Goal: Task Accomplishment & Management: Use online tool/utility

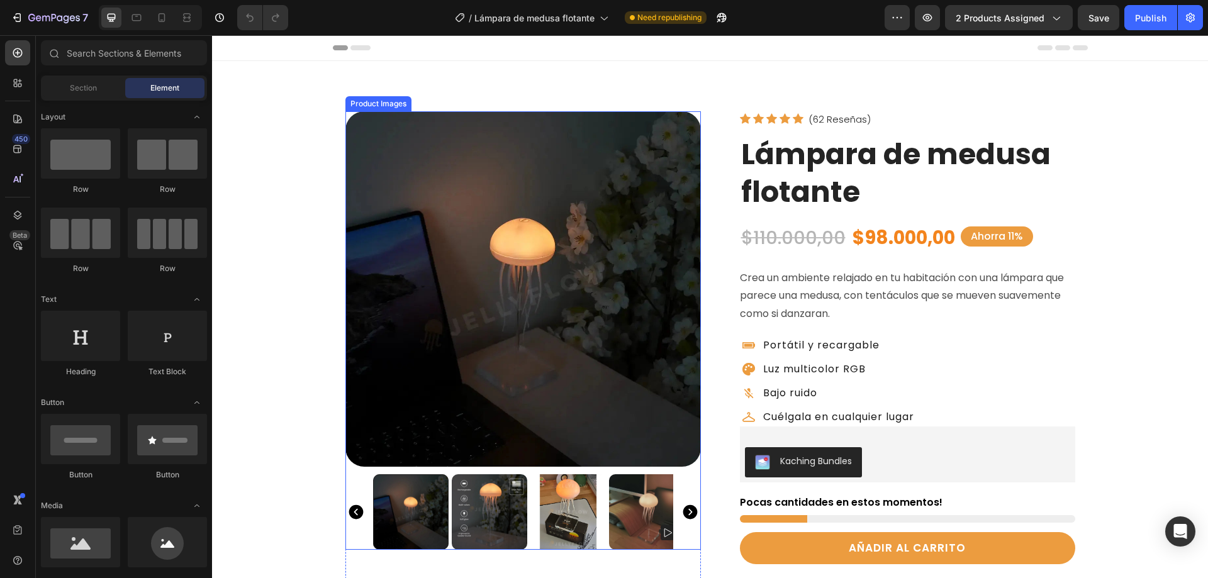
click at [412, 202] on img at bounding box center [522, 288] width 355 height 355
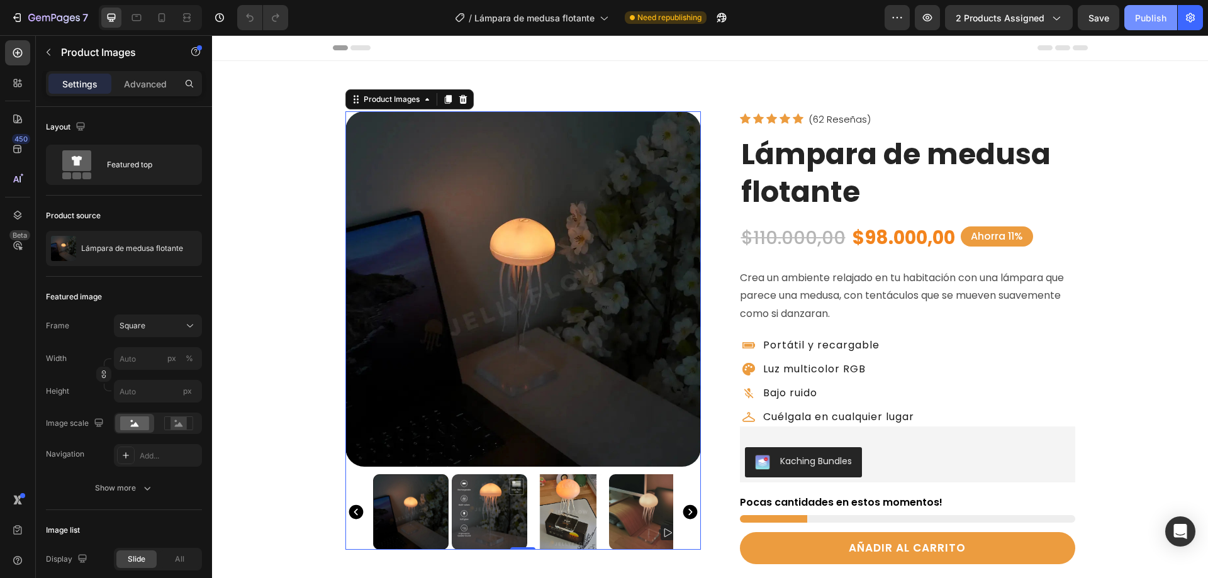
click at [1135, 19] on div "Publish" at bounding box center [1150, 17] width 31 height 13
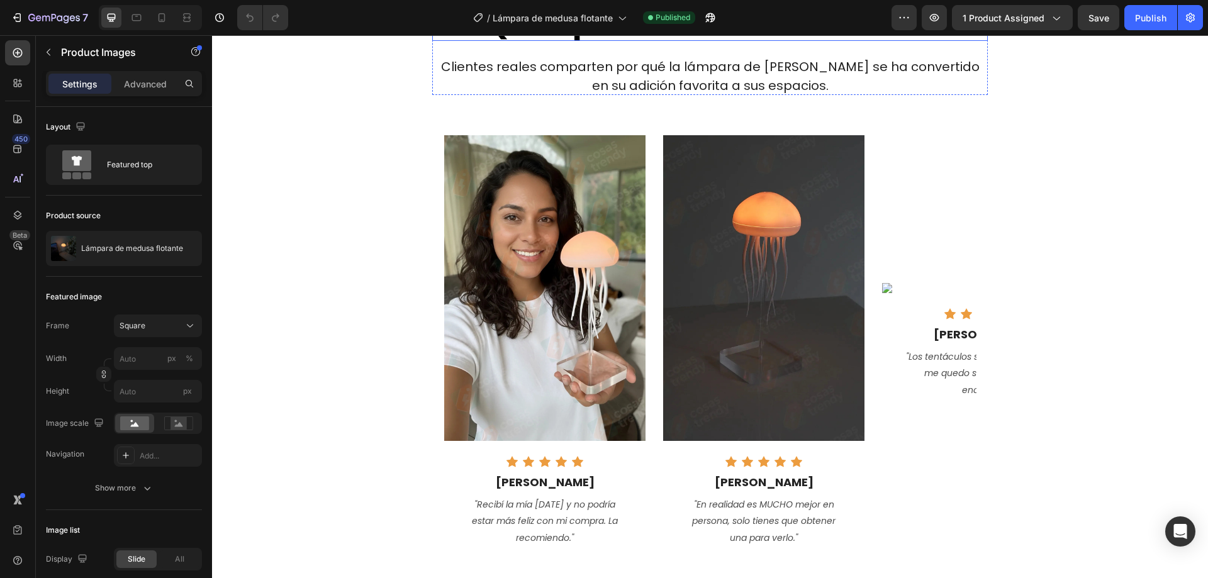
scroll to position [1132, 0]
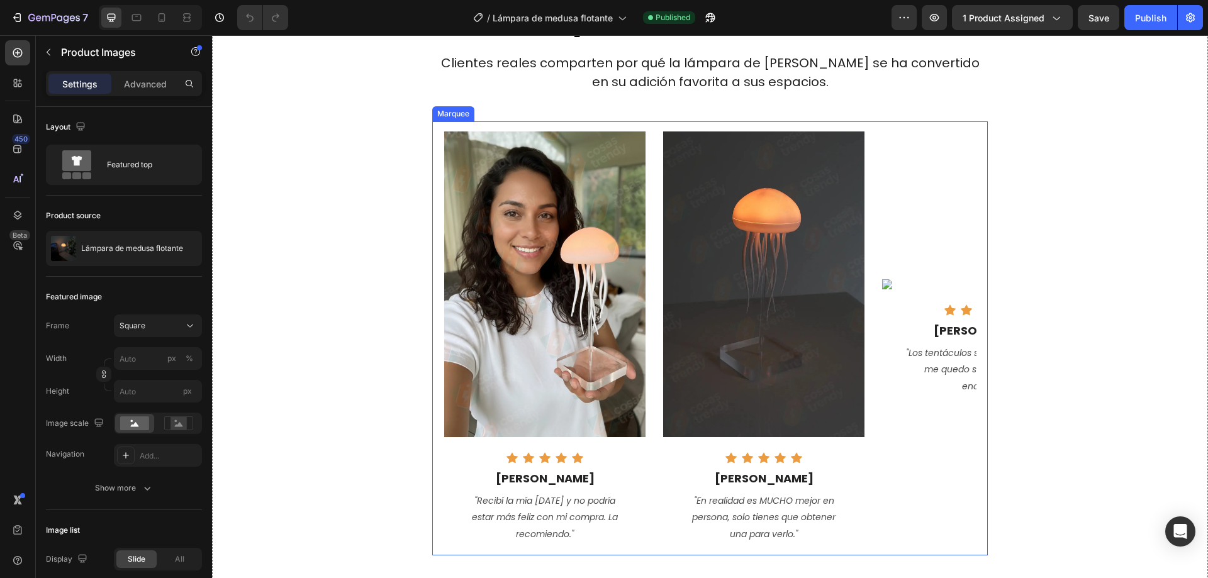
click at [457, 115] on div "Marquee" at bounding box center [453, 113] width 37 height 11
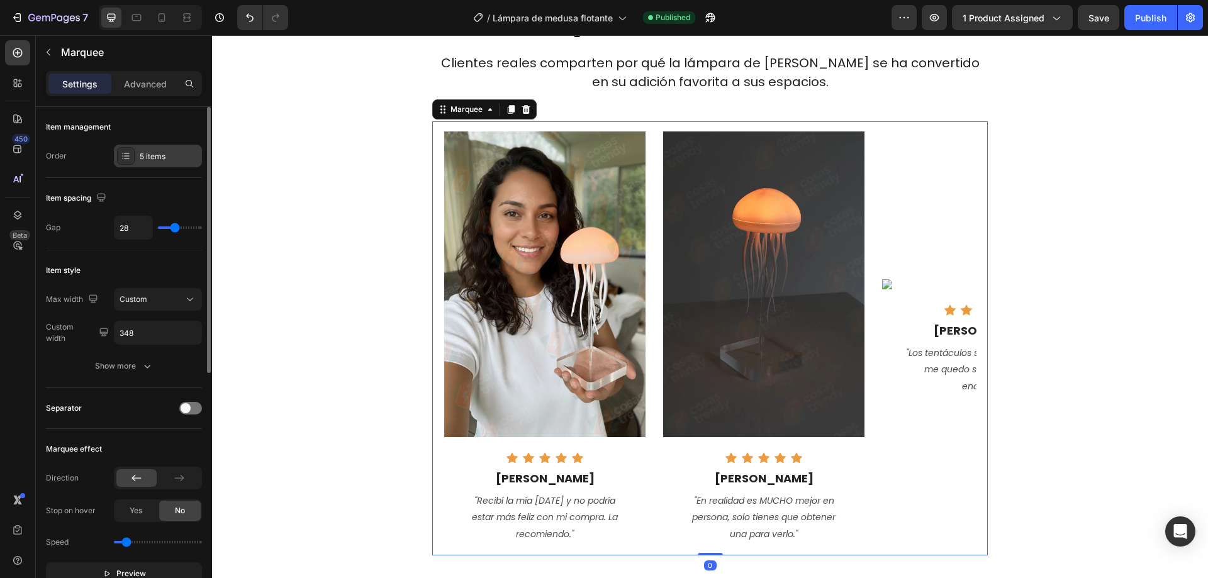
click at [142, 157] on div "5 items" at bounding box center [169, 156] width 59 height 11
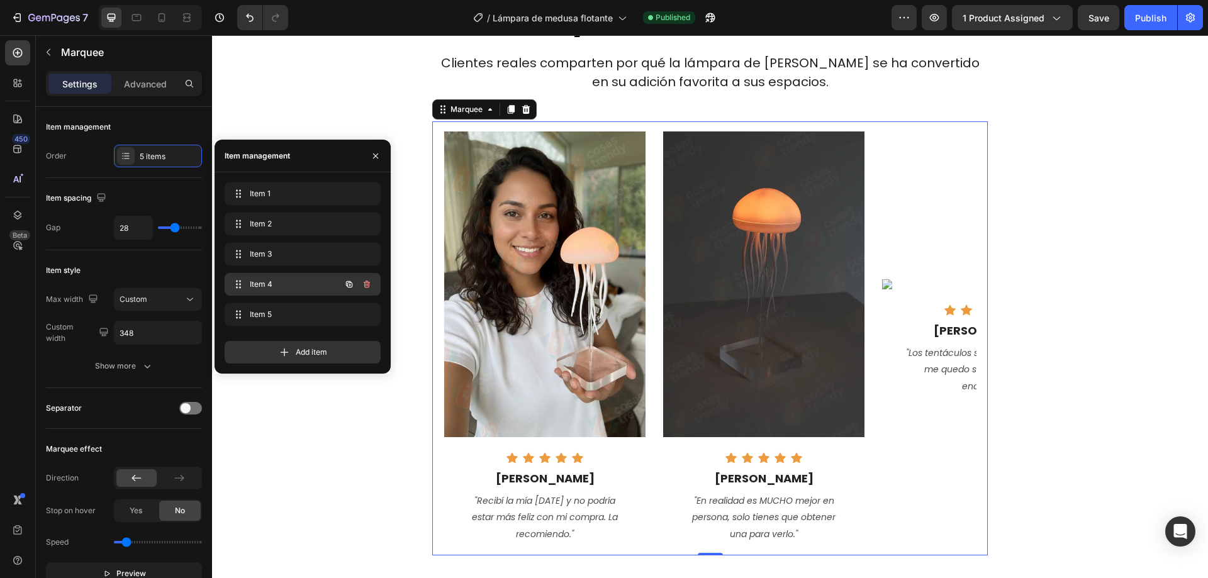
click at [258, 277] on div "Item 4 Item 4" at bounding box center [285, 284] width 111 height 18
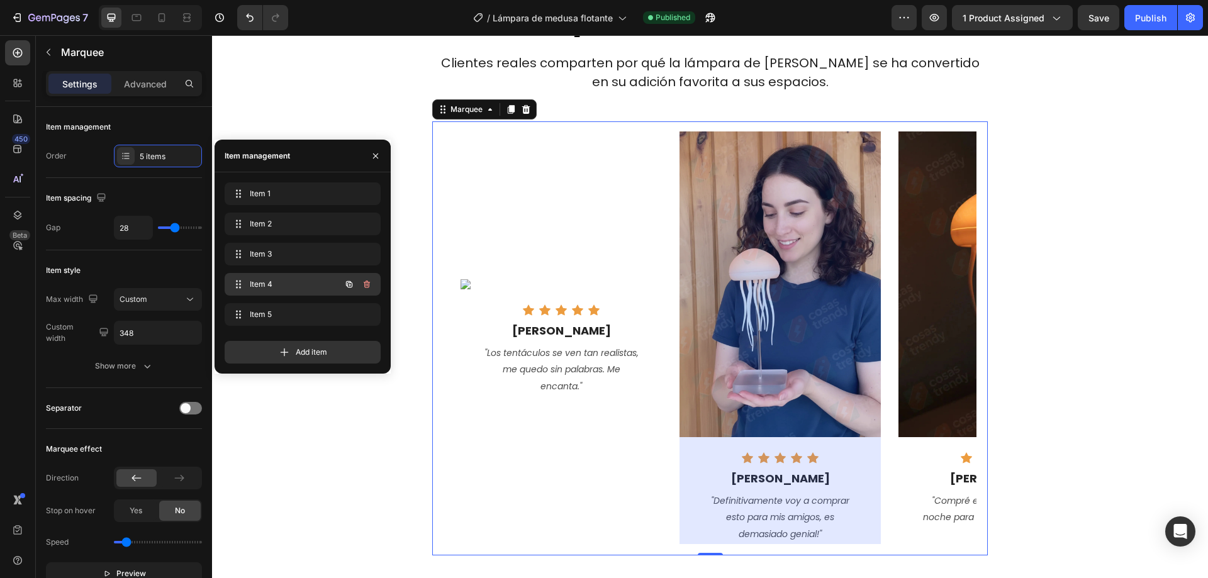
scroll to position [0, 496]
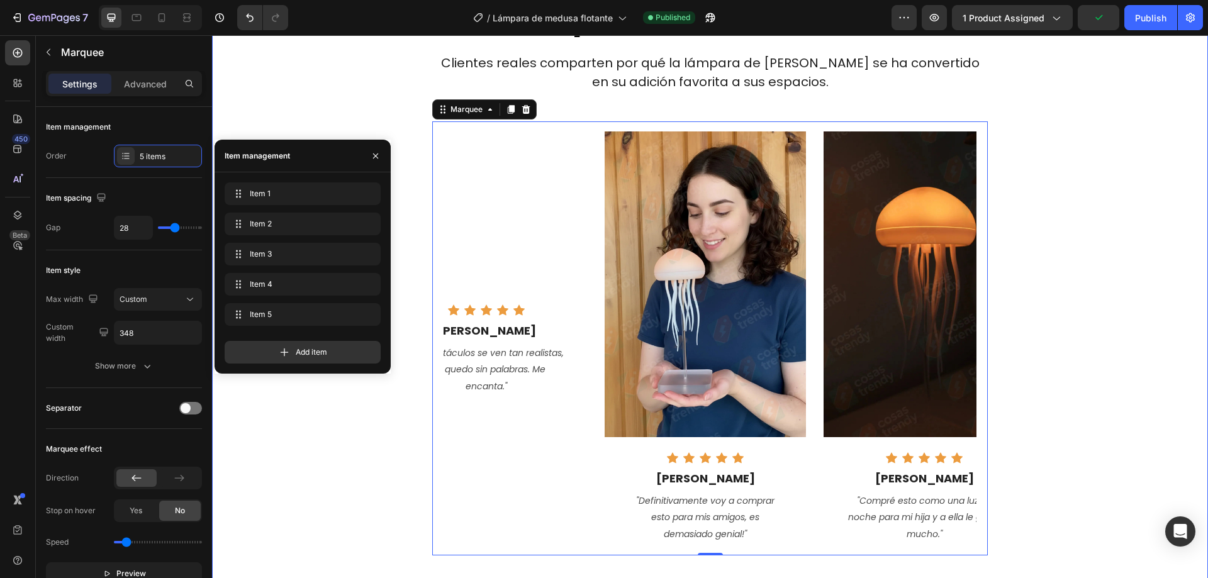
click at [1141, 70] on div "Icon Icon Icon Icon Icon Icon List Hoz Qué opinan nuestros clientes Heading Cli…" at bounding box center [710, 266] width 996 height 692
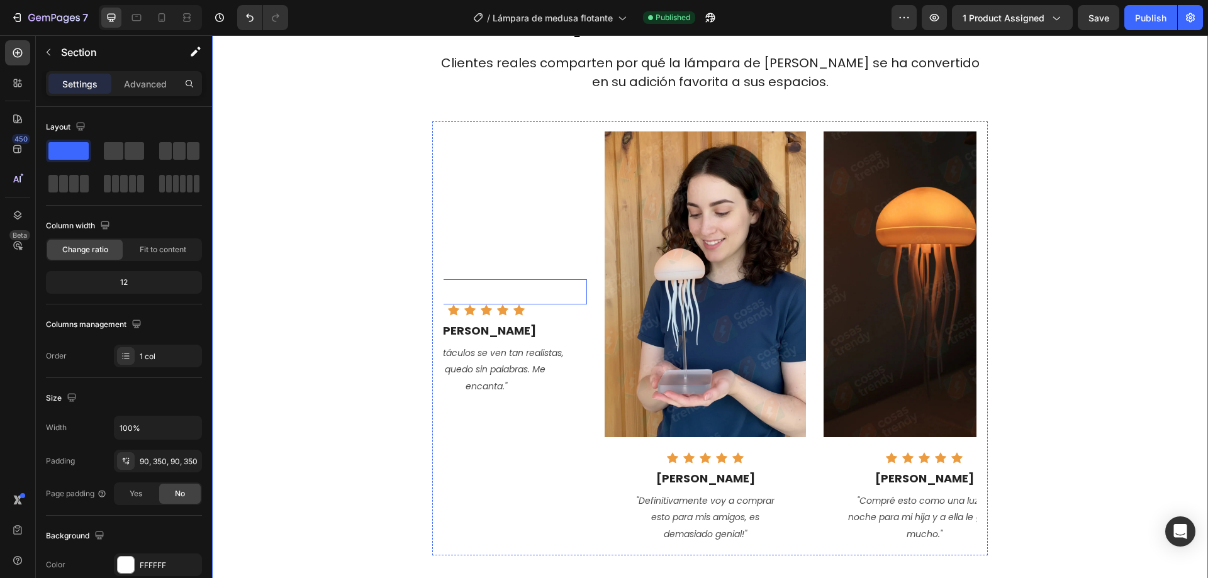
click at [488, 289] on img at bounding box center [486, 284] width 201 height 10
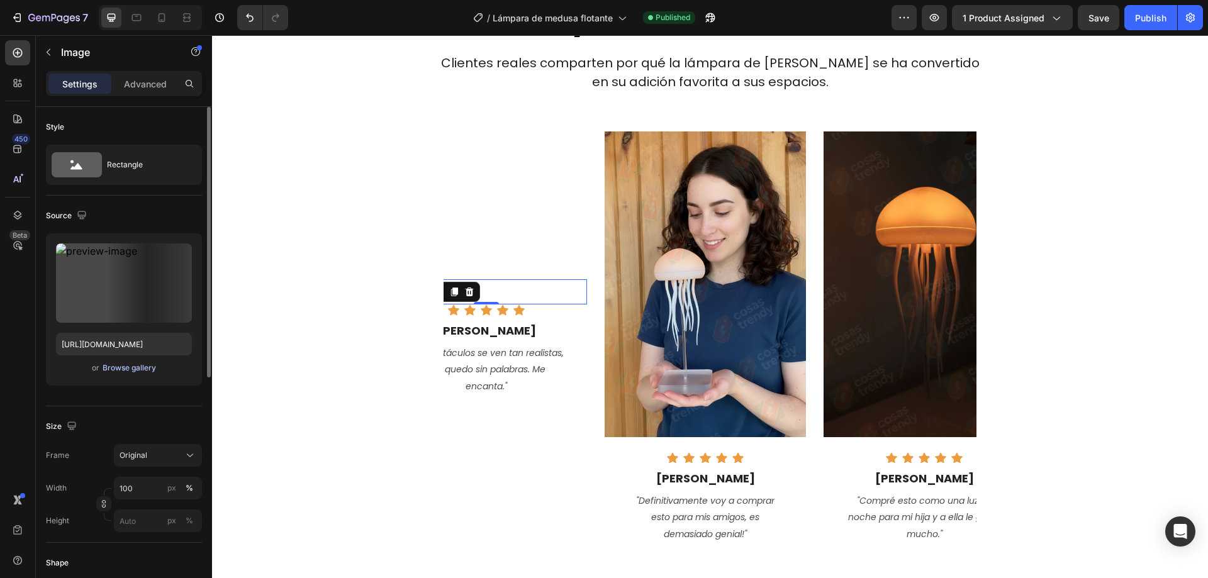
click at [107, 369] on div "Browse gallery" at bounding box center [129, 367] width 53 height 11
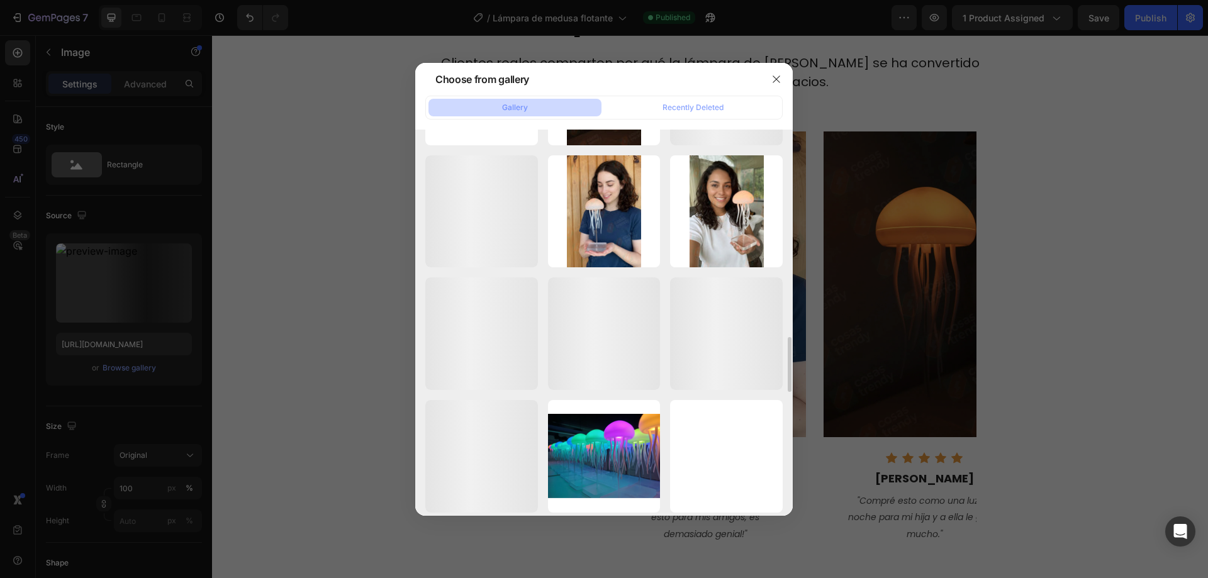
scroll to position [1202, 0]
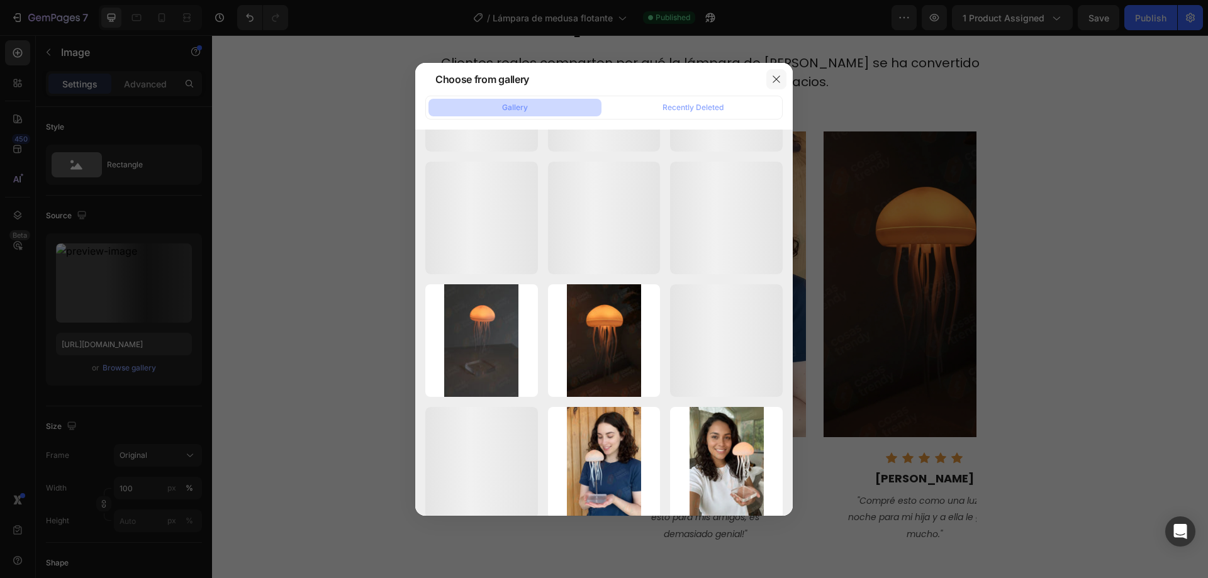
click at [774, 76] on icon "button" at bounding box center [775, 78] width 7 height 7
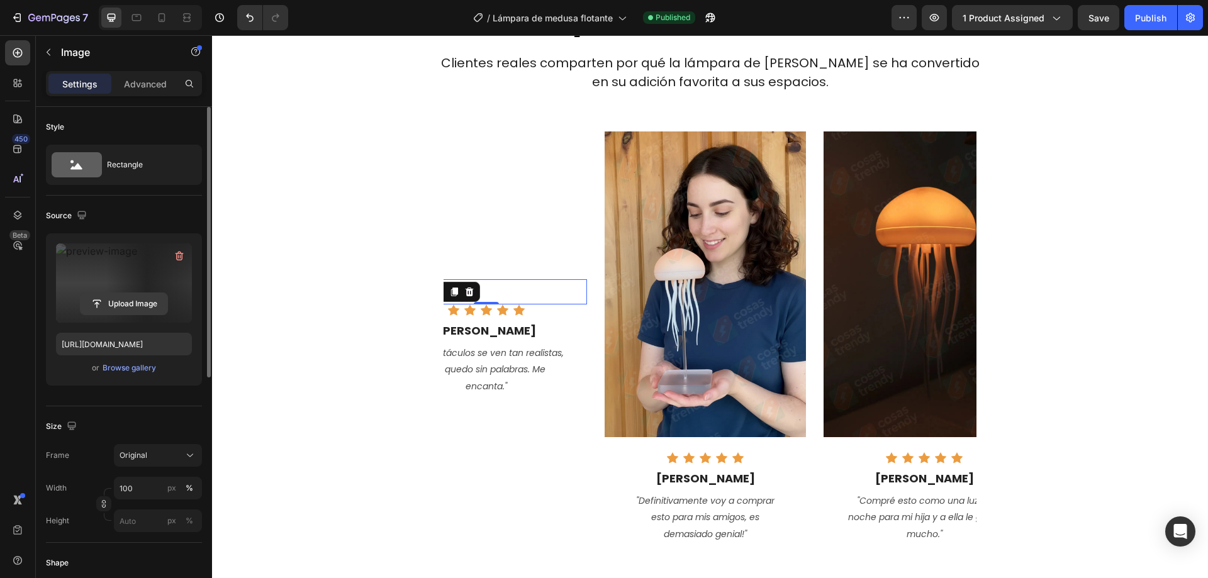
click at [126, 300] on input "file" at bounding box center [124, 303] width 87 height 21
click at [114, 304] on input "file" at bounding box center [124, 303] width 87 height 21
click at [15, 16] on icon "button" at bounding box center [17, 17] width 13 height 13
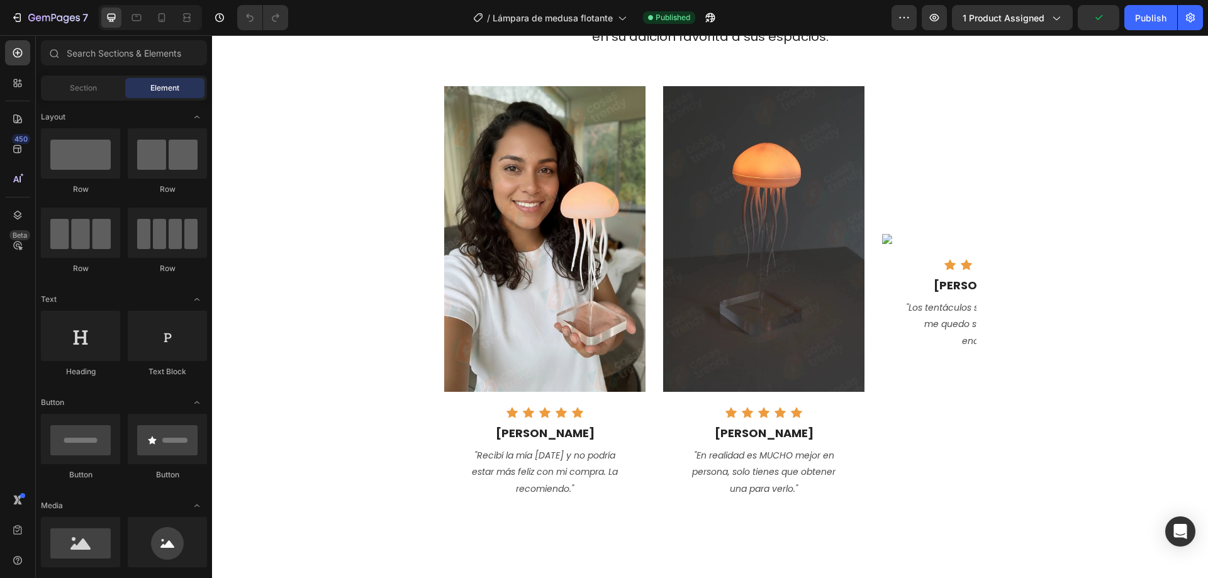
scroll to position [1069, 0]
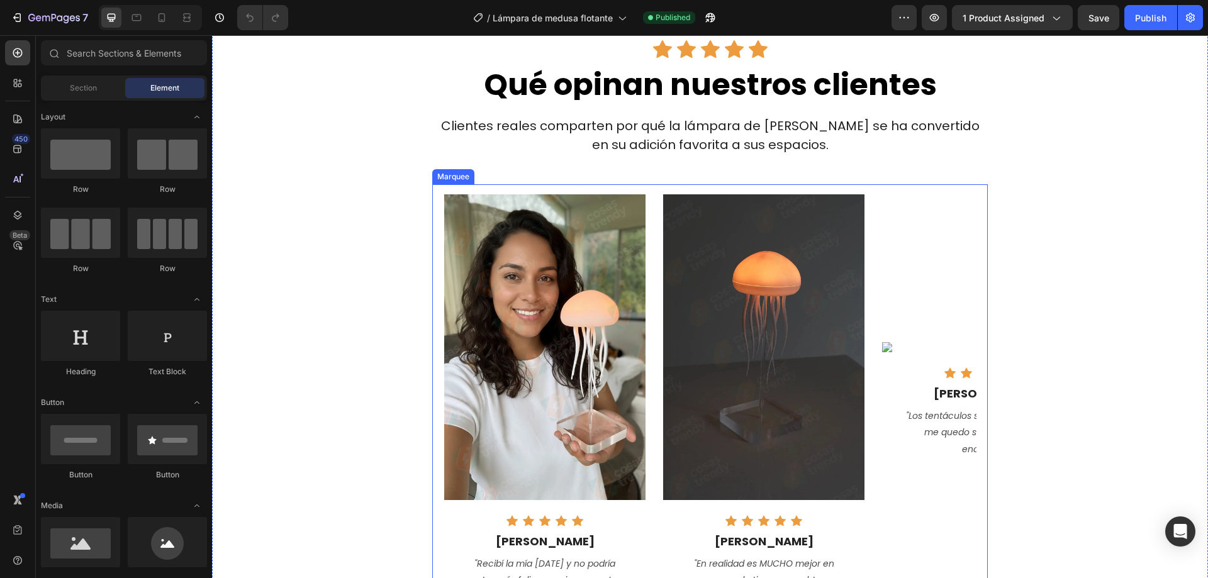
click at [461, 178] on div "Marquee" at bounding box center [453, 176] width 37 height 11
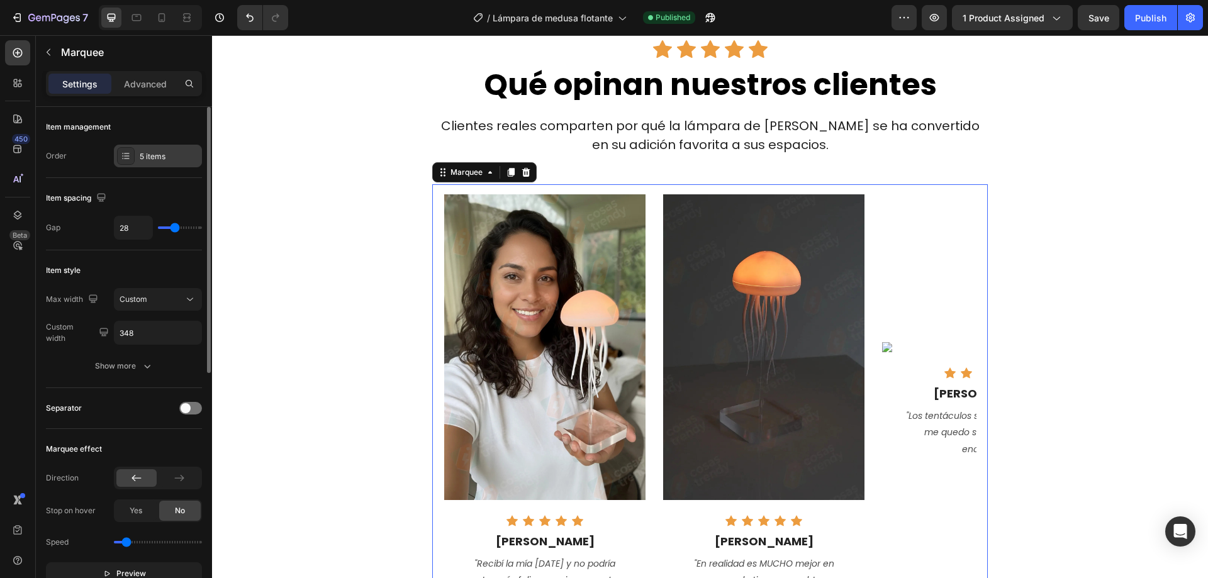
click at [140, 151] on div "5 items" at bounding box center [169, 156] width 59 height 11
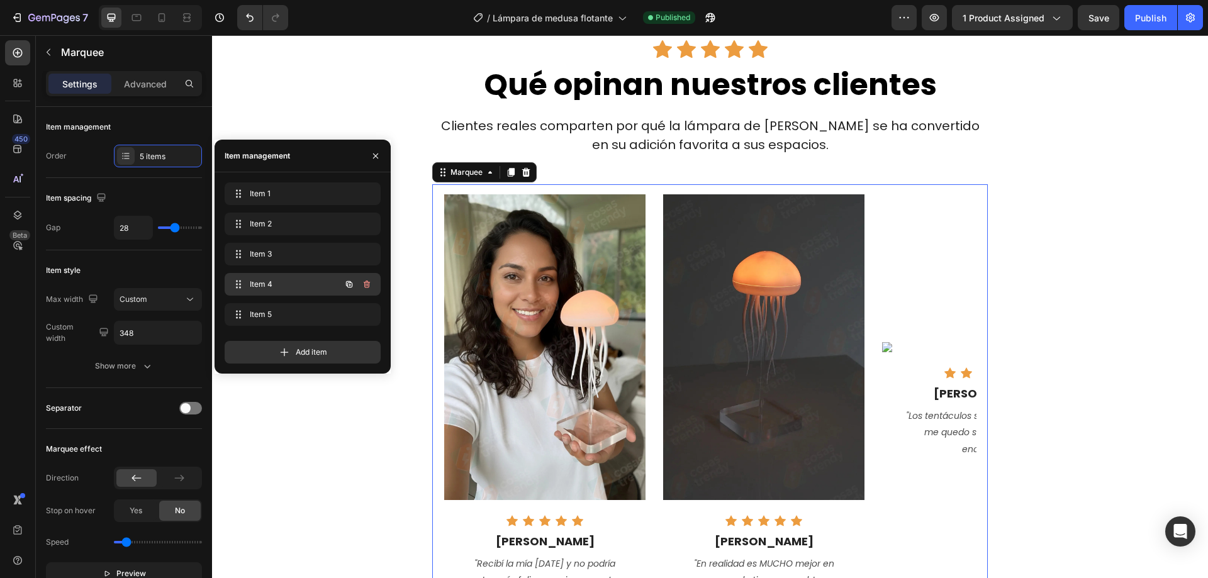
click at [262, 282] on span "Item 4" at bounding box center [285, 284] width 71 height 11
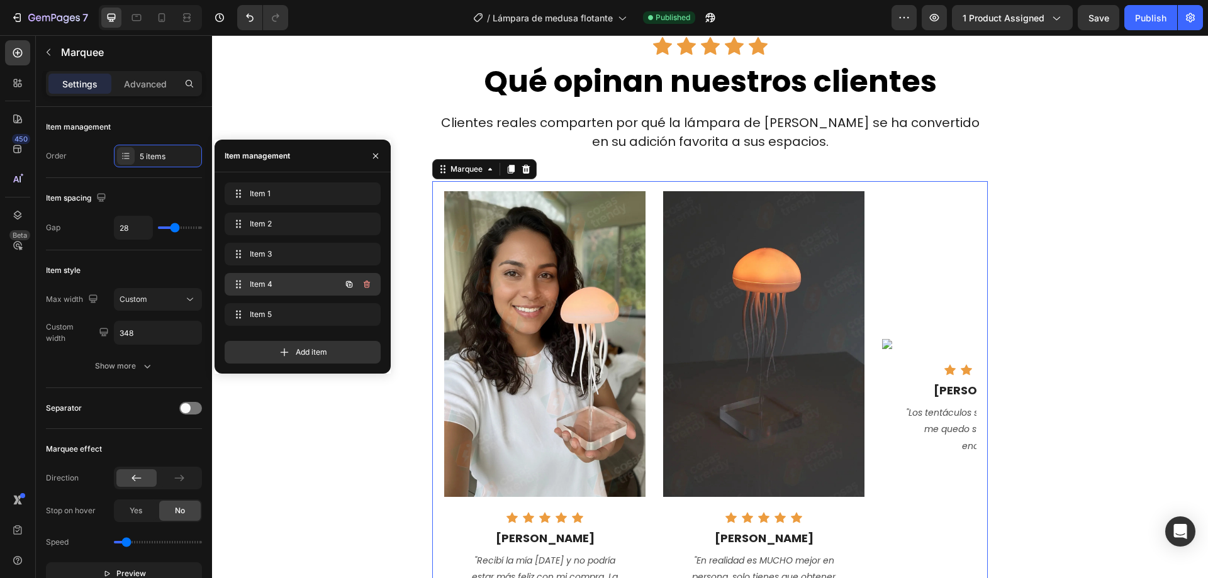
scroll to position [0, 496]
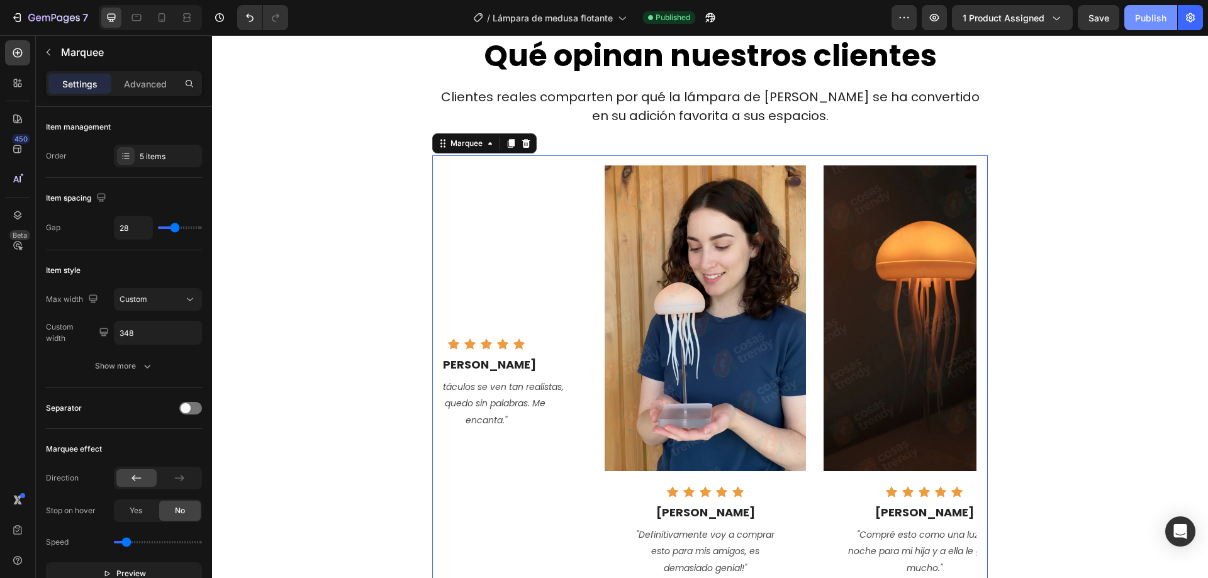
drag, startPoint x: 1147, startPoint y: 15, endPoint x: 917, endPoint y: 138, distance: 260.6
click at [1147, 15] on div "Publish" at bounding box center [1150, 17] width 31 height 13
click at [501, 323] on img at bounding box center [486, 318] width 201 height 10
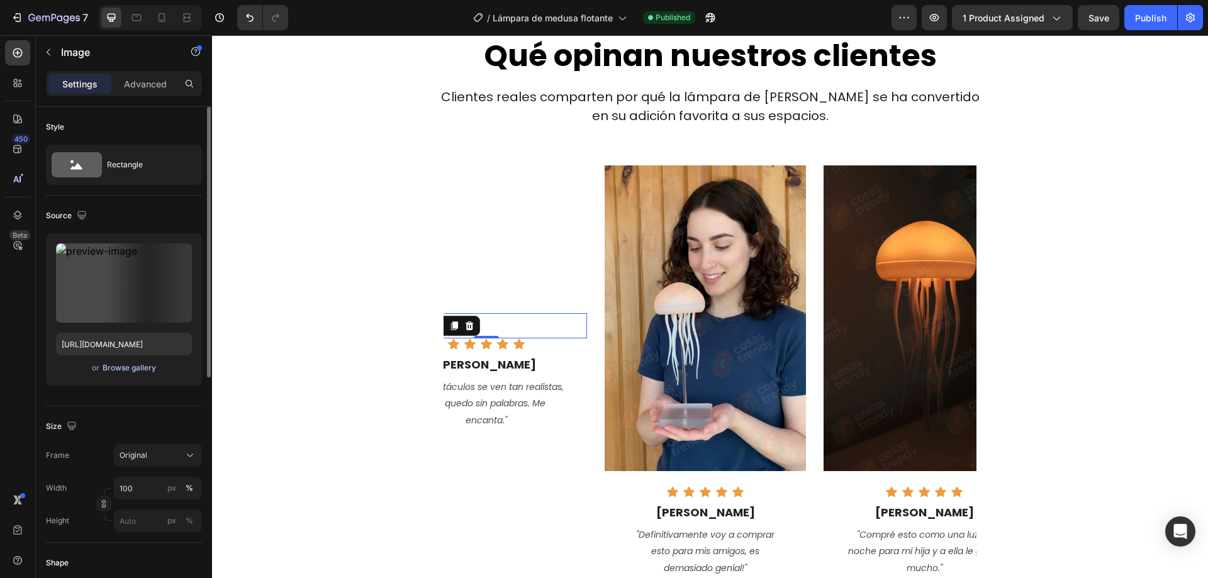
click at [128, 369] on div "Browse gallery" at bounding box center [129, 367] width 53 height 11
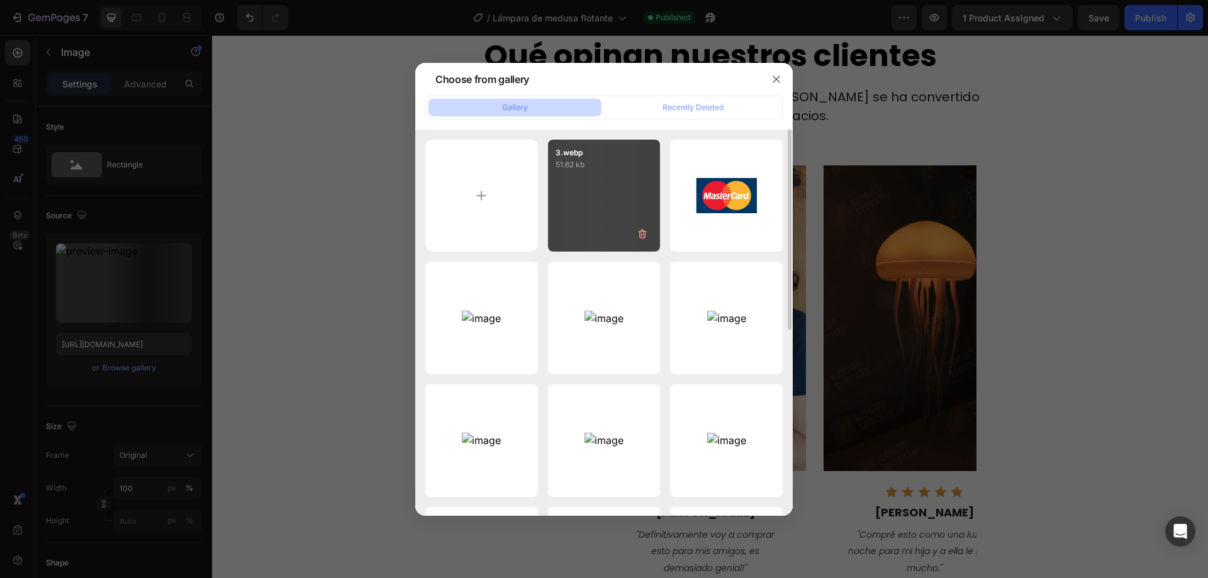
click at [620, 207] on div "3.webp 51.62 kb" at bounding box center [604, 196] width 113 height 113
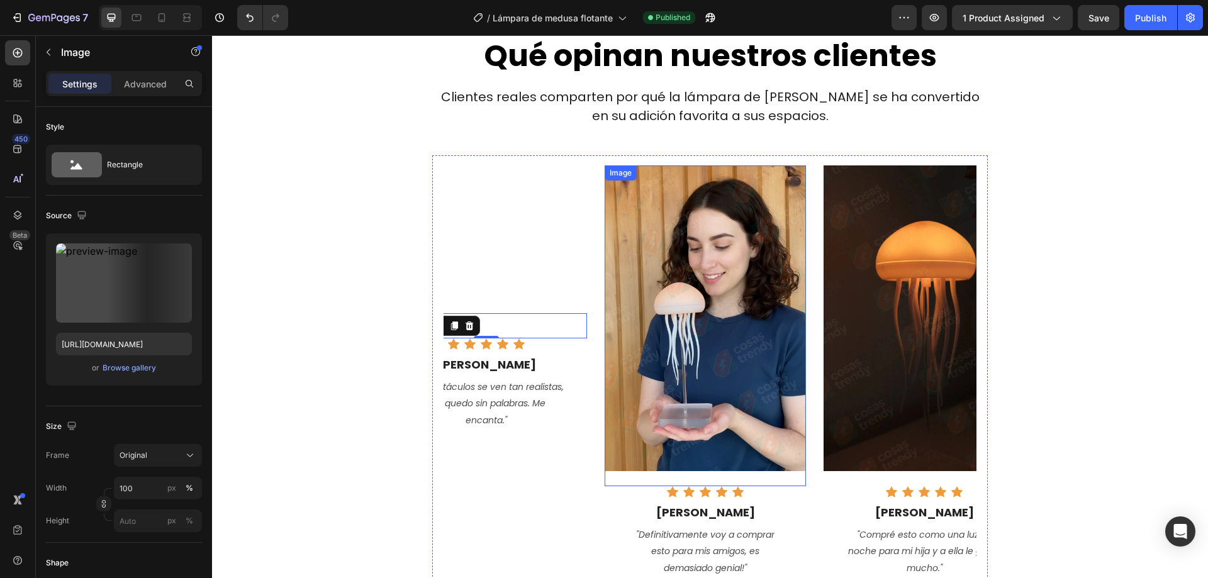
click at [644, 226] on img at bounding box center [704, 318] width 201 height 306
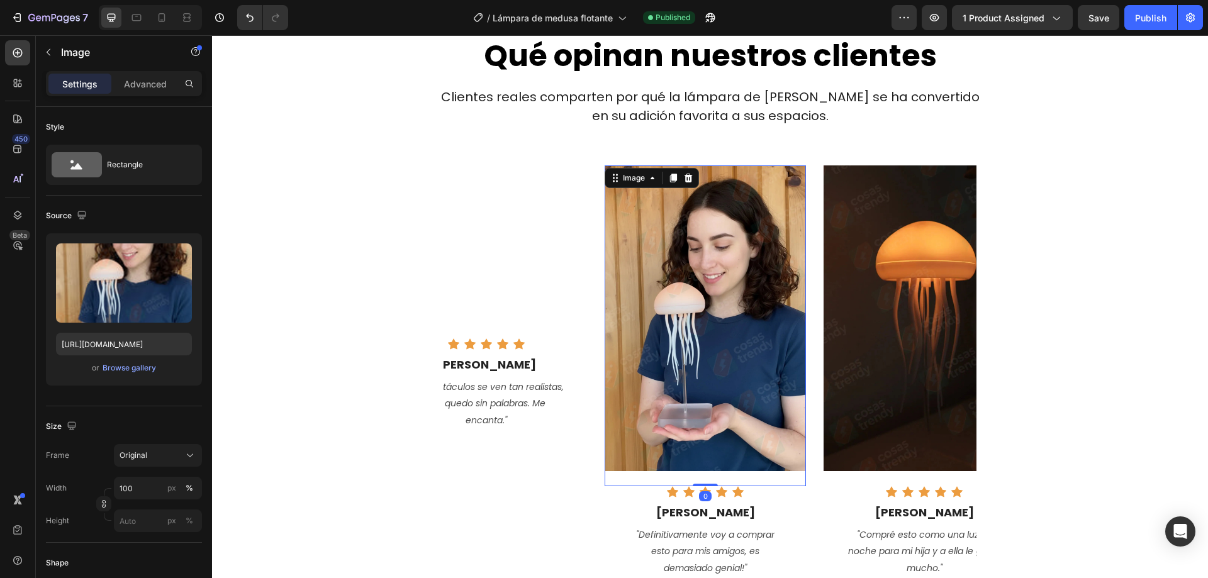
click at [518, 313] on img at bounding box center [486, 318] width 201 height 10
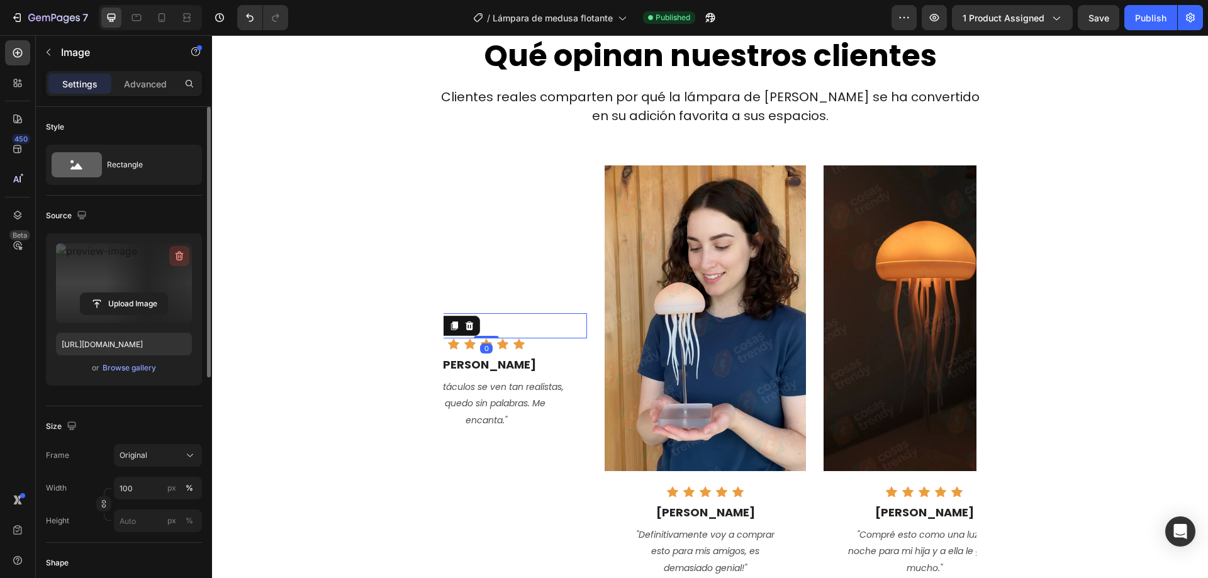
click at [176, 255] on icon "button" at bounding box center [179, 256] width 13 height 13
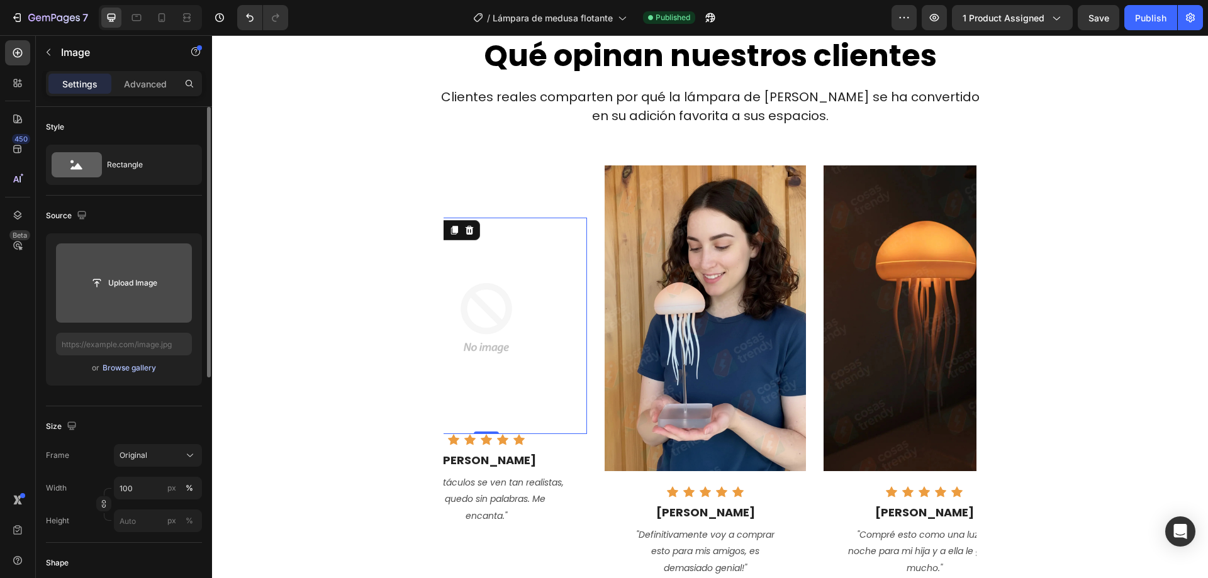
click at [121, 366] on div "Browse gallery" at bounding box center [129, 367] width 53 height 11
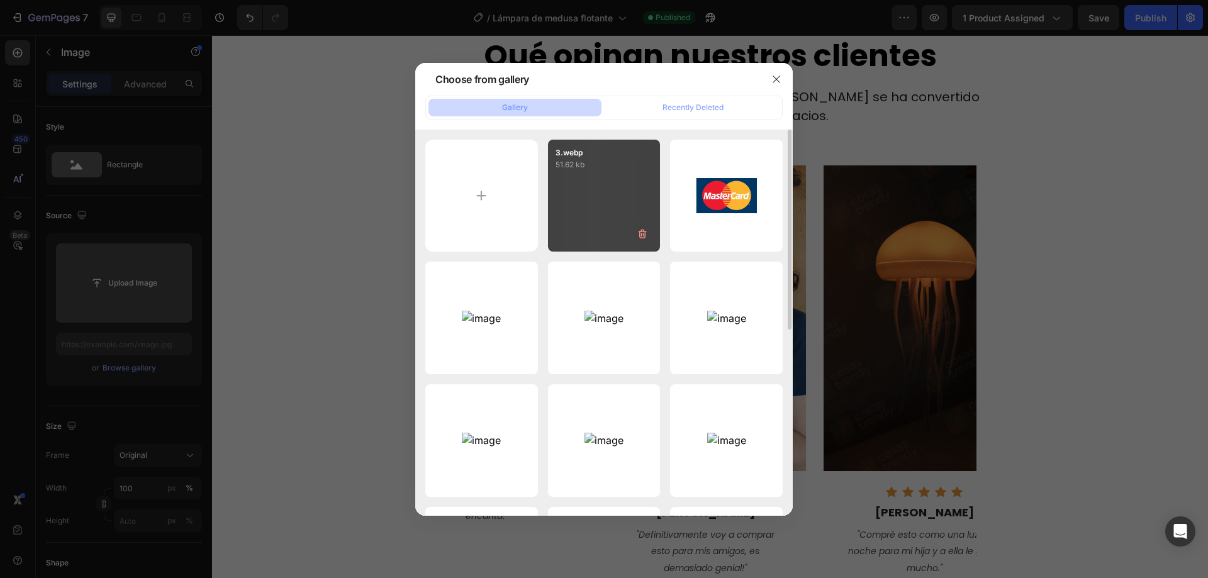
click at [591, 197] on div "3.webp 51.62 kb" at bounding box center [604, 196] width 113 height 113
type input "[URL][DOMAIN_NAME]"
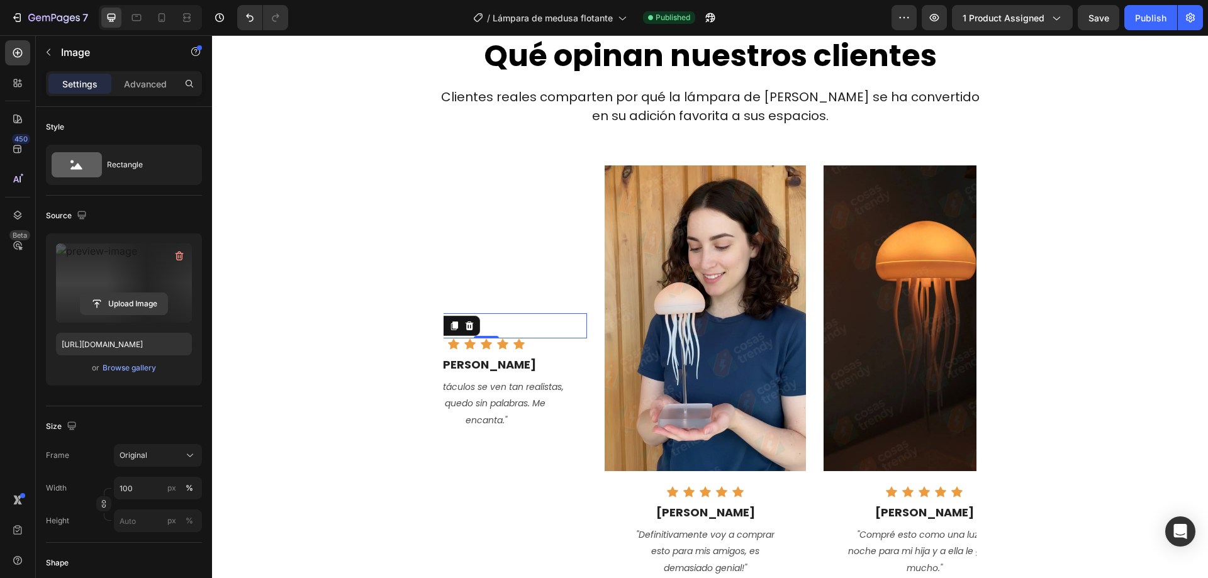
click at [108, 303] on input "file" at bounding box center [124, 303] width 87 height 21
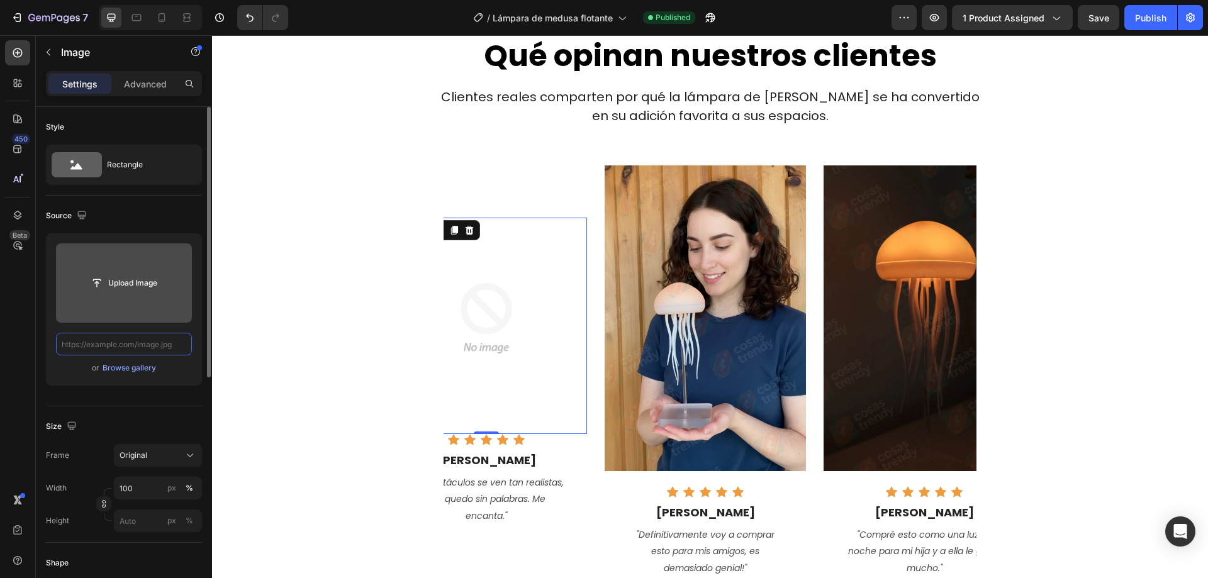
scroll to position [0, 0]
click at [120, 281] on input "file" at bounding box center [124, 282] width 87 height 21
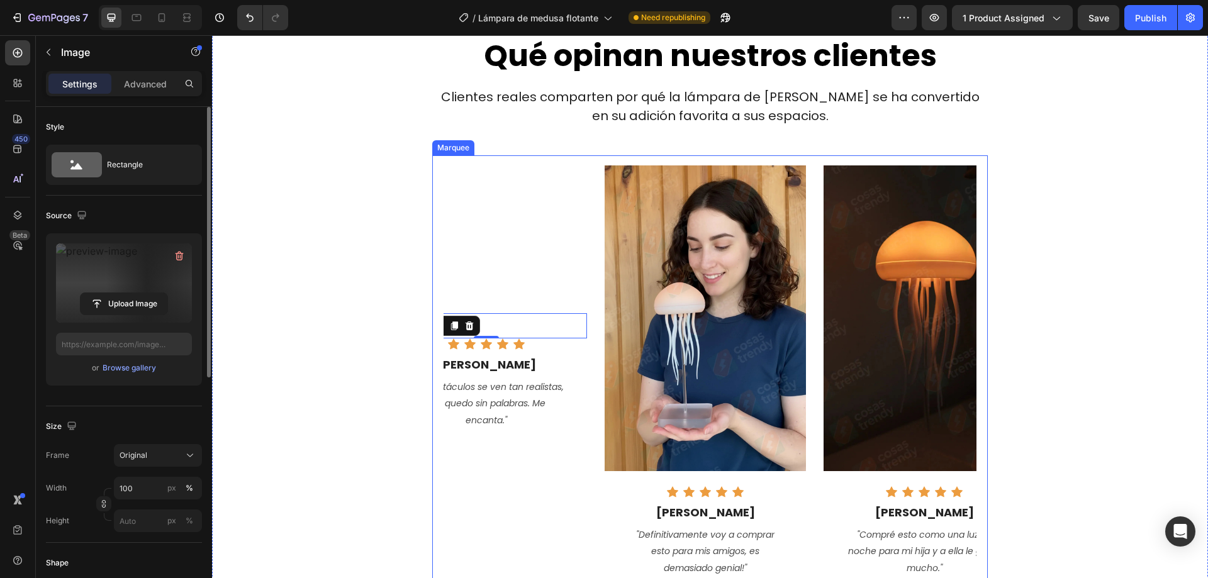
type input "[URL][DOMAIN_NAME]"
click at [125, 369] on div "Browse gallery" at bounding box center [129, 367] width 53 height 11
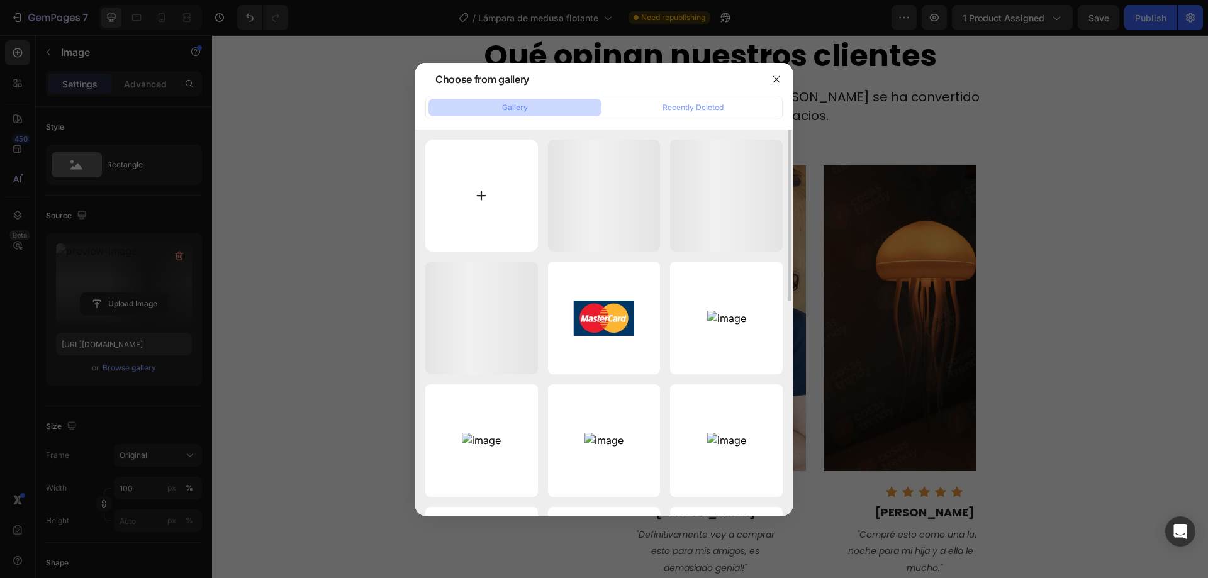
click at [483, 195] on input "file" at bounding box center [481, 196] width 113 height 113
type input "C:\fakepath\Luisa.webp"
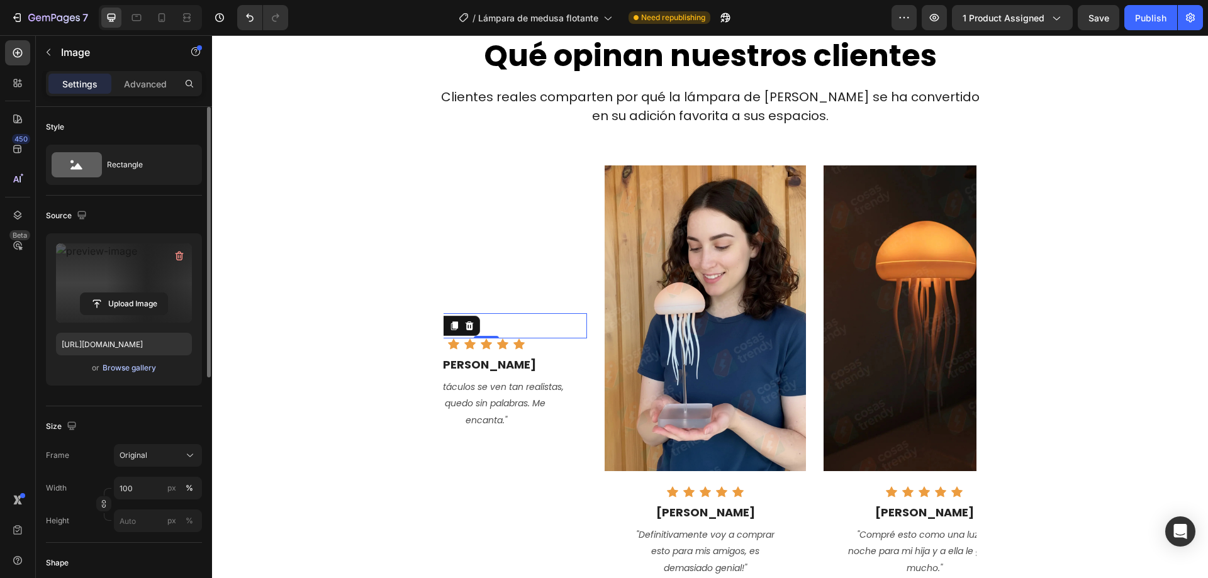
click at [114, 367] on div "Browse gallery" at bounding box center [129, 367] width 53 height 11
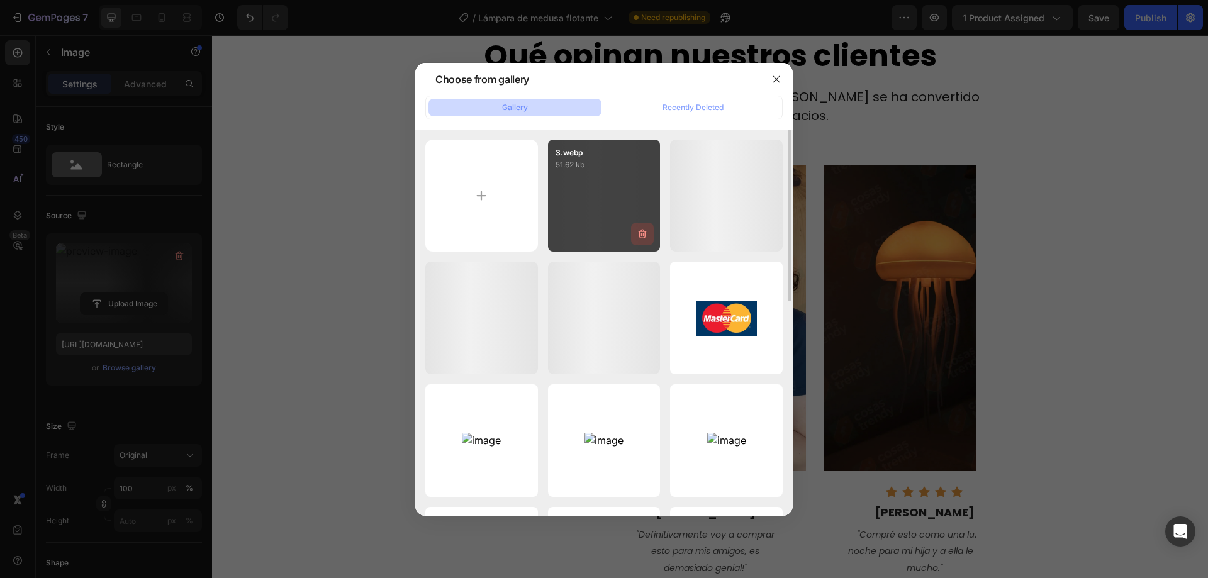
click at [639, 235] on icon "button" at bounding box center [642, 234] width 13 height 13
click at [639, 235] on div "Delete" at bounding box center [634, 236] width 23 height 11
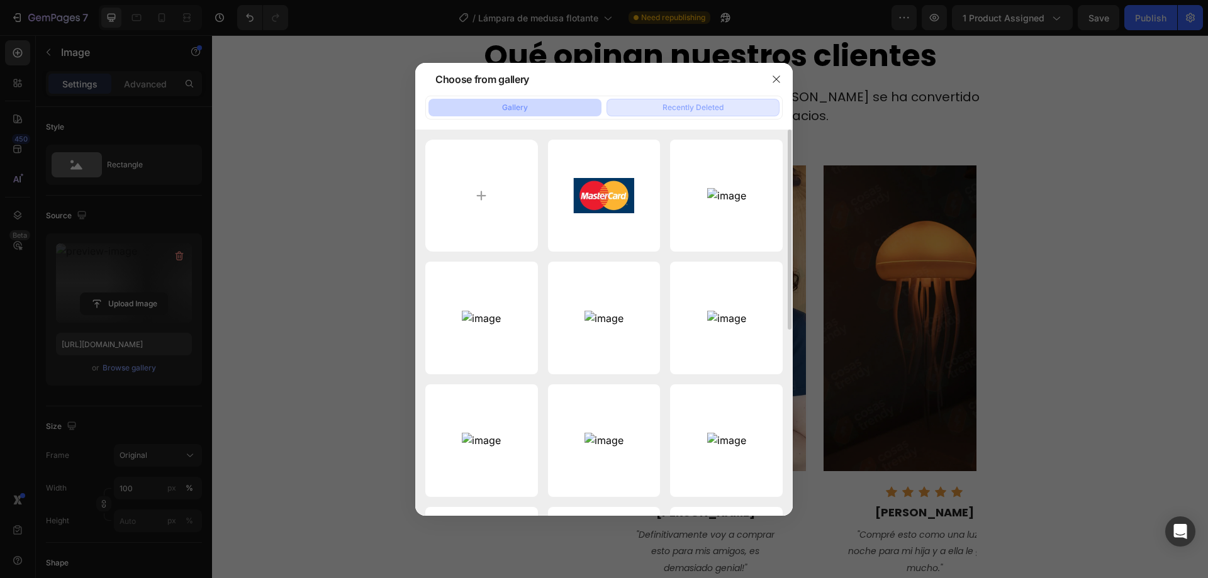
click at [684, 109] on div "Recently Deleted" at bounding box center [692, 107] width 61 height 11
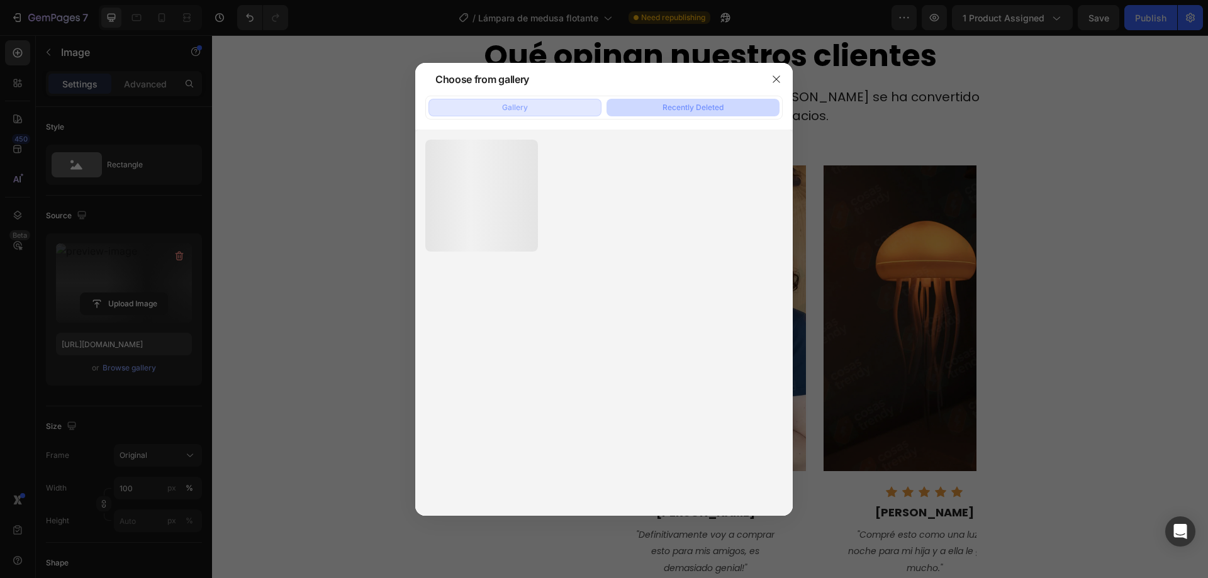
click at [508, 106] on div "Gallery" at bounding box center [515, 107] width 26 height 11
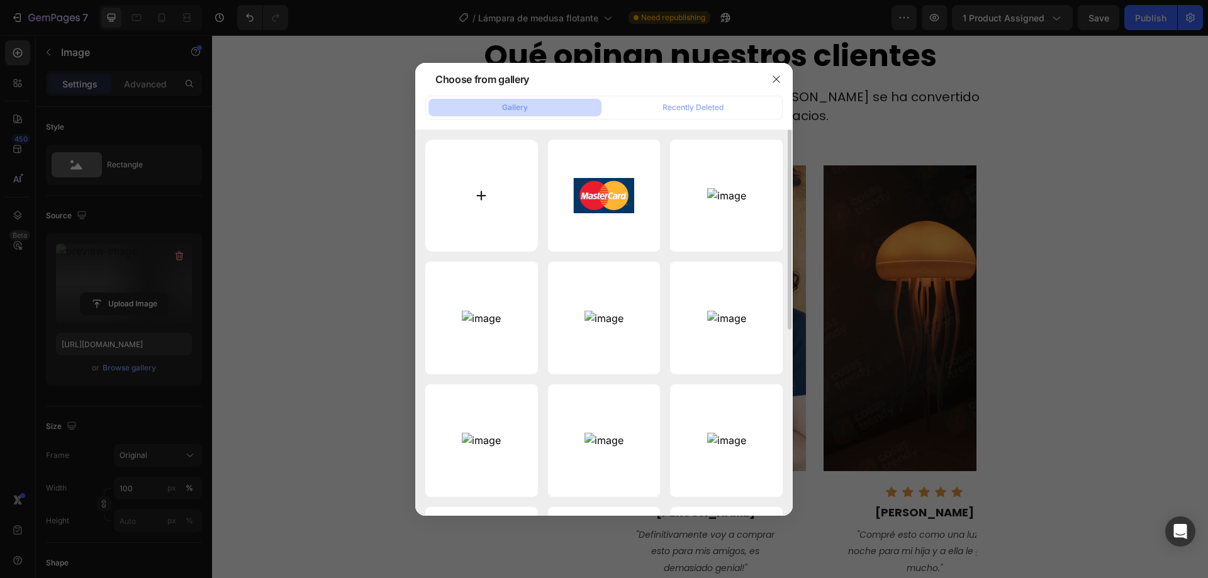
click at [482, 194] on input "file" at bounding box center [481, 196] width 113 height 113
type input "C:\fakepath\Luisa.webp"
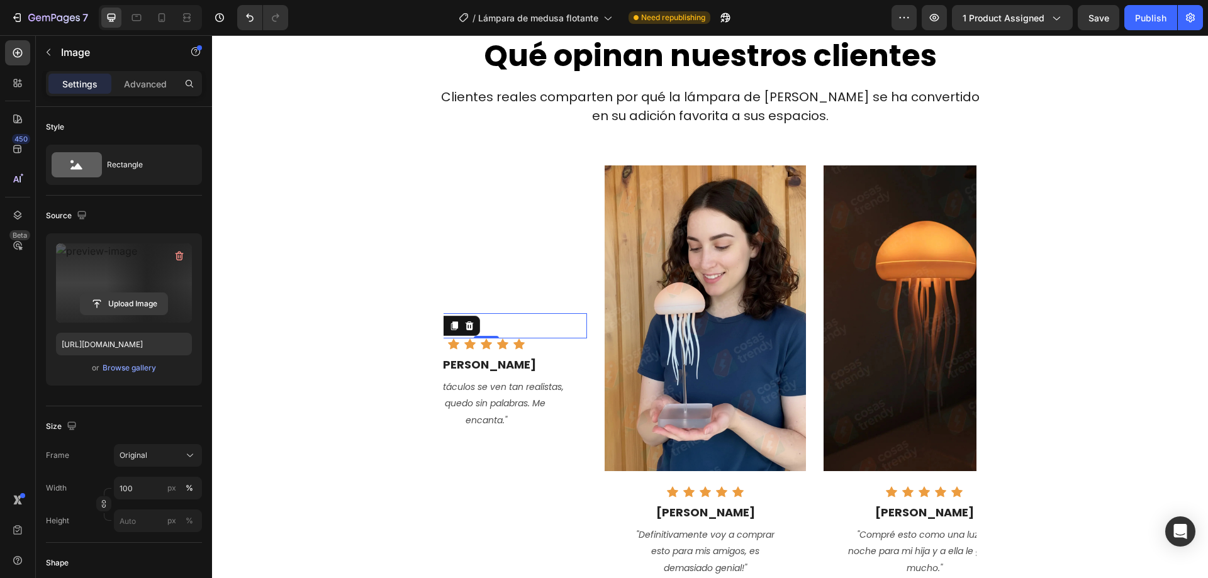
click at [124, 304] on input "file" at bounding box center [124, 303] width 87 height 21
click at [111, 366] on div "Browse gallery" at bounding box center [129, 367] width 53 height 11
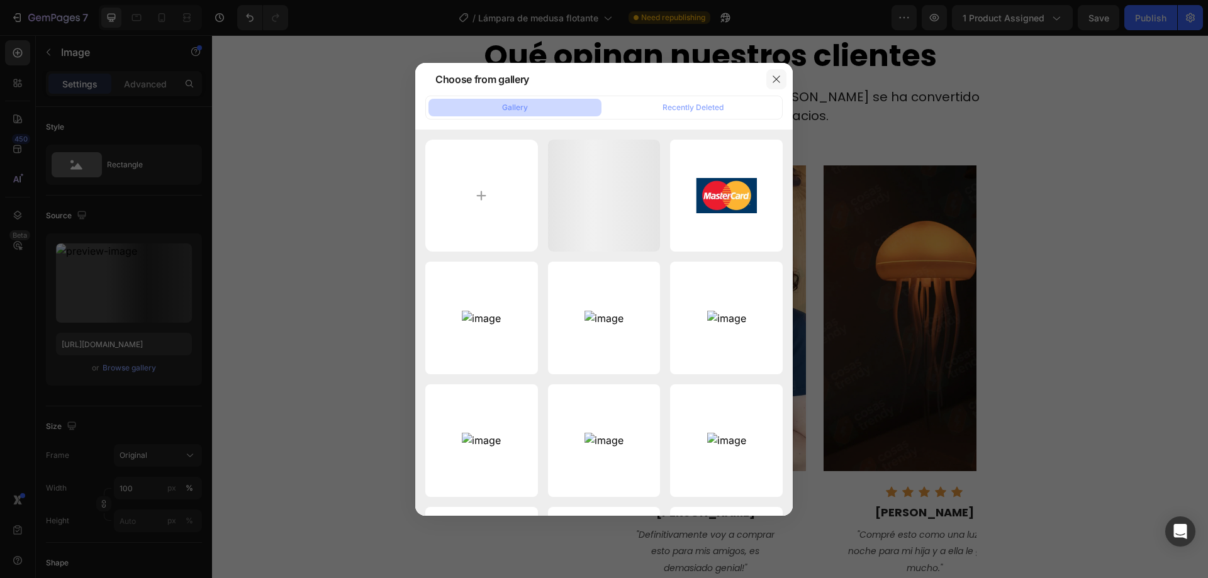
click at [776, 74] on icon "button" at bounding box center [776, 79] width 10 height 10
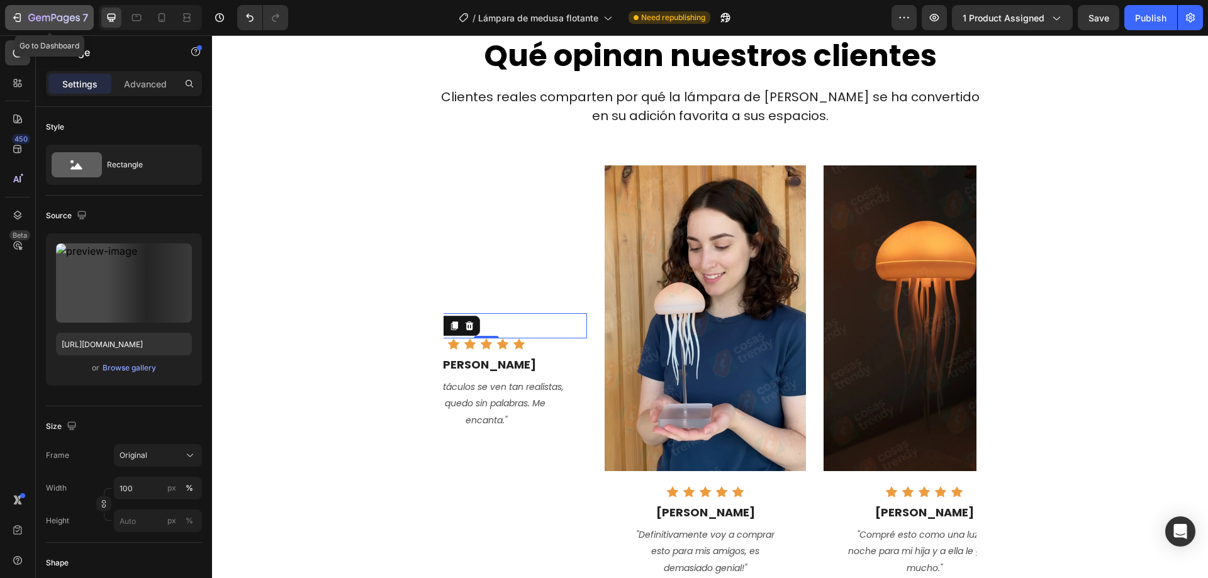
click at [21, 18] on icon "button" at bounding box center [19, 17] width 6 height 9
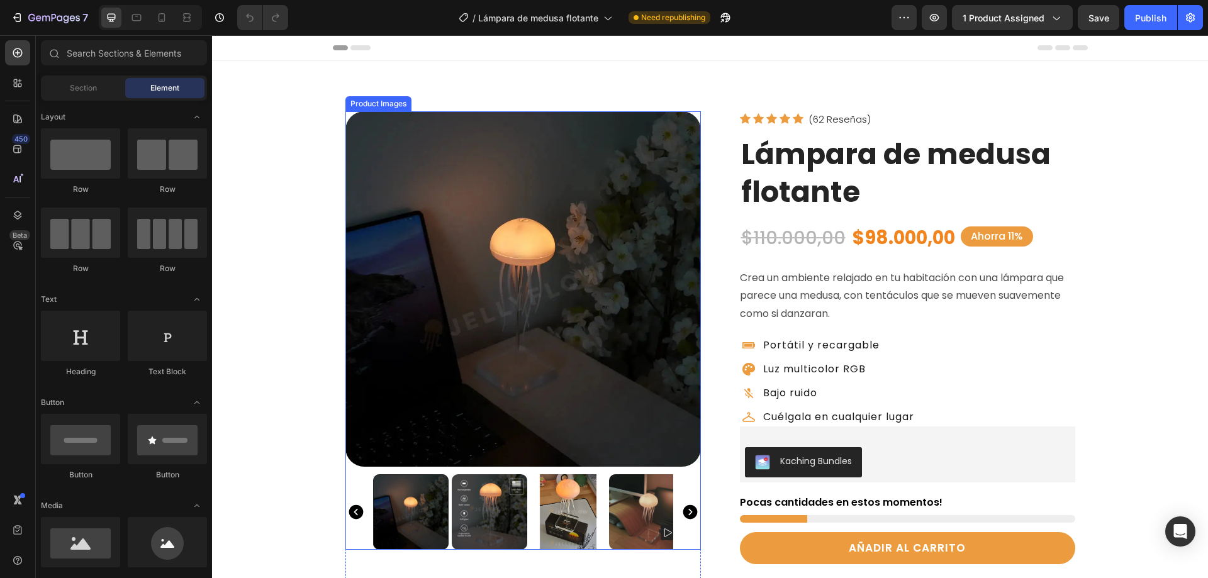
click at [503, 229] on img at bounding box center [522, 288] width 355 height 355
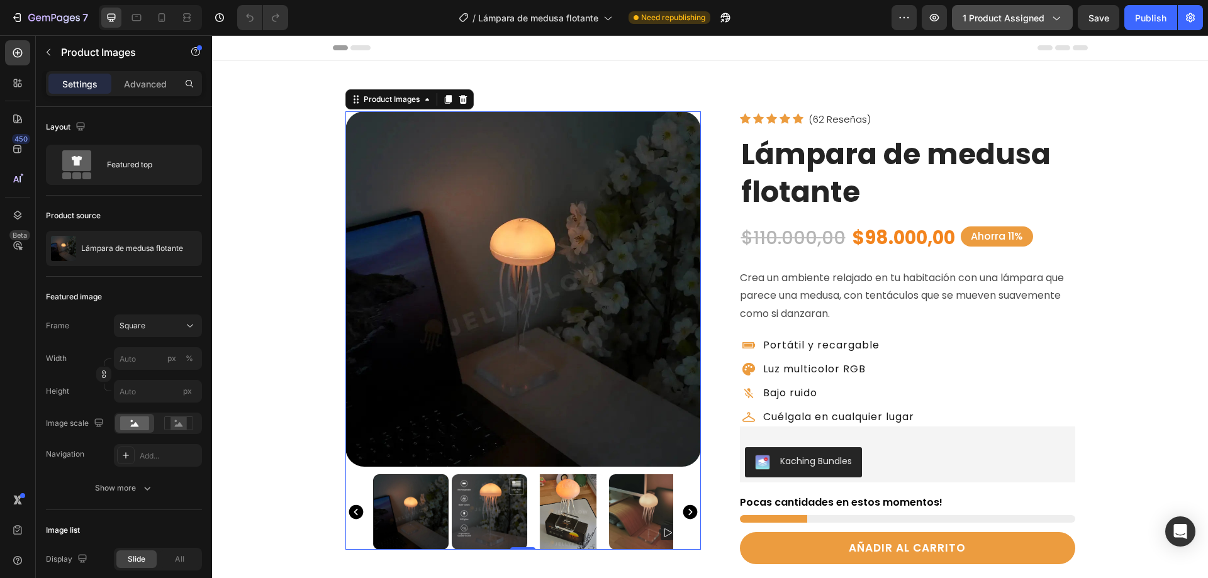
click at [1052, 17] on icon "button" at bounding box center [1055, 17] width 13 height 13
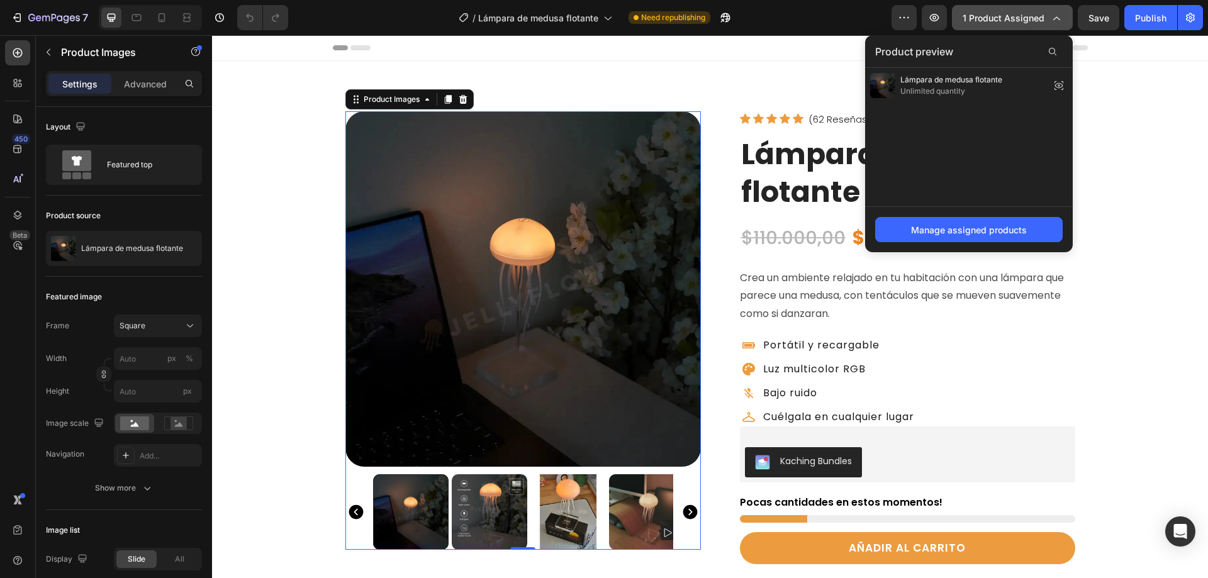
click at [1052, 17] on icon "button" at bounding box center [1055, 17] width 13 height 13
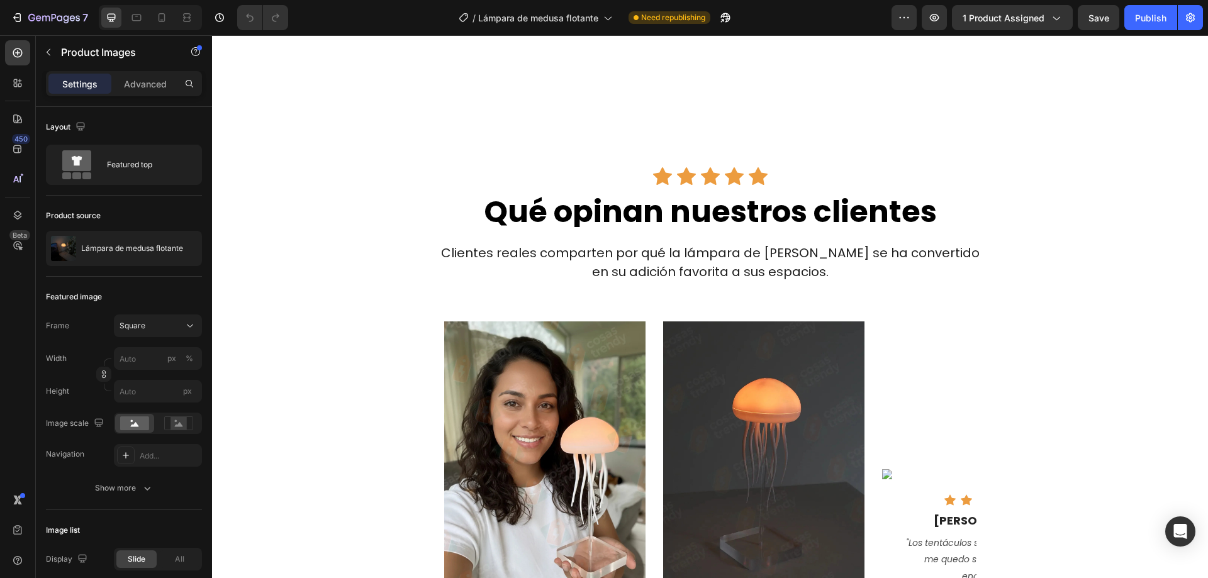
scroll to position [1069, 0]
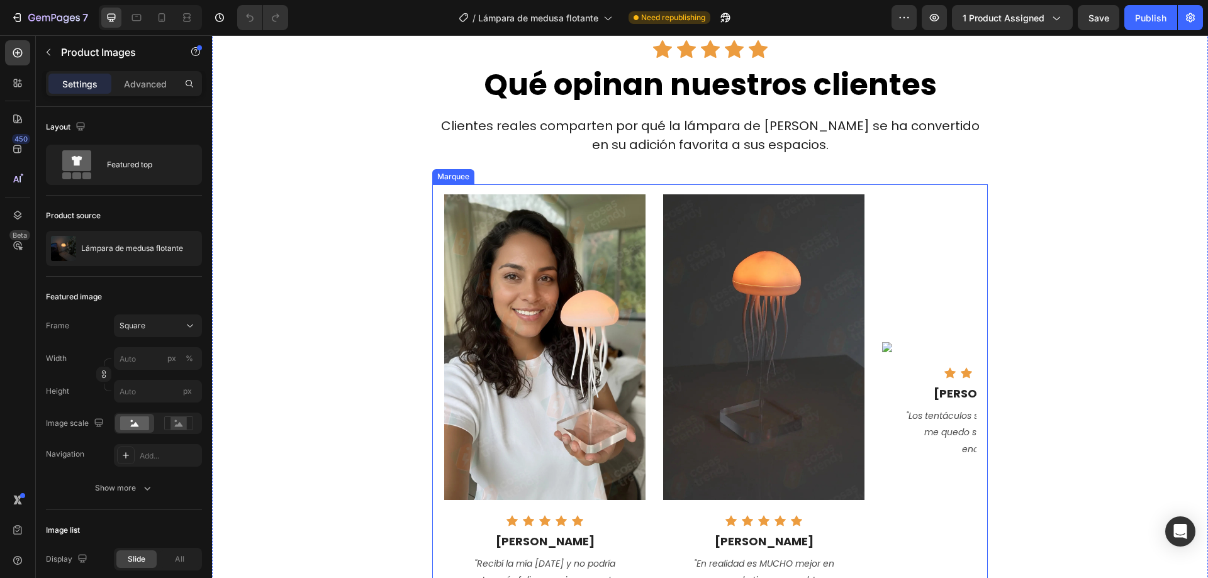
click at [464, 180] on div "Marquee" at bounding box center [453, 176] width 42 height 15
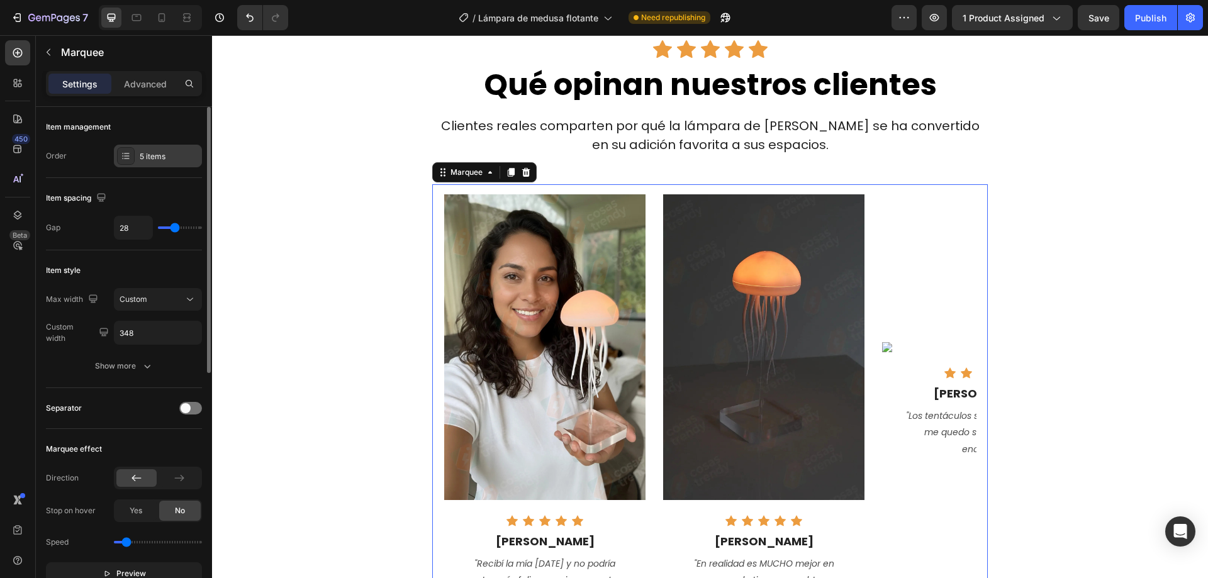
click at [153, 154] on div "5 items" at bounding box center [169, 156] width 59 height 11
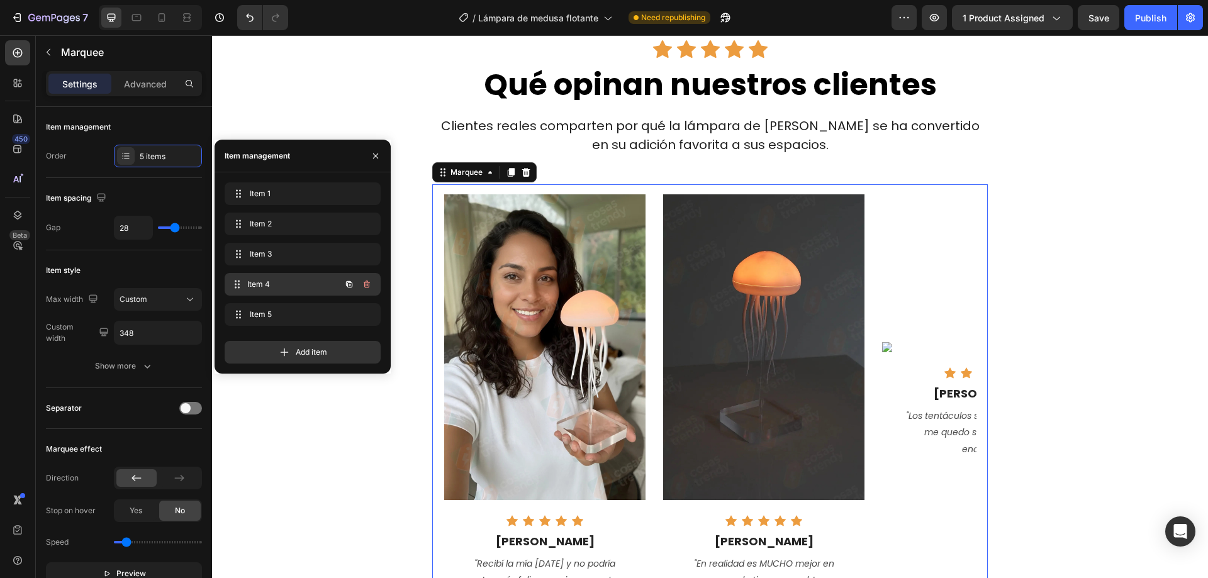
click at [279, 279] on span "Item 4" at bounding box center [293, 284] width 93 height 11
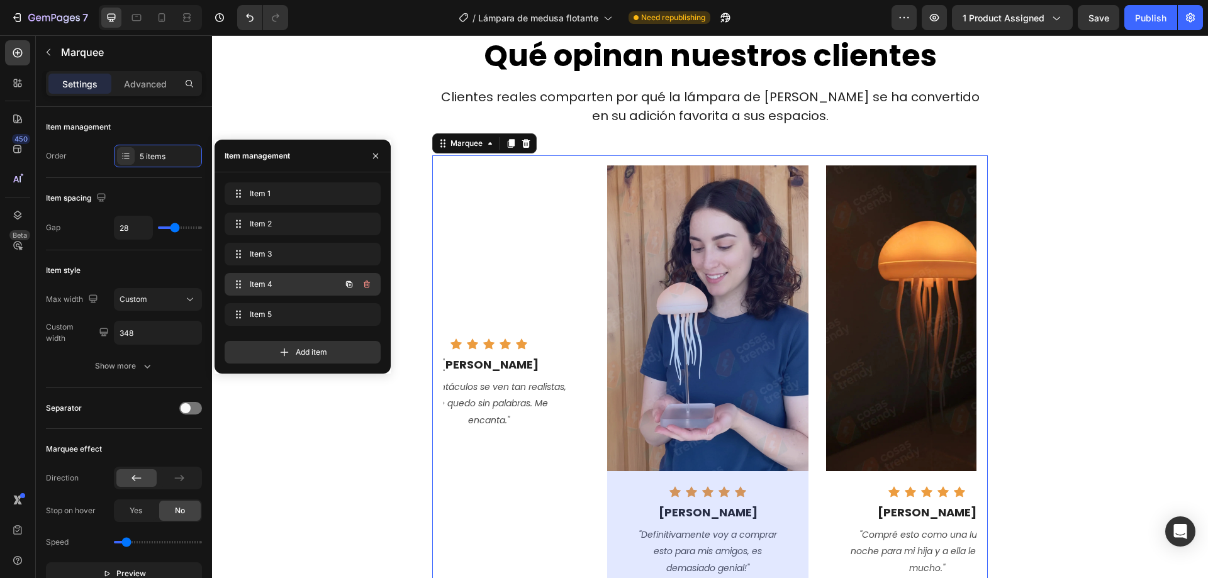
scroll to position [0, 496]
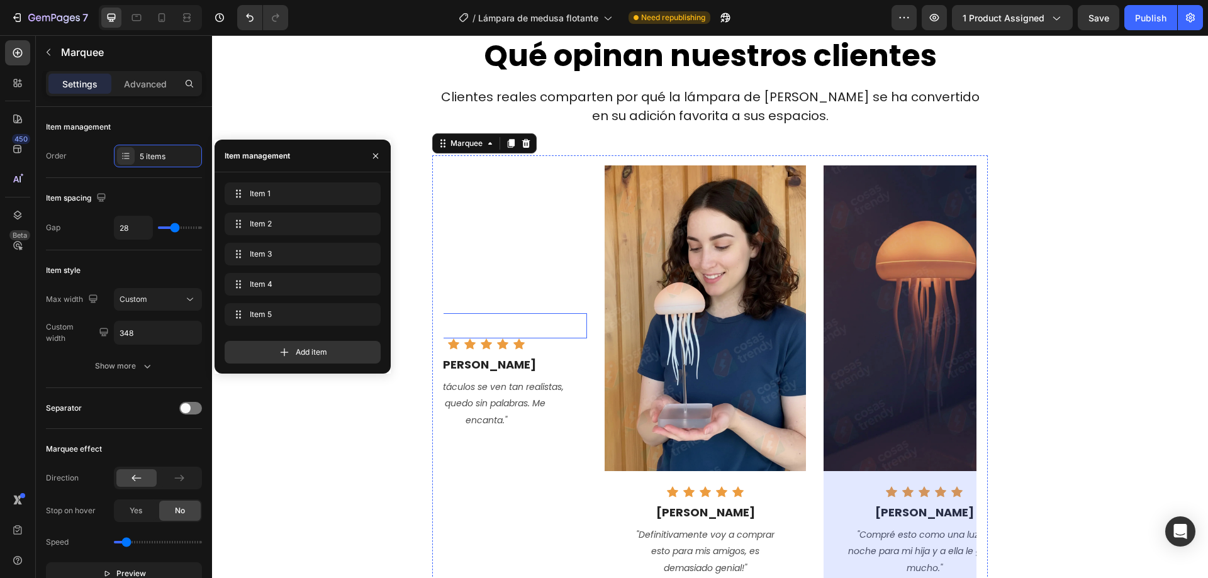
click at [540, 313] on img at bounding box center [486, 318] width 201 height 10
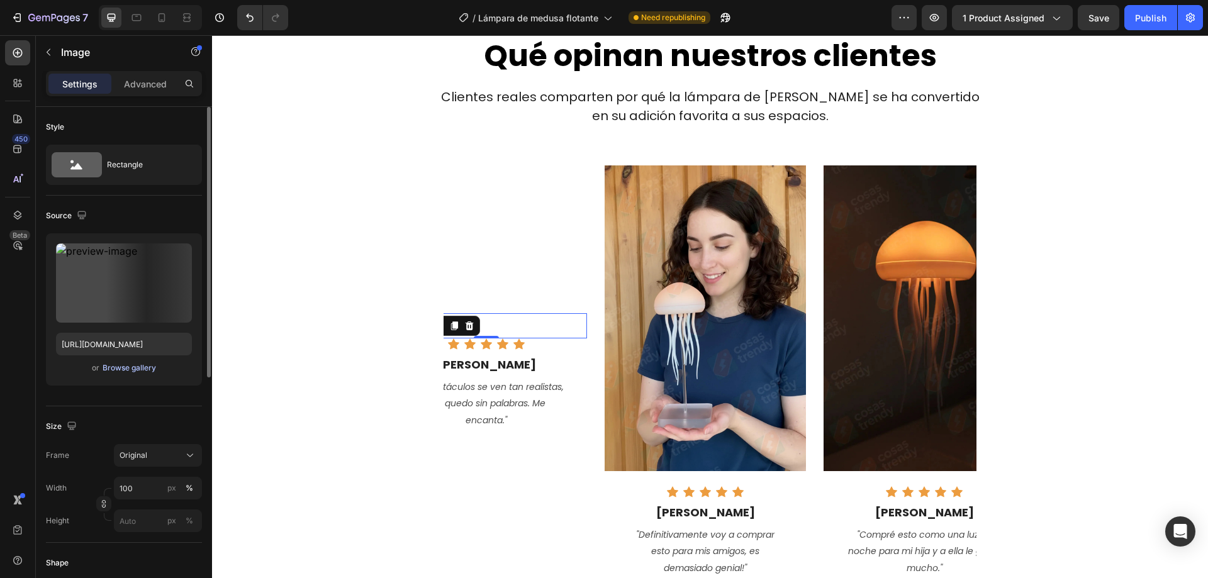
click at [120, 369] on div "Browse gallery" at bounding box center [129, 367] width 53 height 11
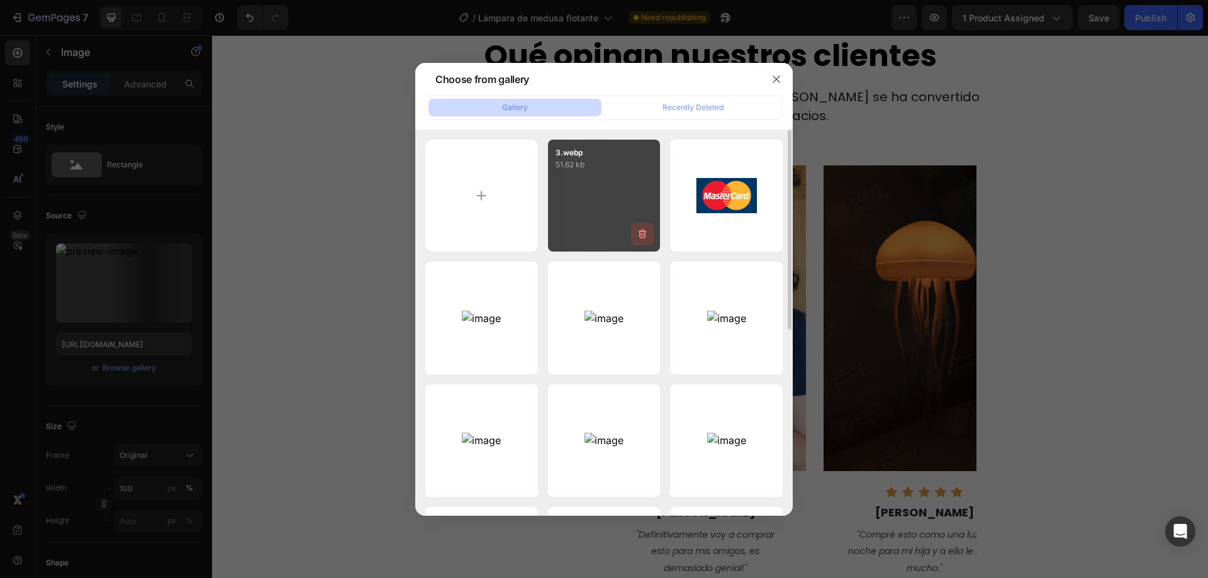
click at [640, 235] on icon "button" at bounding box center [642, 234] width 13 height 13
click at [640, 235] on div "Delete" at bounding box center [634, 236] width 23 height 11
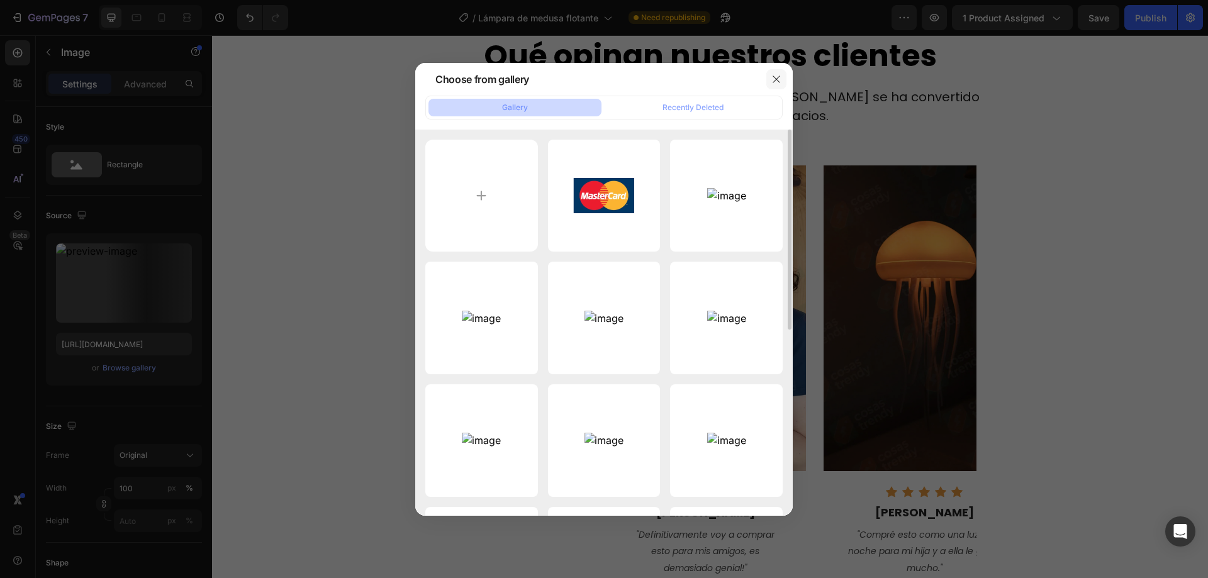
click at [772, 77] on icon "button" at bounding box center [776, 79] width 10 height 10
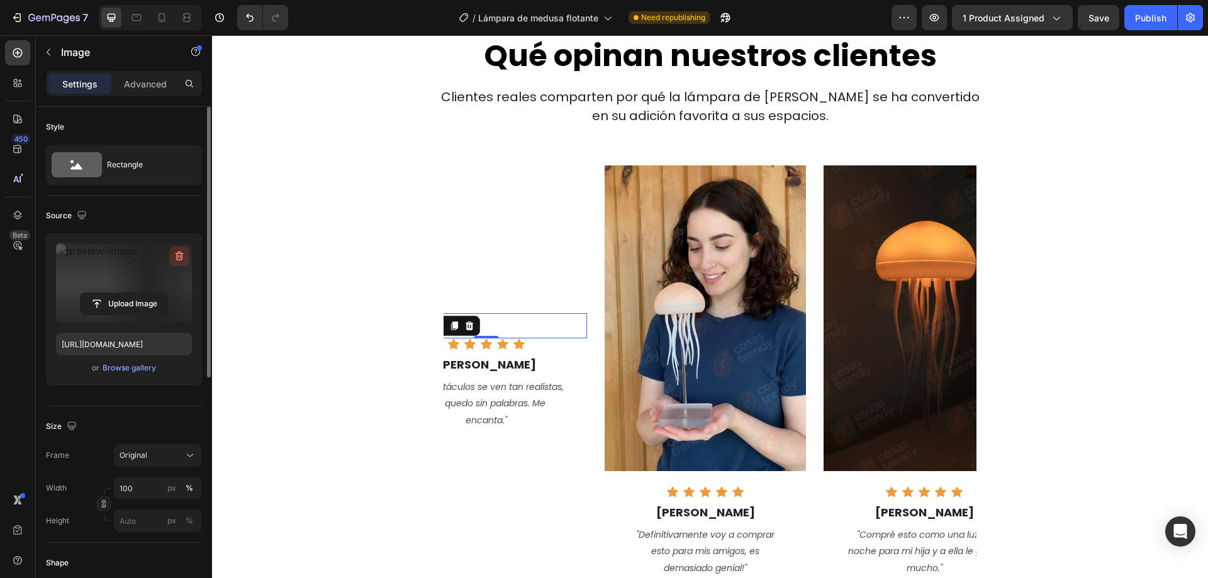
click at [179, 255] on icon "button" at bounding box center [179, 256] width 13 height 13
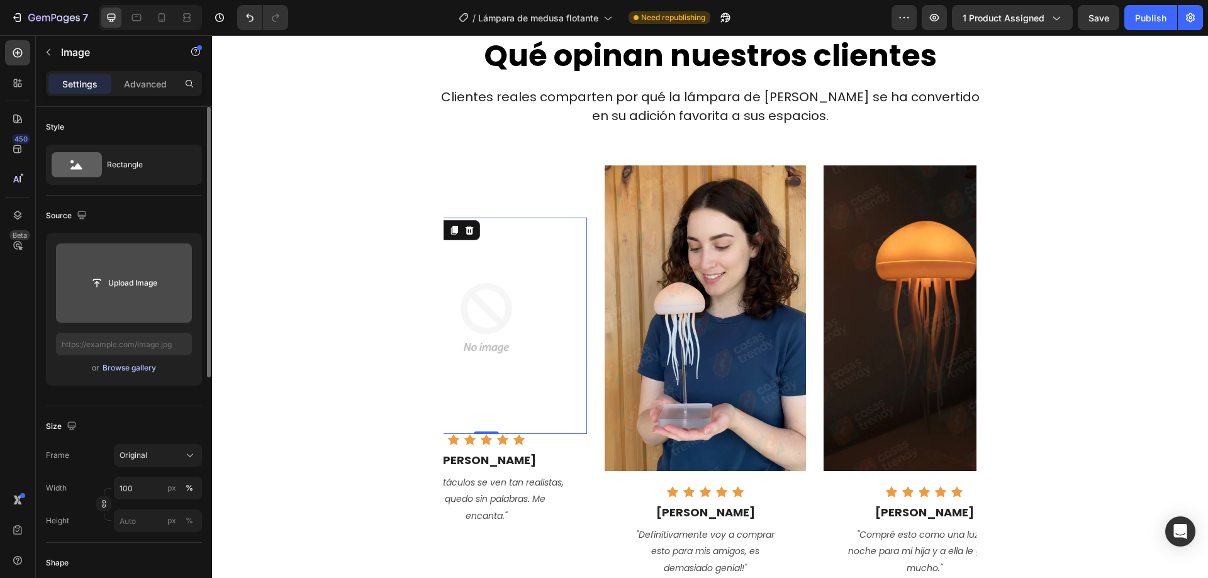
click at [127, 369] on div "Browse gallery" at bounding box center [129, 367] width 53 height 11
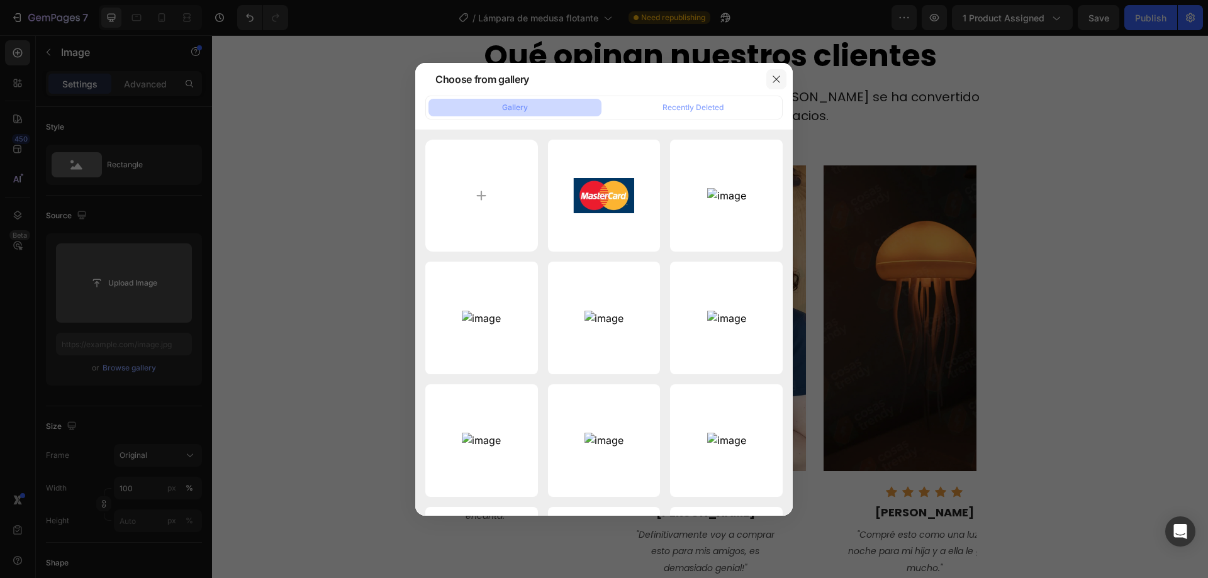
click at [773, 80] on icon "button" at bounding box center [776, 79] width 10 height 10
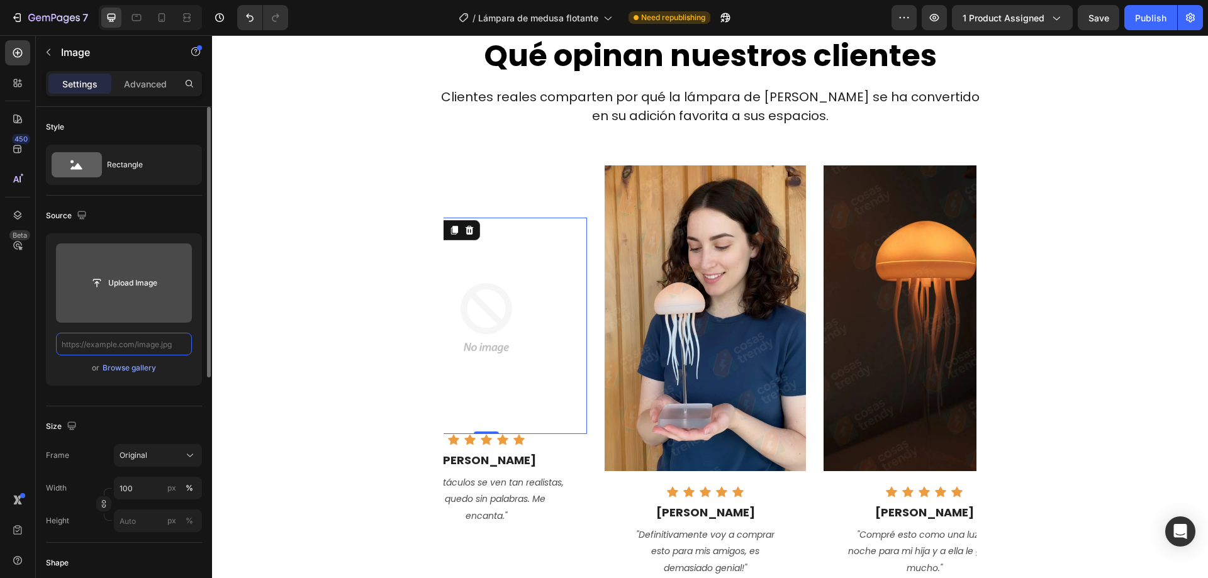
click at [70, 348] on input "text" at bounding box center [124, 344] width 136 height 23
paste input "https://cdn.shopify.com/s/files/1/0663/8855/7907/files/Luisa.webp?v=1758920636"
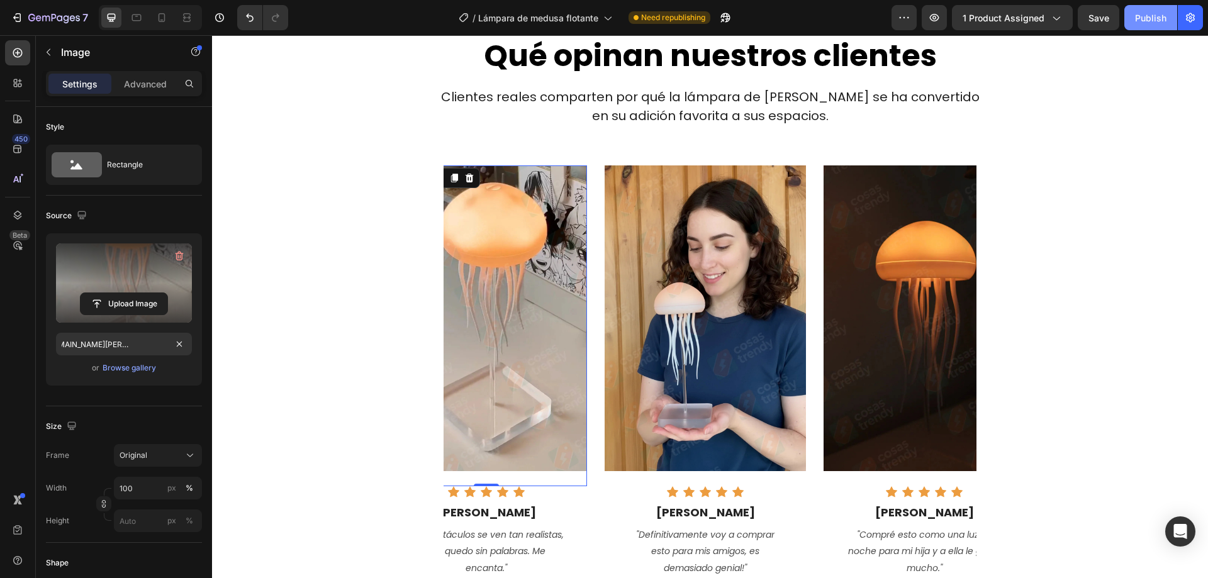
drag, startPoint x: 1148, startPoint y: 15, endPoint x: 906, endPoint y: 158, distance: 282.0
click at [1148, 15] on div "Publish" at bounding box center [1150, 17] width 31 height 13
click at [160, 19] on icon at bounding box center [161, 17] width 13 height 13
type input "https://cdn.shopify.com/s/files/1/0663/8855/7907/files/gempages_582603199496586…"
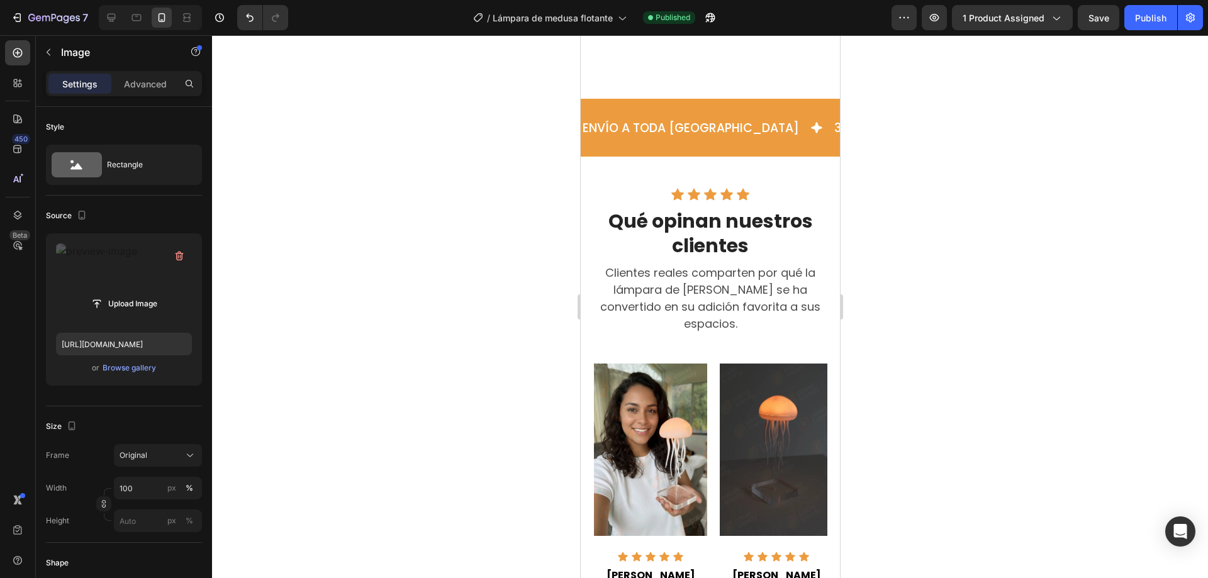
scroll to position [1258, 0]
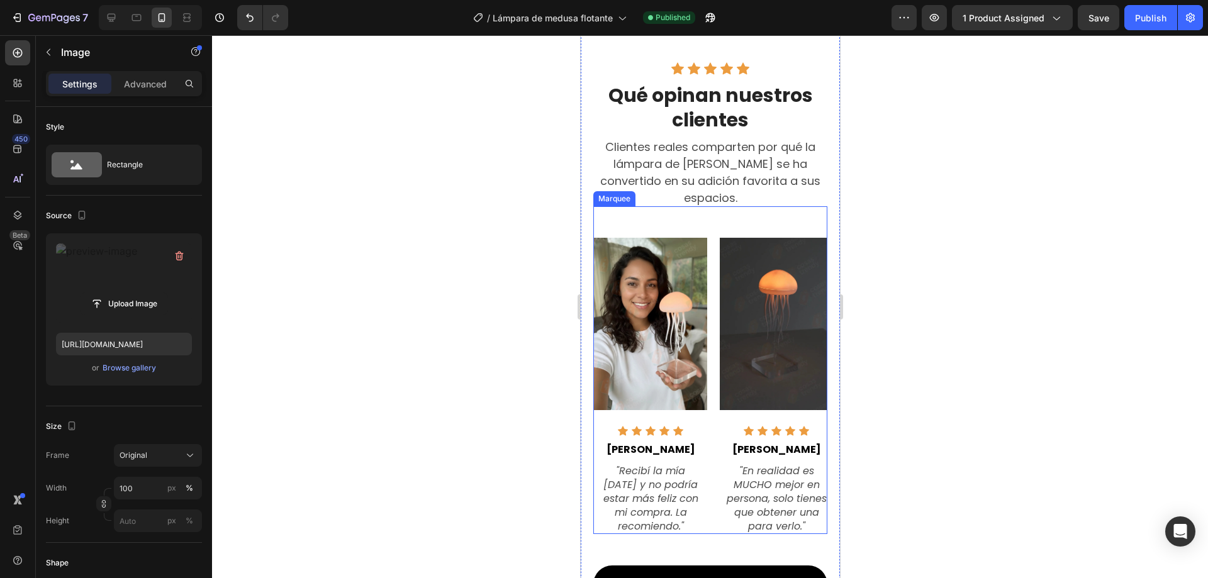
click at [603, 191] on div "Marquee" at bounding box center [613, 198] width 42 height 15
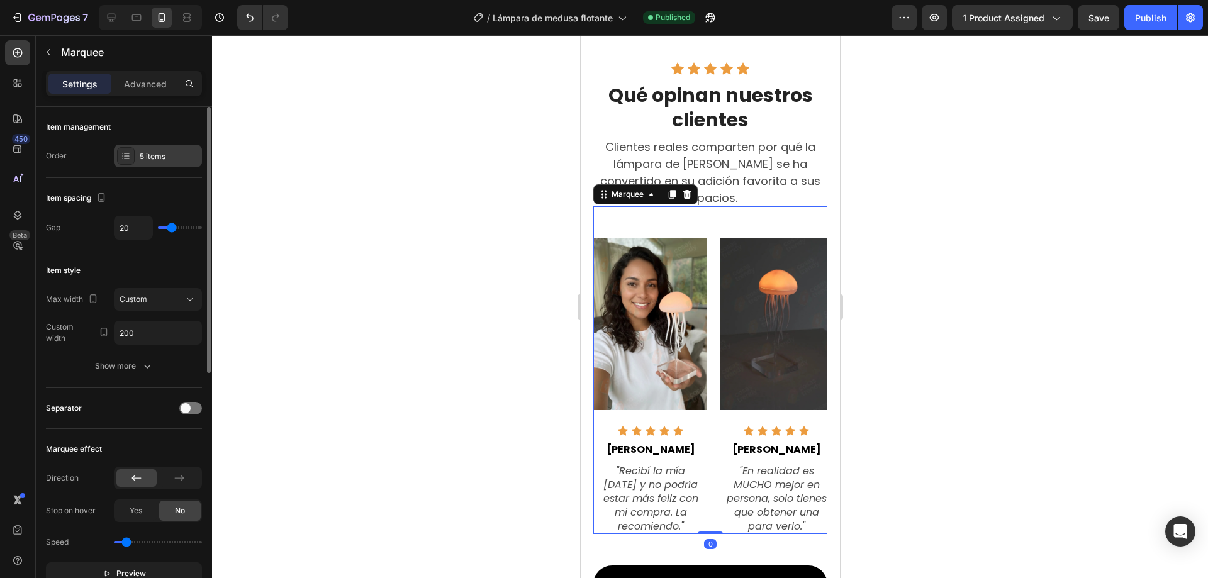
click at [138, 160] on div "5 items" at bounding box center [158, 156] width 88 height 23
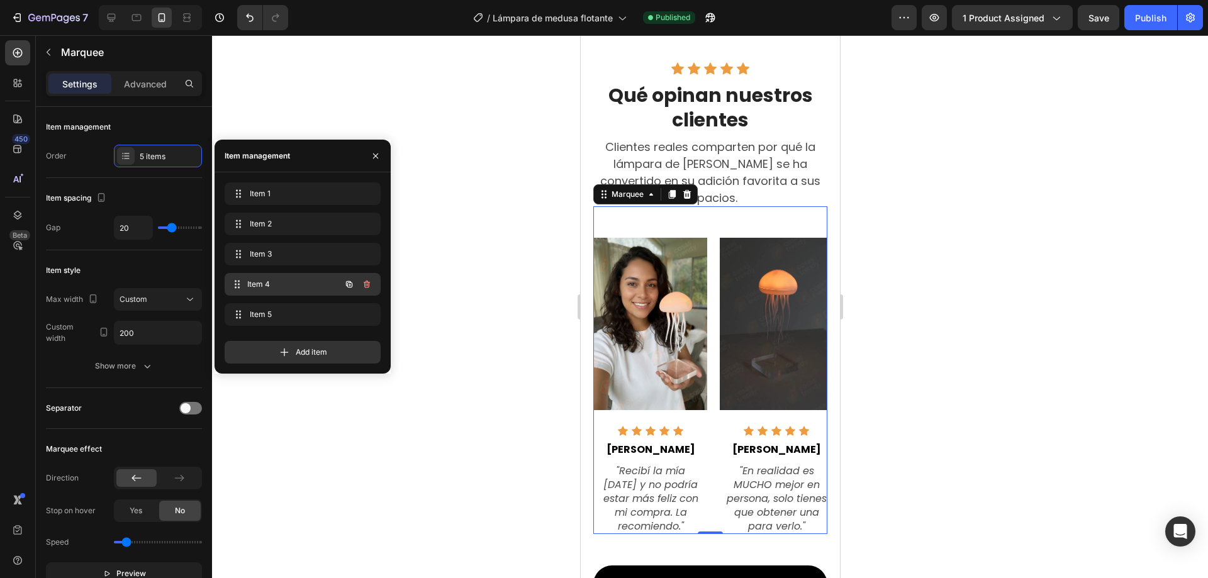
click at [272, 284] on span "Item 4" at bounding box center [293, 284] width 93 height 11
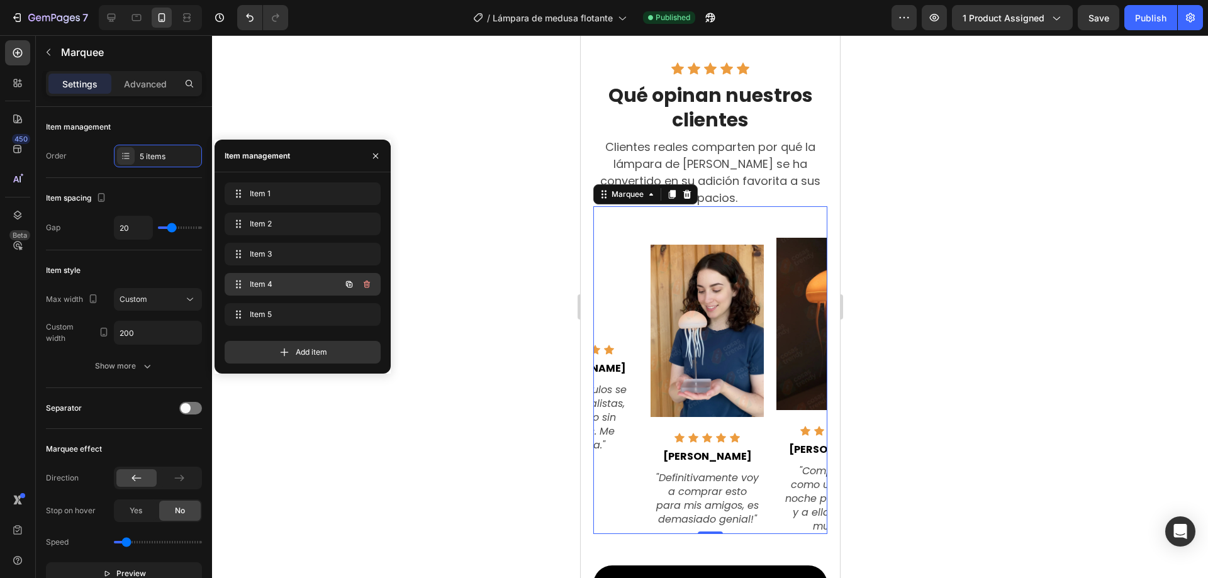
scroll to position [0, 323]
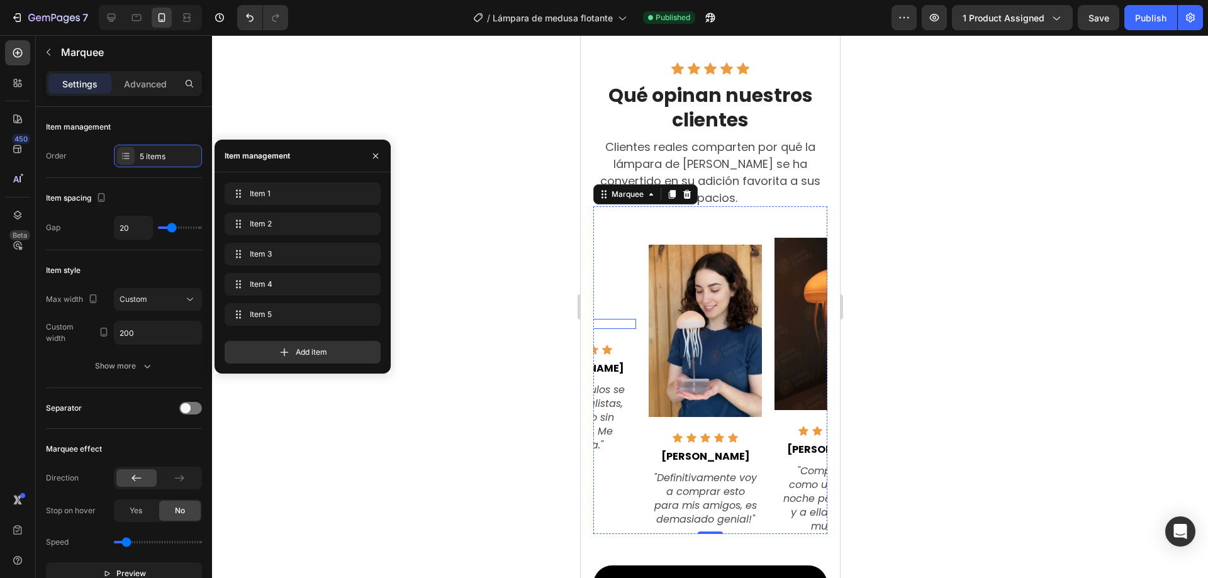
click at [611, 319] on img at bounding box center [578, 324] width 113 height 10
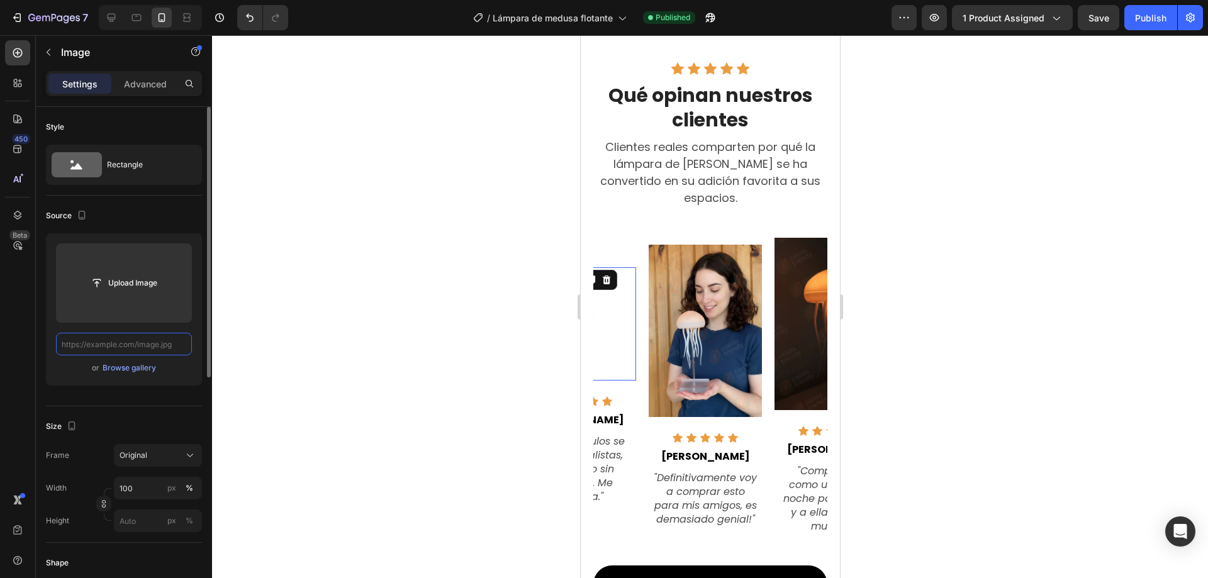
scroll to position [0, 0]
paste input "https://cdn.shopify.com/s/files/1/0663/8855/7907/files/Luisa.webp?v=1758920636"
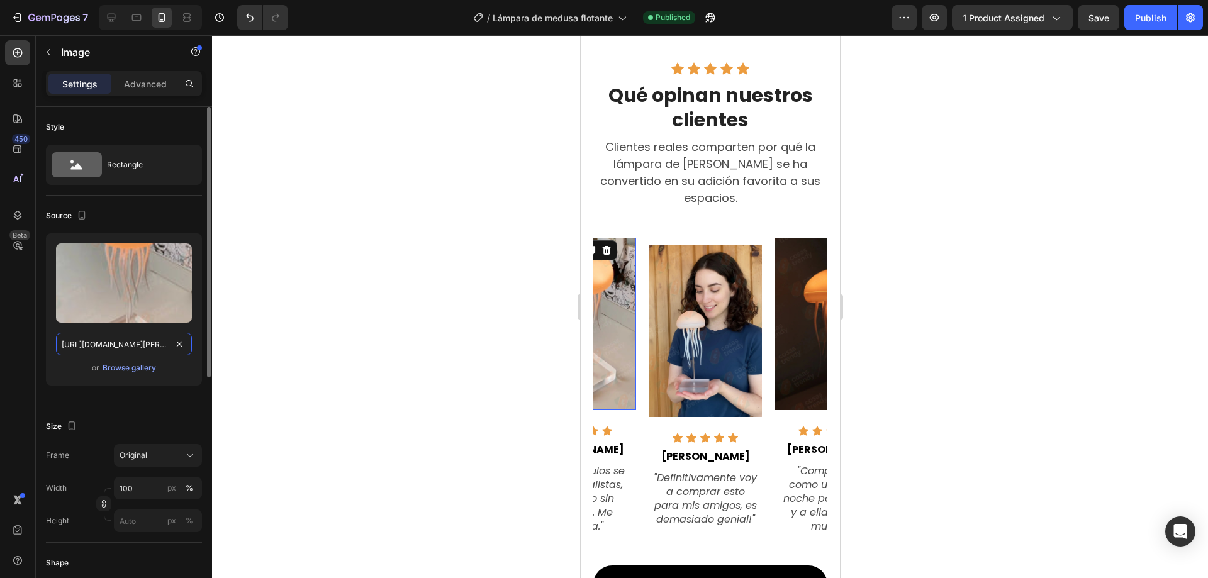
scroll to position [0, 191]
type input "https://cdn.shopify.com/s/files/1/0663/8855/7907/files/Luisa.webp?v=1758920636"
click at [1141, 16] on div "Publish" at bounding box center [1150, 17] width 31 height 13
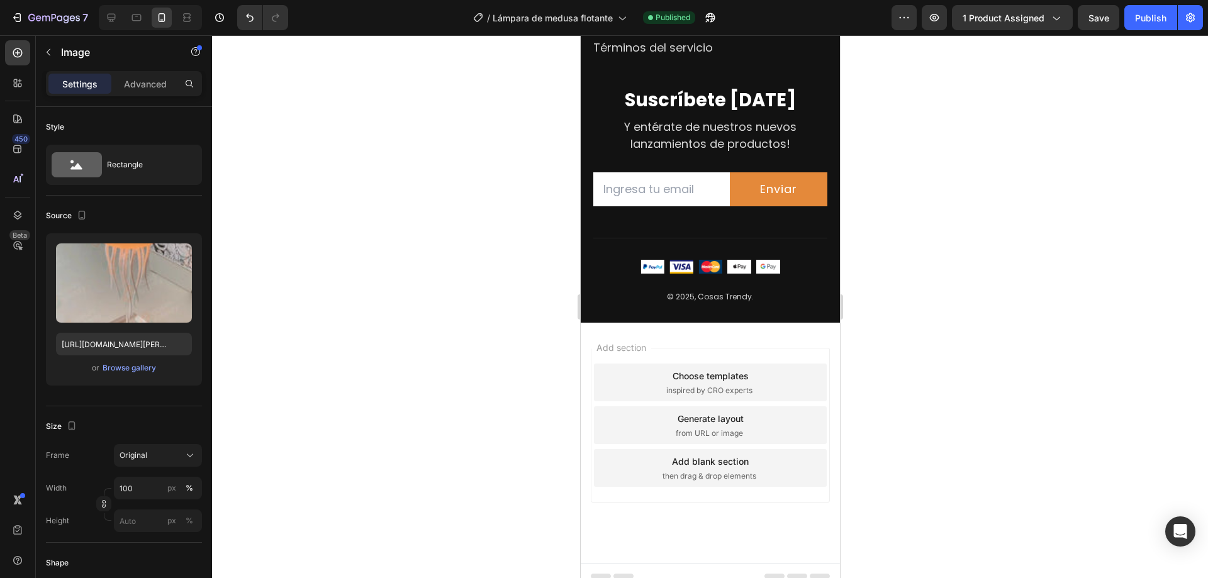
scroll to position [4005, 0]
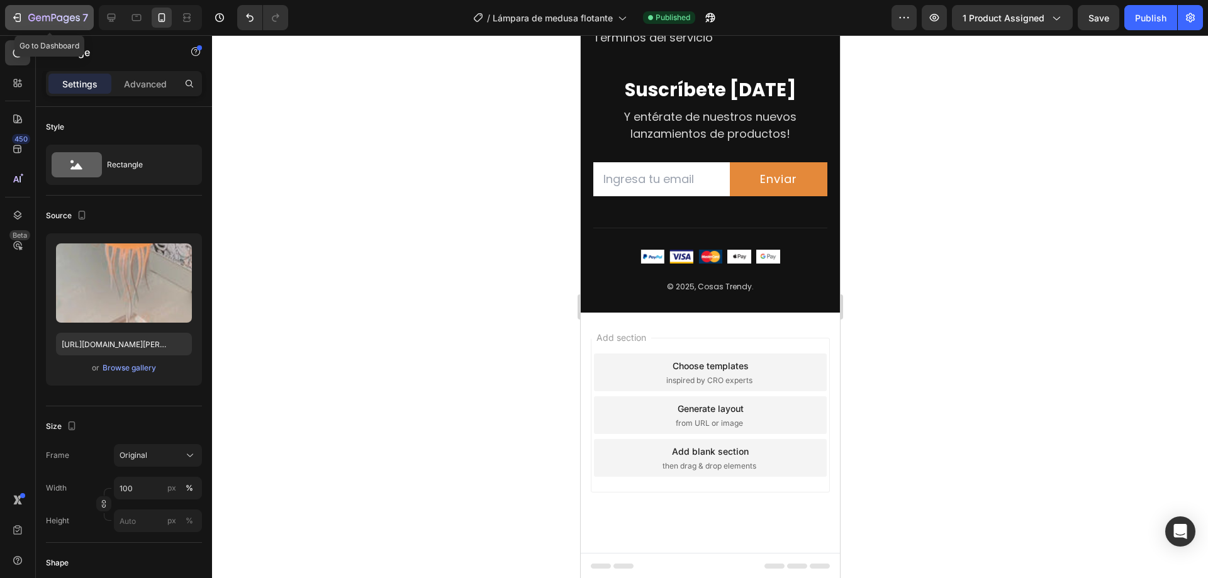
click at [18, 17] on icon "button" at bounding box center [17, 17] width 13 height 13
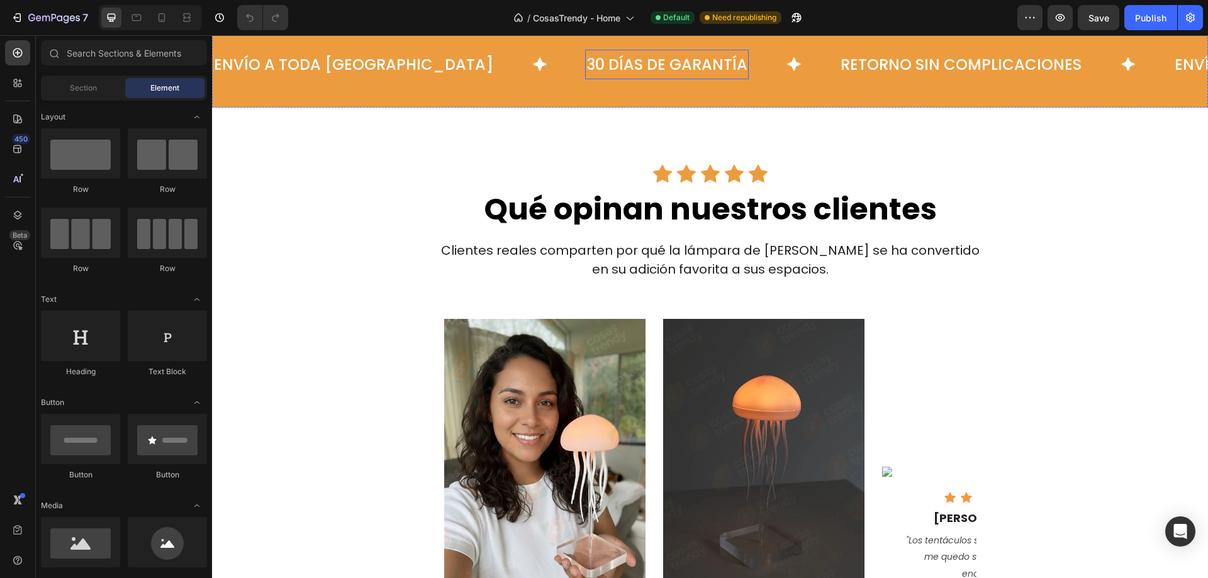
scroll to position [755, 0]
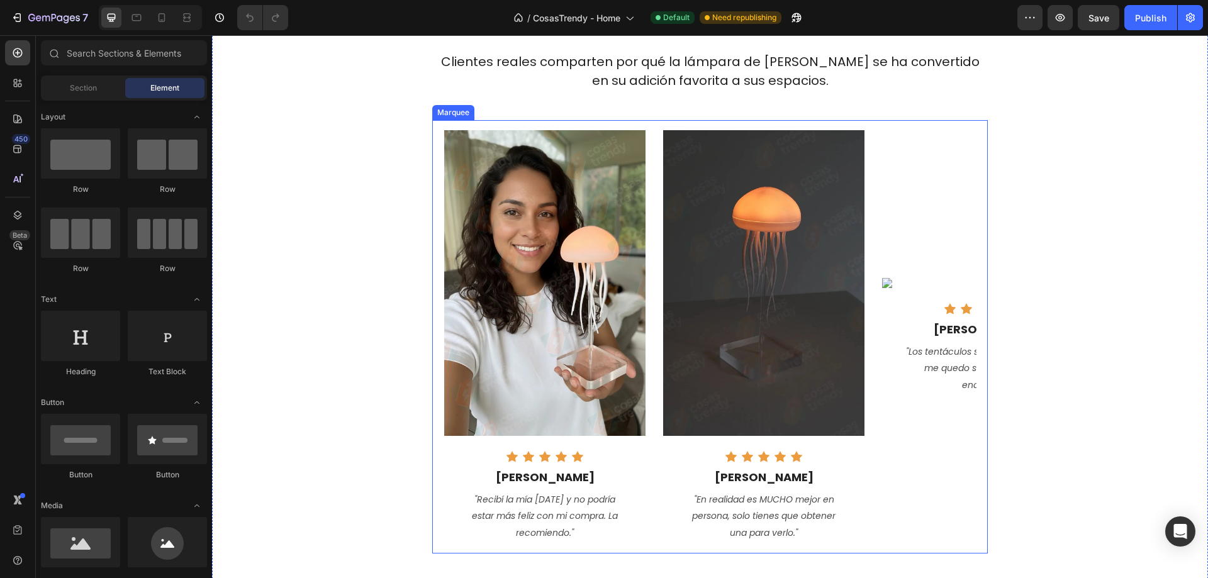
click at [450, 117] on div "Marquee" at bounding box center [453, 112] width 42 height 15
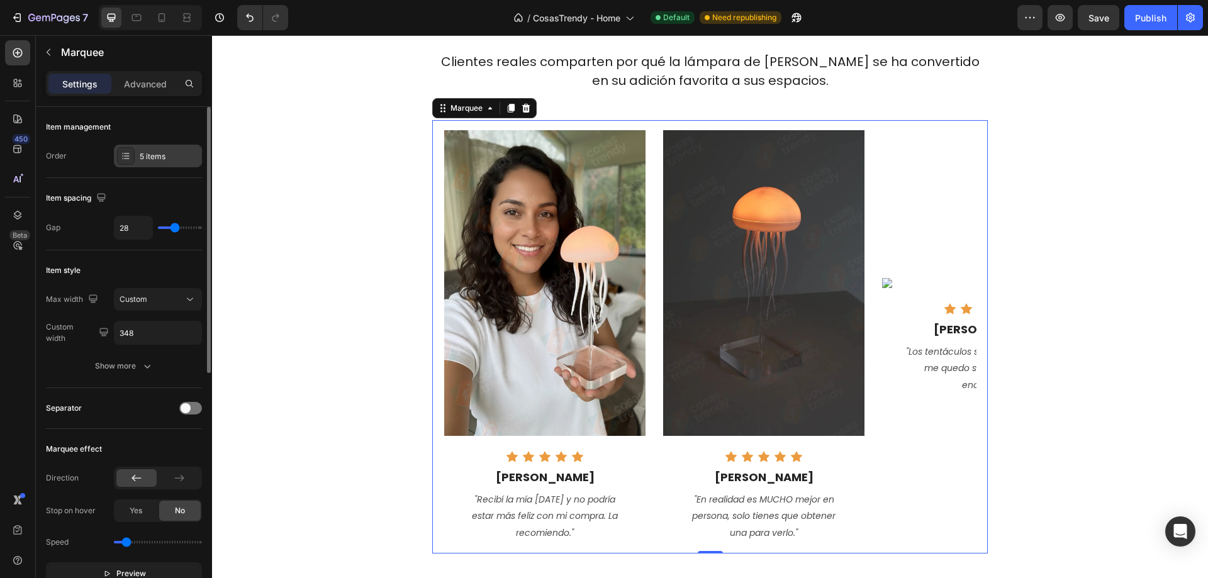
click at [128, 158] on icon at bounding box center [126, 156] width 10 height 10
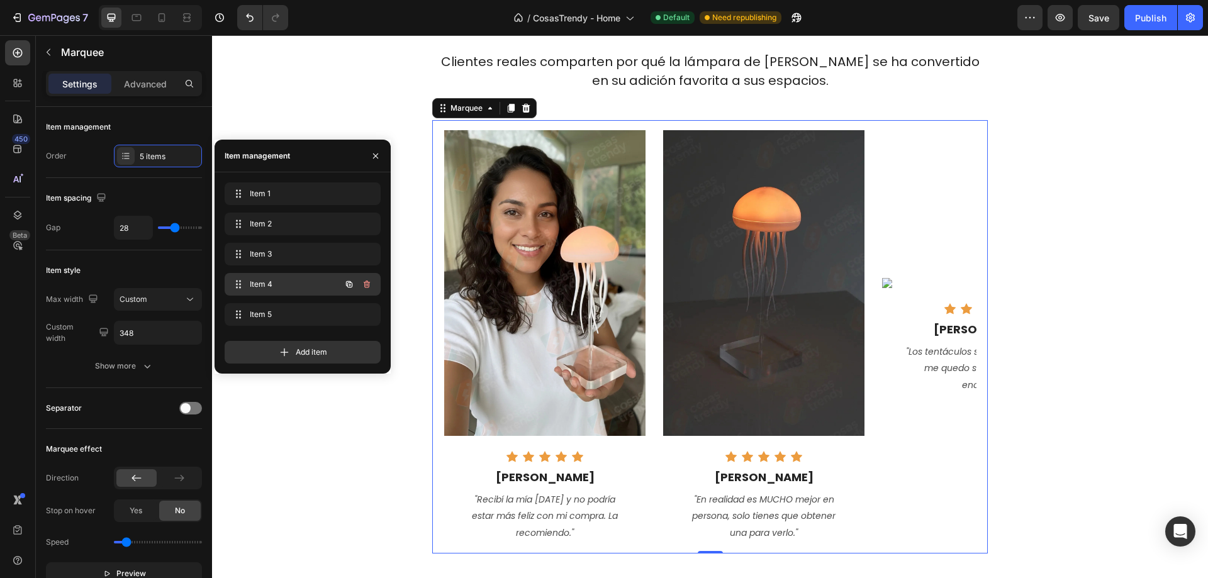
click at [253, 288] on span "Item 4" at bounding box center [285, 284] width 71 height 11
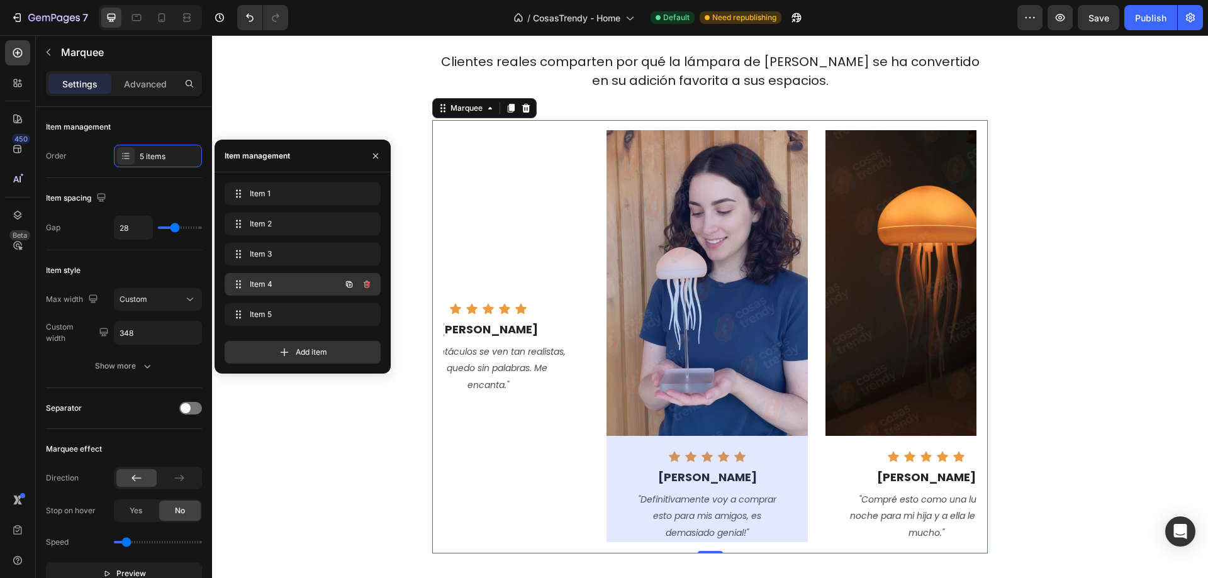
scroll to position [0, 496]
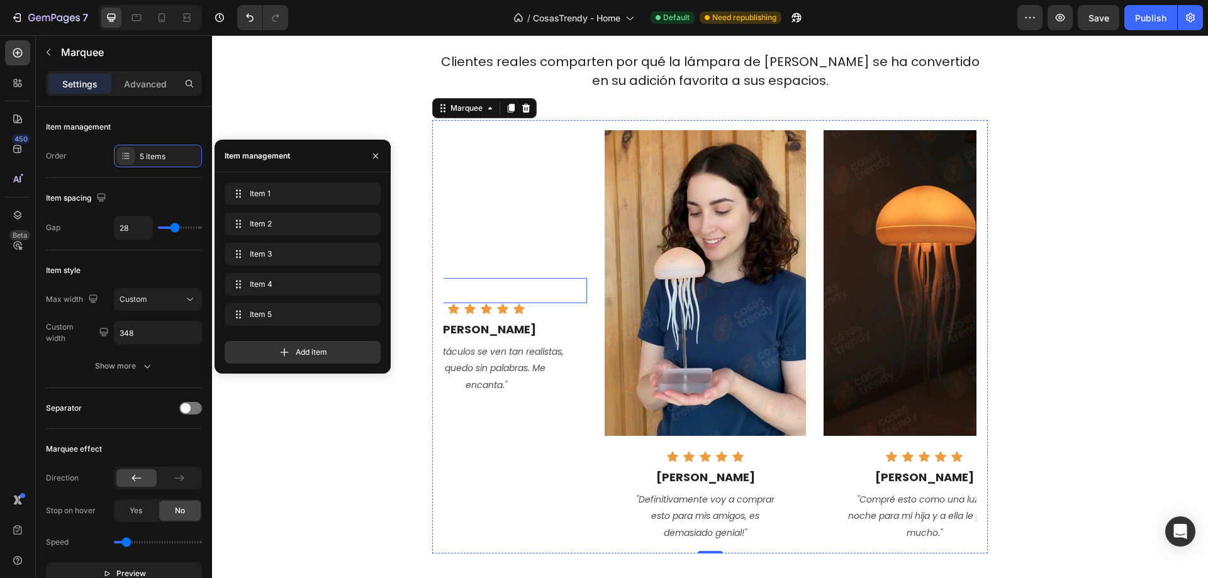
click at [511, 284] on img at bounding box center [486, 283] width 201 height 10
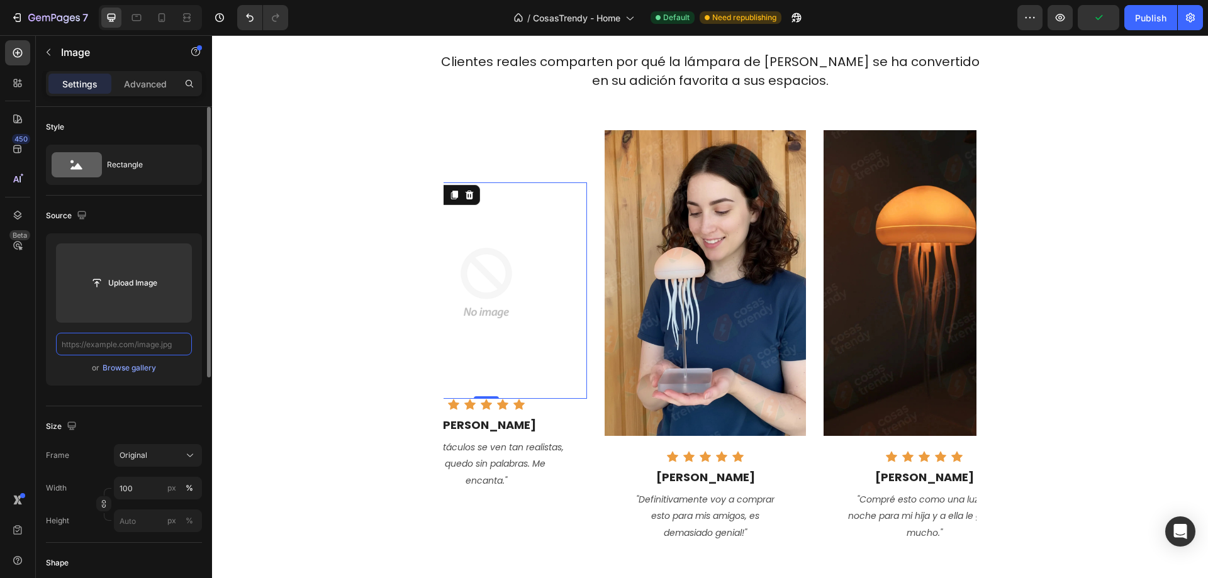
scroll to position [0, 0]
click at [125, 343] on input "text" at bounding box center [124, 344] width 136 height 23
paste input "https://cdn.shopify.com/s/files/1/0663/8855/7907/files/Luisa.webp?v=1758920636"
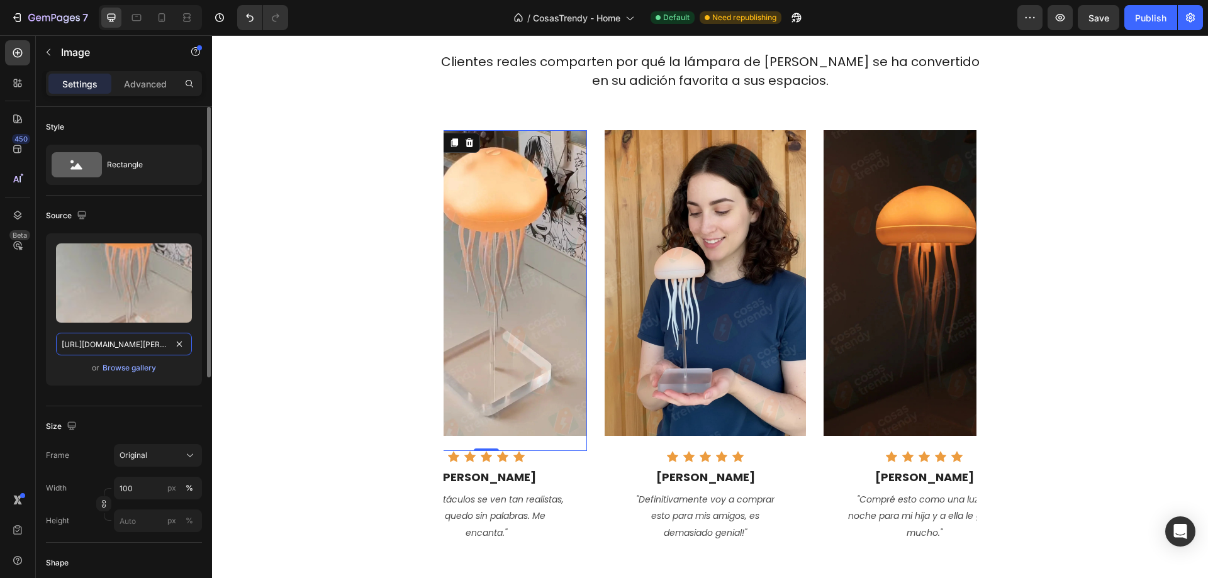
scroll to position [0, 191]
click at [165, 215] on div "Source" at bounding box center [124, 216] width 156 height 20
click at [1148, 13] on div "Publish" at bounding box center [1150, 17] width 31 height 13
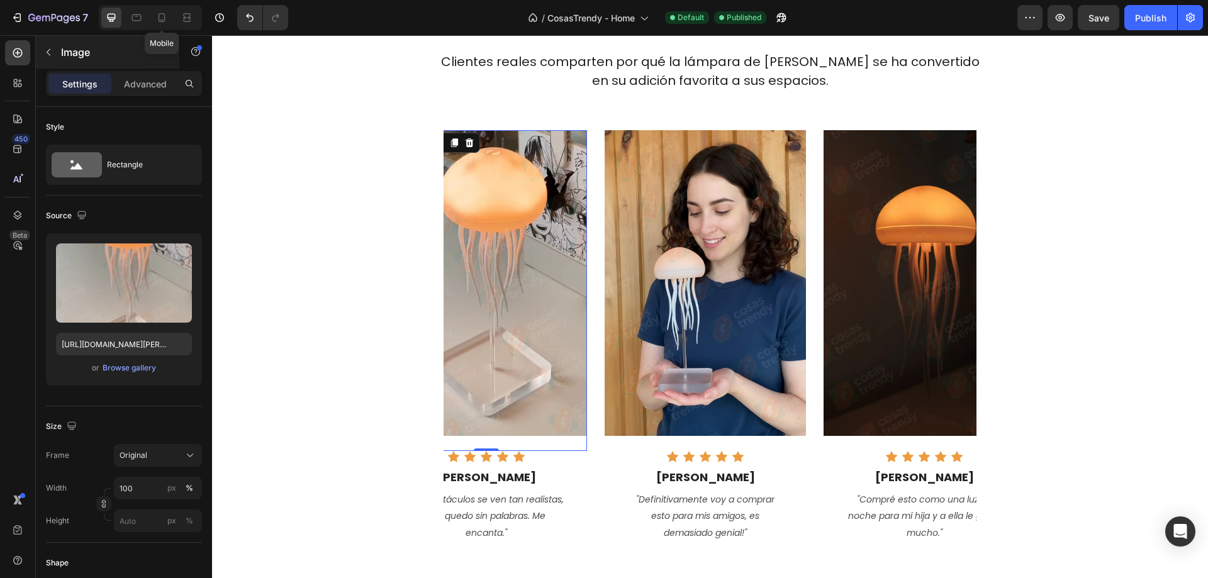
click at [161, 19] on icon at bounding box center [161, 17] width 13 height 13
type input "https://cdn.shopify.com/s/files/1/0663/8855/7907/files/gempages_582603199496586…"
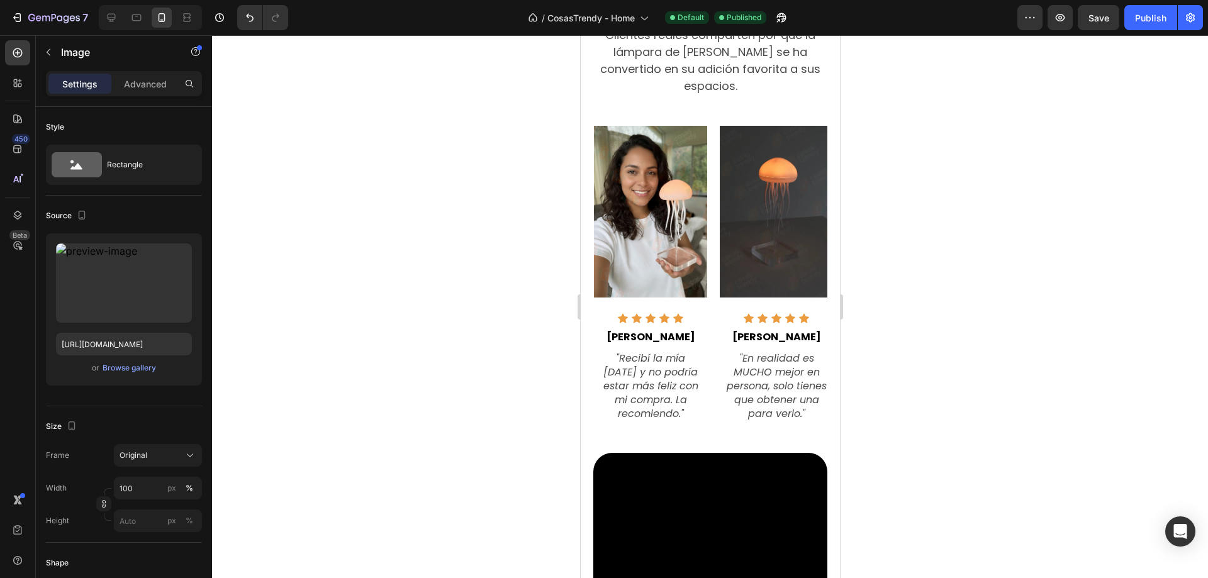
scroll to position [792, 0]
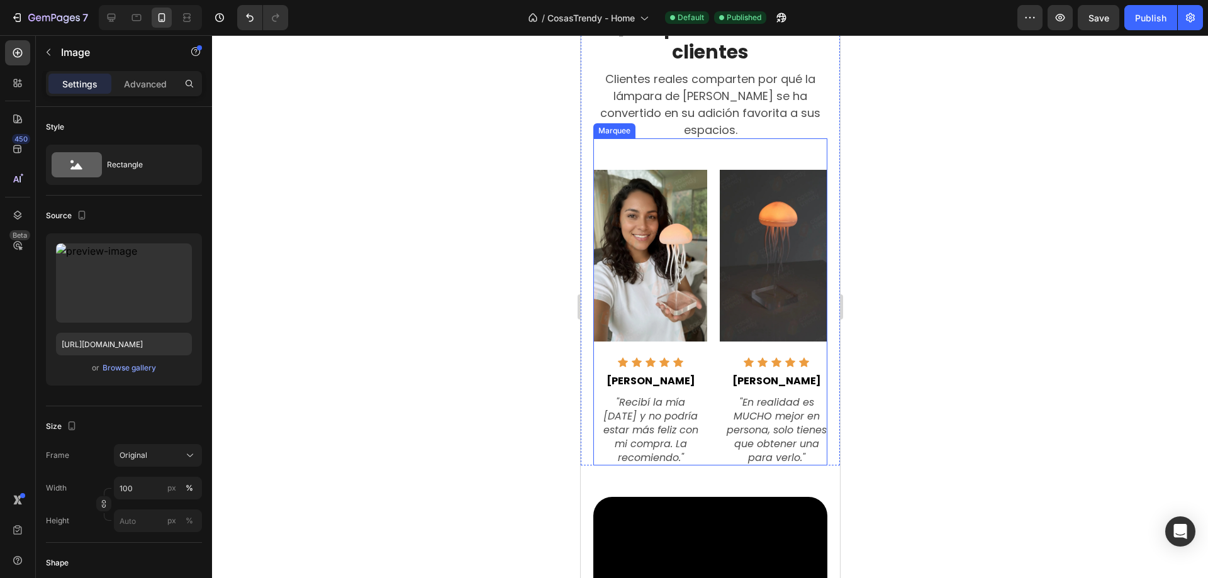
click at [613, 125] on div "Marquee" at bounding box center [613, 130] width 37 height 11
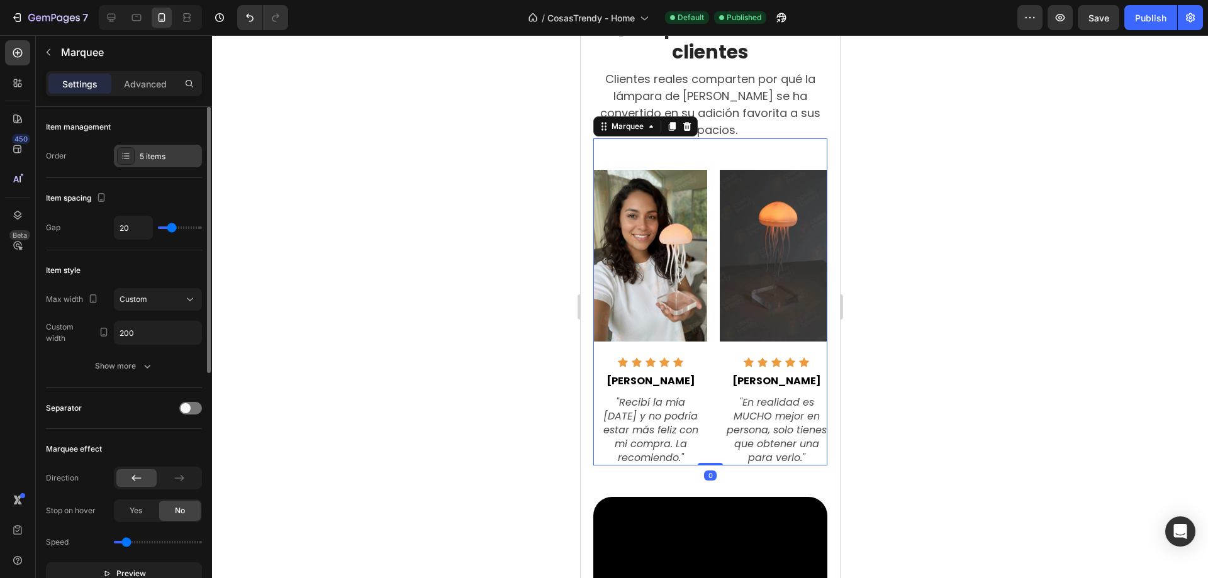
click at [145, 158] on div "5 items" at bounding box center [169, 156] width 59 height 11
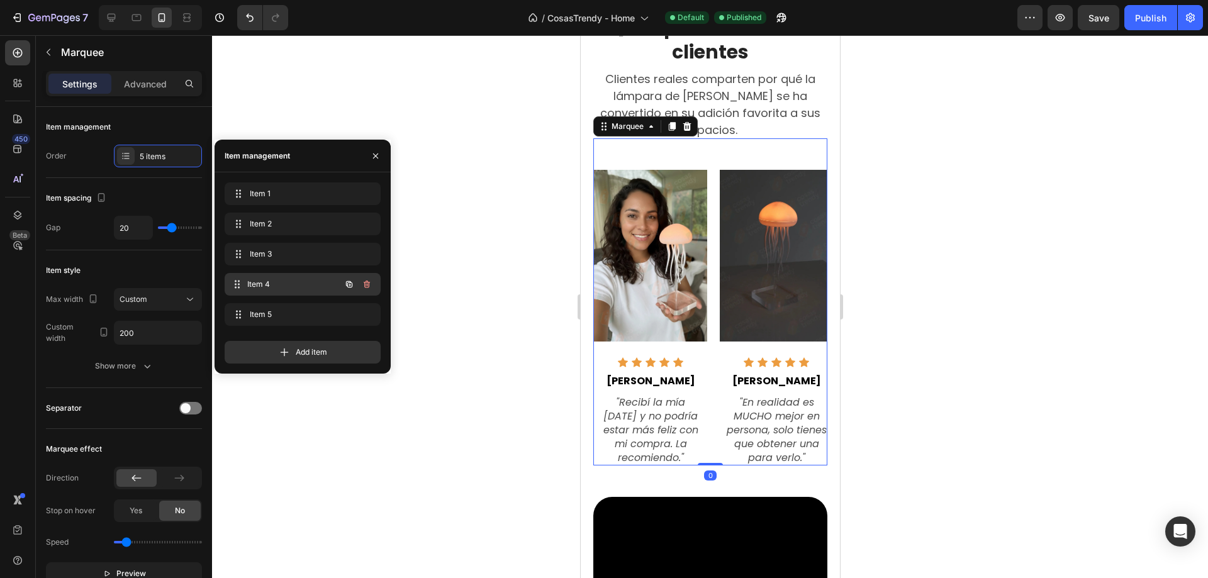
click at [271, 286] on span "Item 4" at bounding box center [293, 284] width 93 height 11
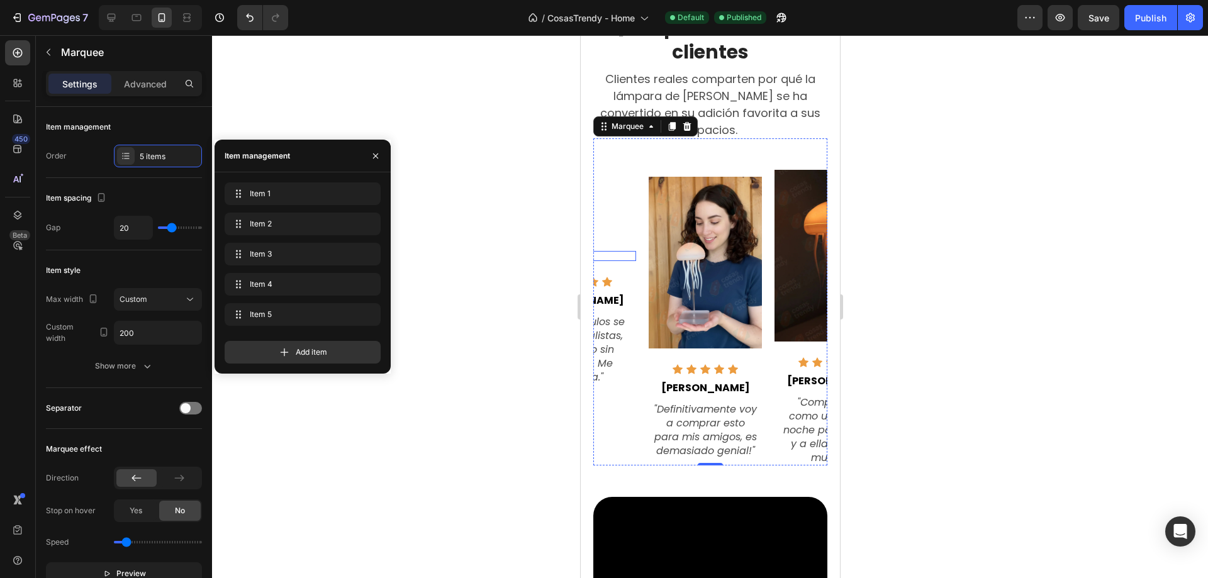
click at [608, 251] on img at bounding box center [578, 256] width 113 height 10
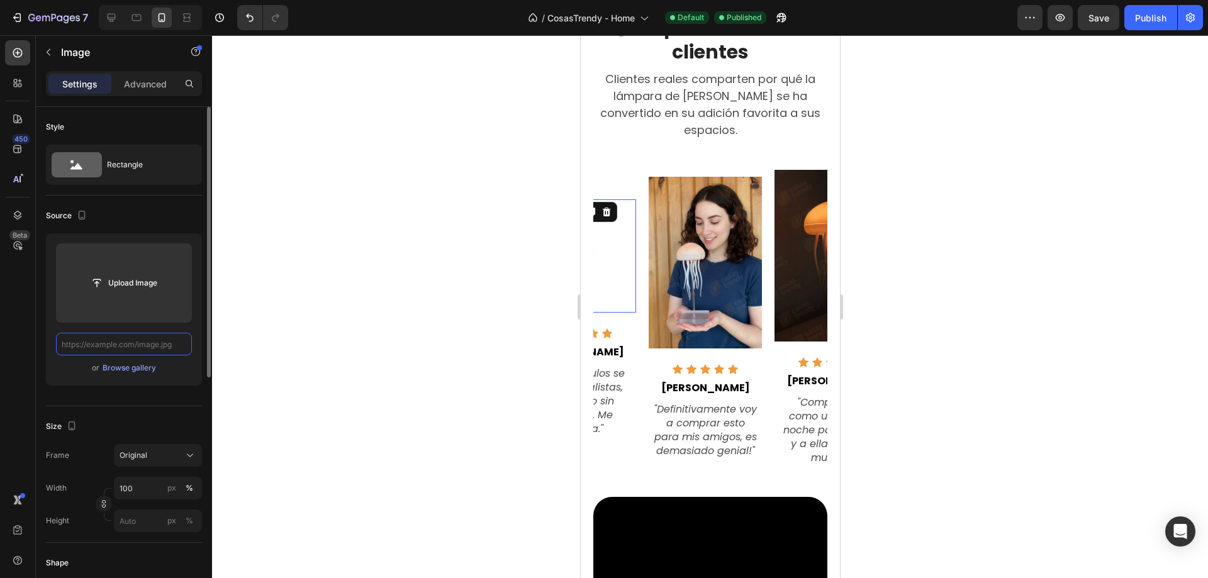
scroll to position [0, 0]
click at [84, 343] on input "text" at bounding box center [124, 344] width 136 height 23
paste input "https://cdn.shopify.com/s/files/1/0663/8855/7907/files/Luisa.webp?v=1758920636"
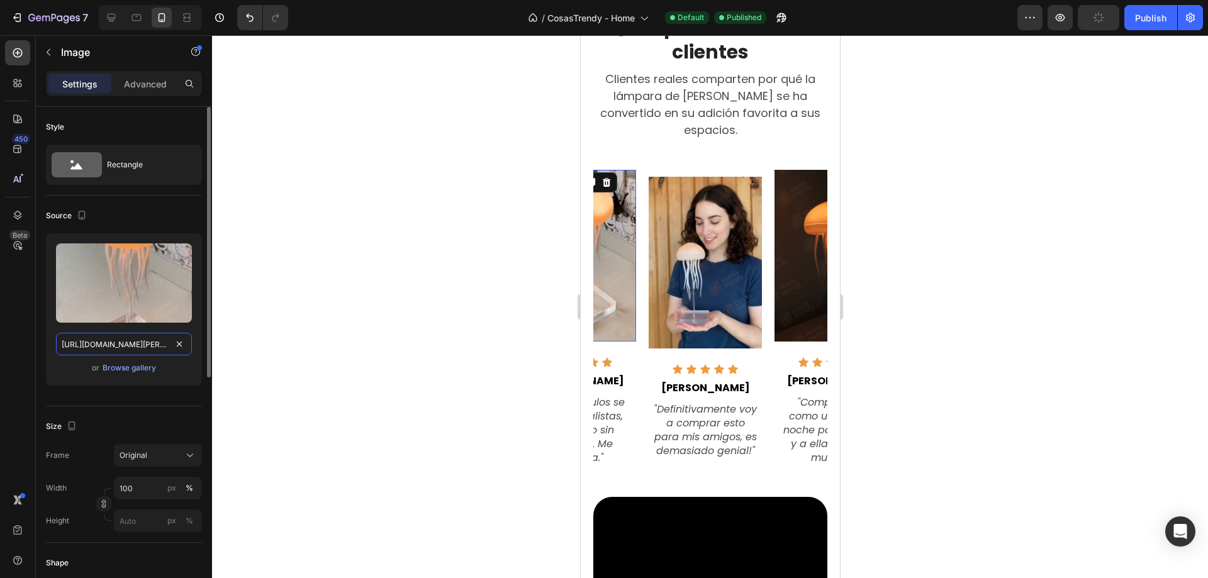
scroll to position [0, 191]
type input "https://cdn.shopify.com/s/files/1/0663/8855/7907/files/Luisa.webp?v=1758920636"
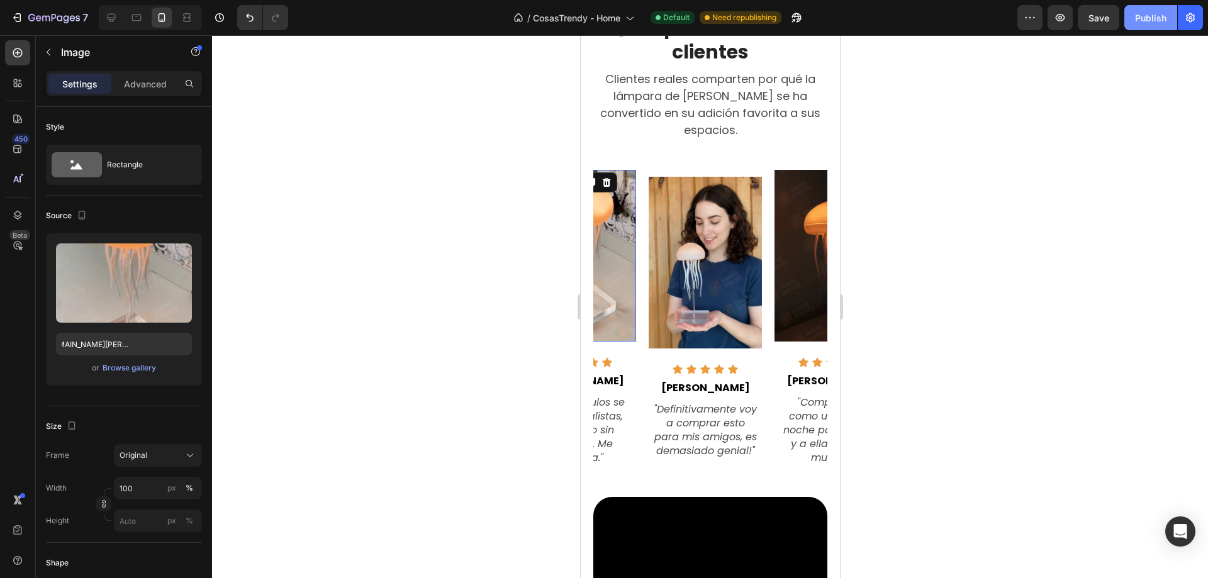
click at [1145, 14] on div "Publish" at bounding box center [1150, 17] width 31 height 13
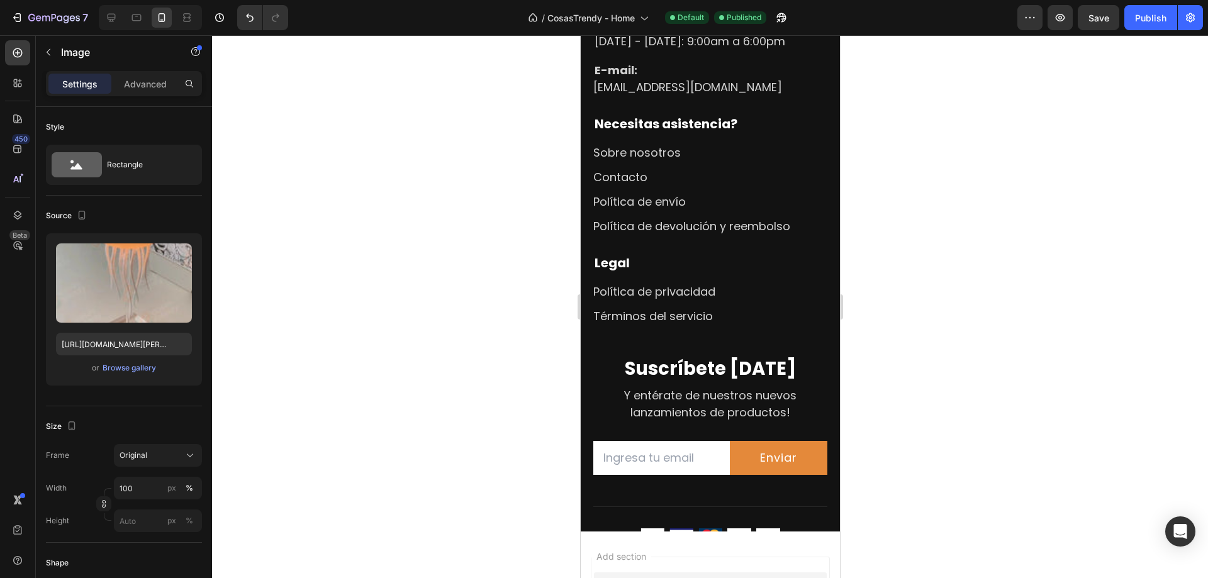
scroll to position [4062, 0]
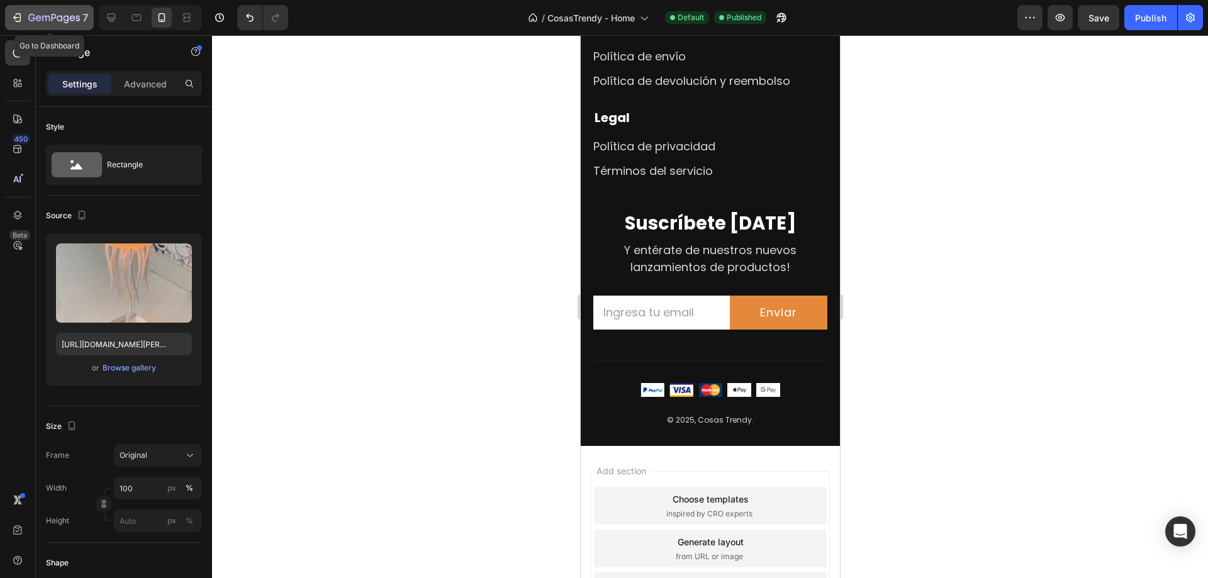
click at [15, 21] on icon "button" at bounding box center [17, 17] width 13 height 13
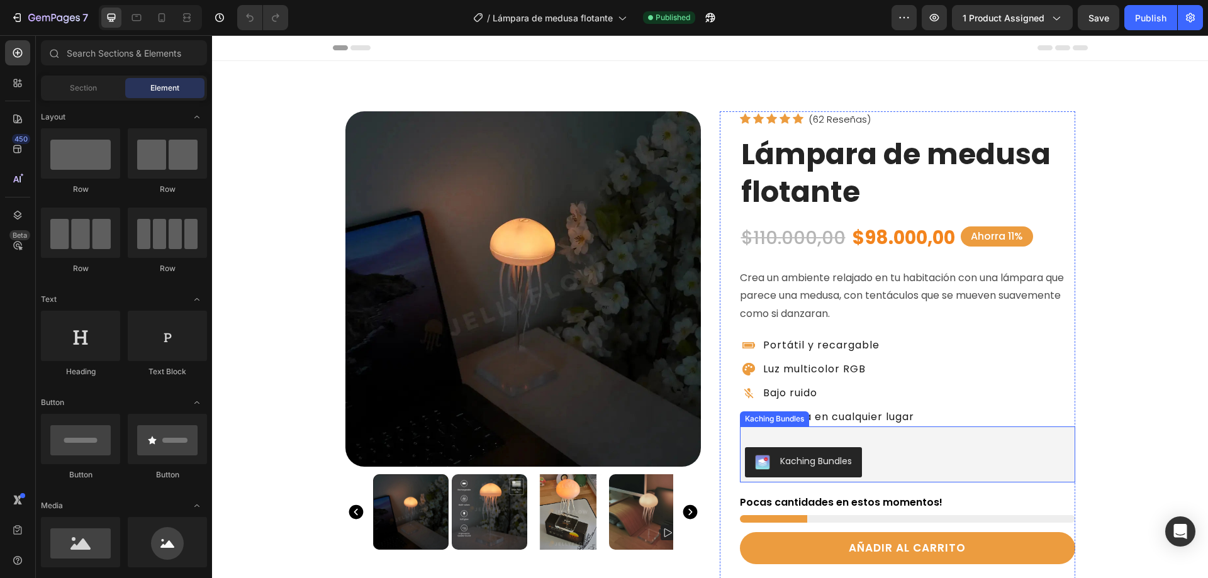
click at [815, 462] on div "Kaching Bundles" at bounding box center [816, 461] width 72 height 13
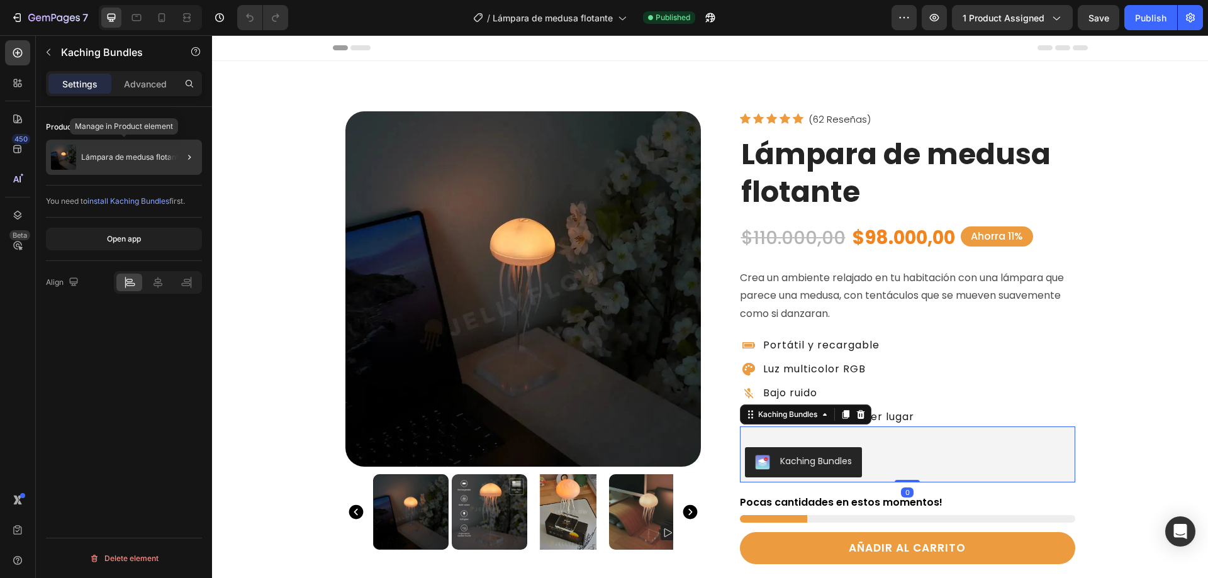
click at [106, 158] on p "Lámpara de medusa flotante" at bounding box center [132, 157] width 102 height 9
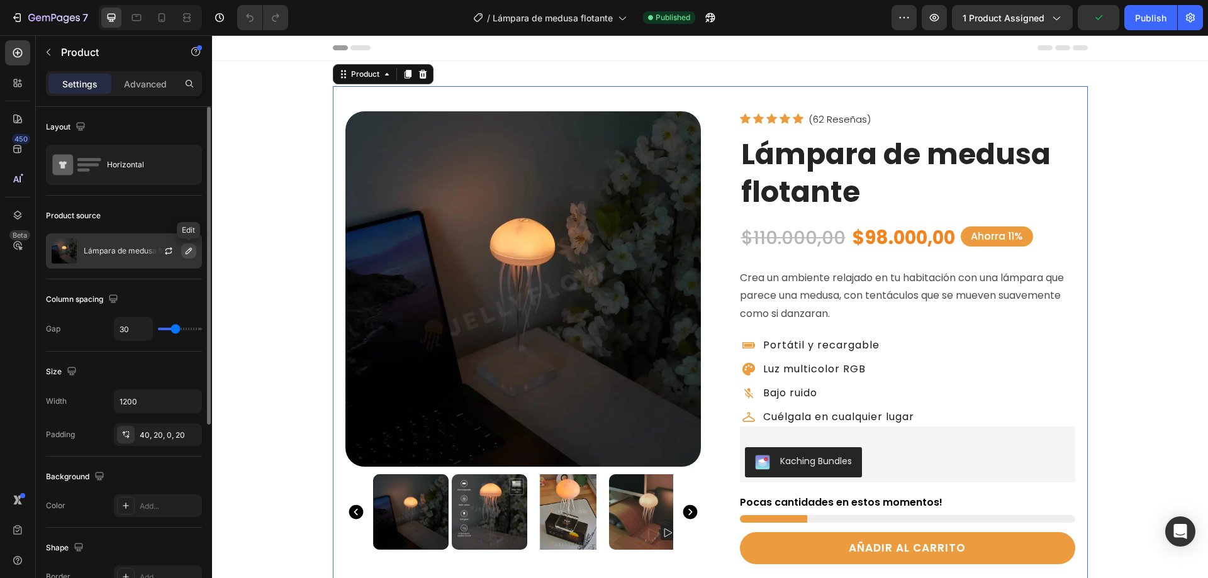
click at [187, 250] on icon "button" at bounding box center [189, 251] width 10 height 10
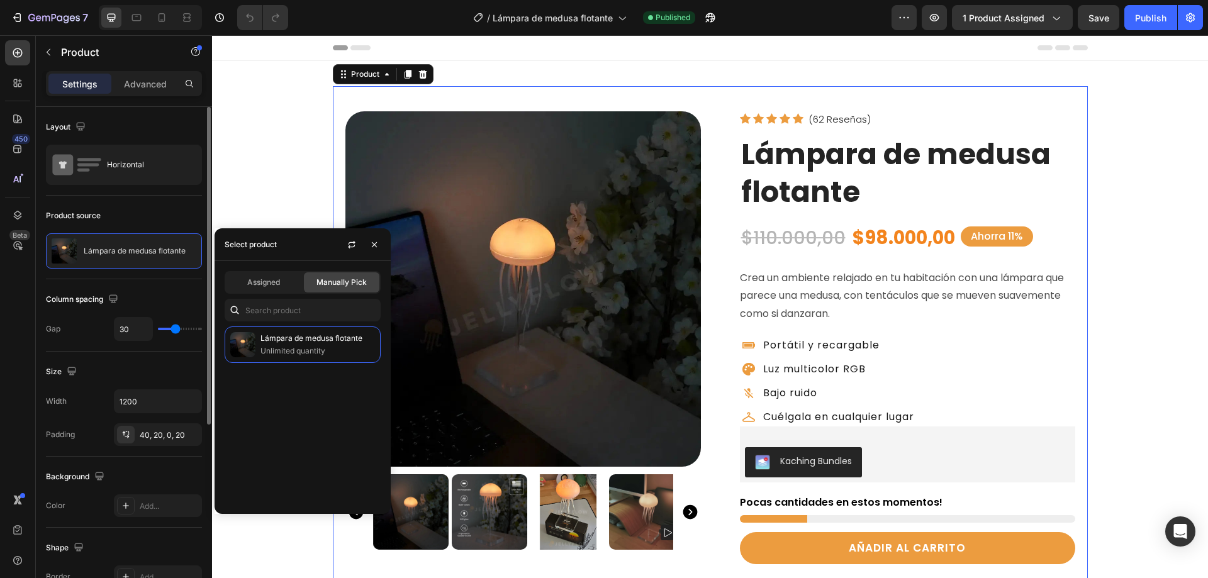
click at [133, 220] on div "Product source" at bounding box center [124, 216] width 156 height 20
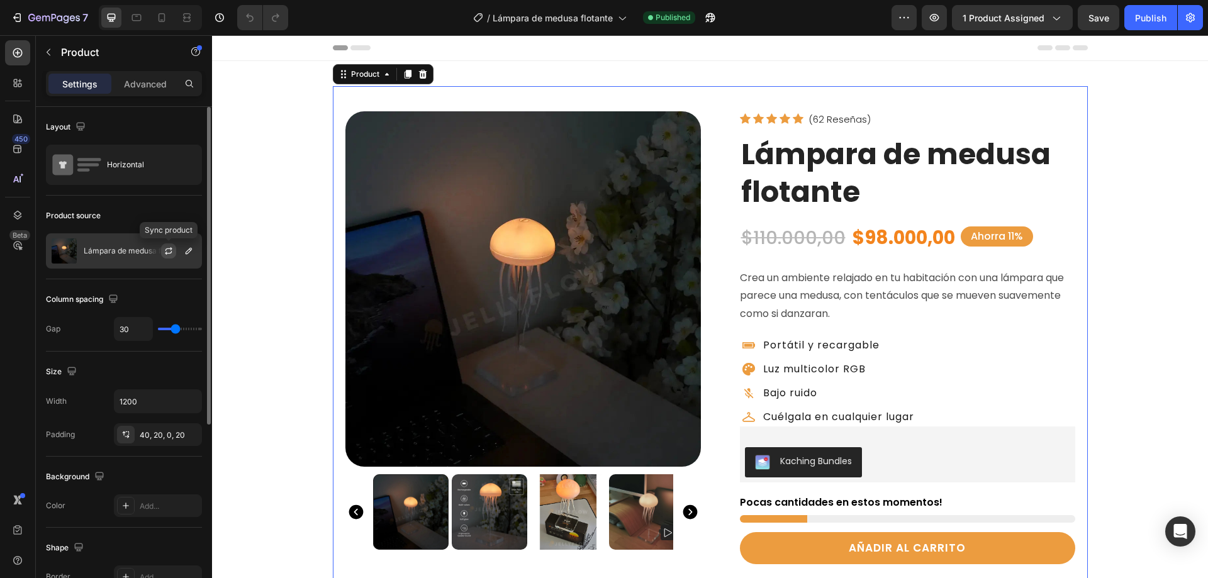
click at [168, 252] on icon "button" at bounding box center [169, 251] width 10 height 10
click at [1150, 11] on div "Publish" at bounding box center [1150, 17] width 31 height 13
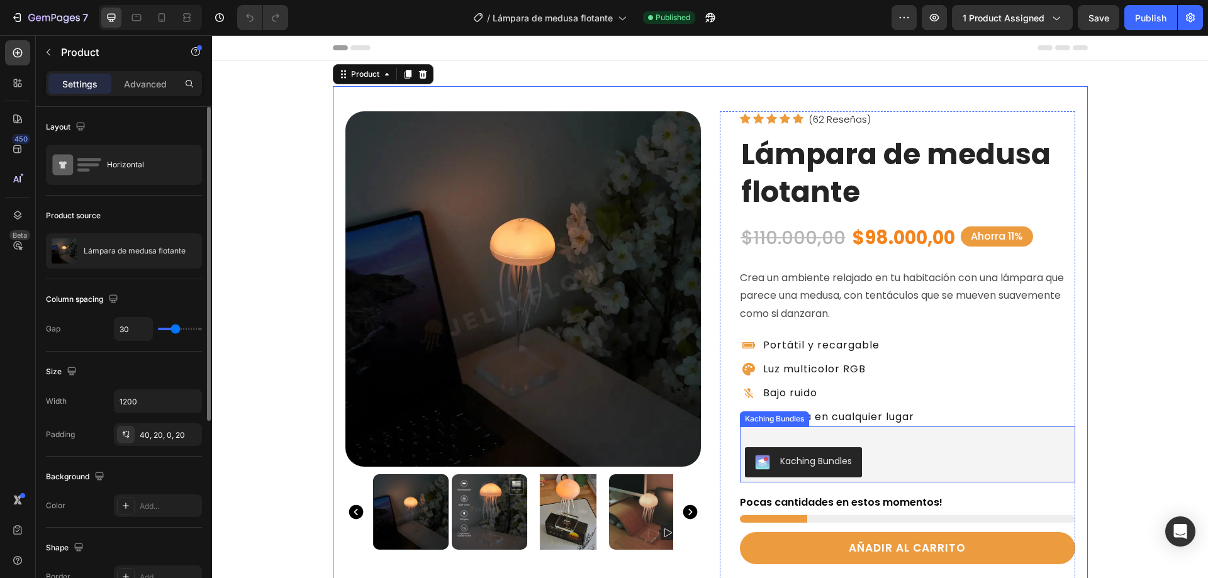
click at [791, 459] on div "Kaching Bundles" at bounding box center [816, 461] width 72 height 13
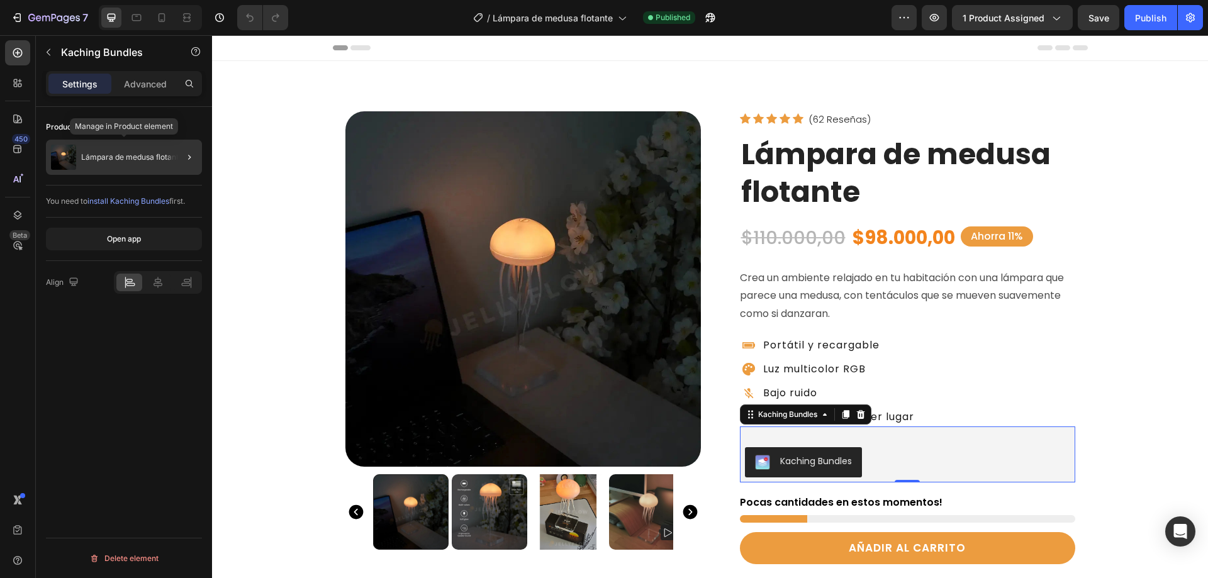
click at [133, 165] on div "Lámpara de medusa flotante" at bounding box center [124, 157] width 156 height 35
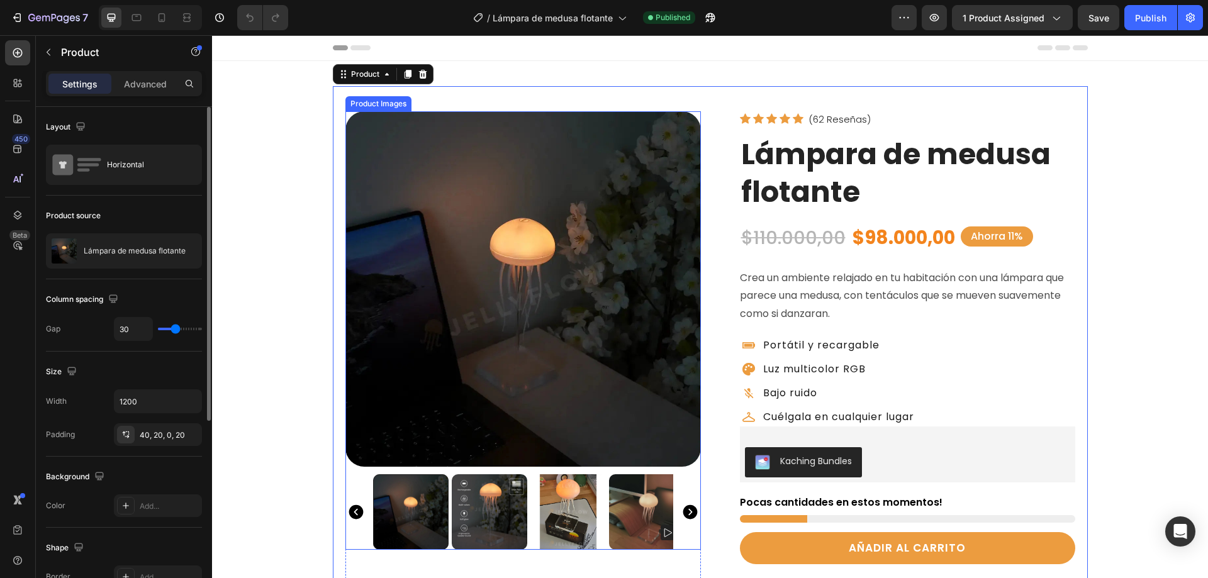
click at [469, 304] on img at bounding box center [522, 288] width 355 height 355
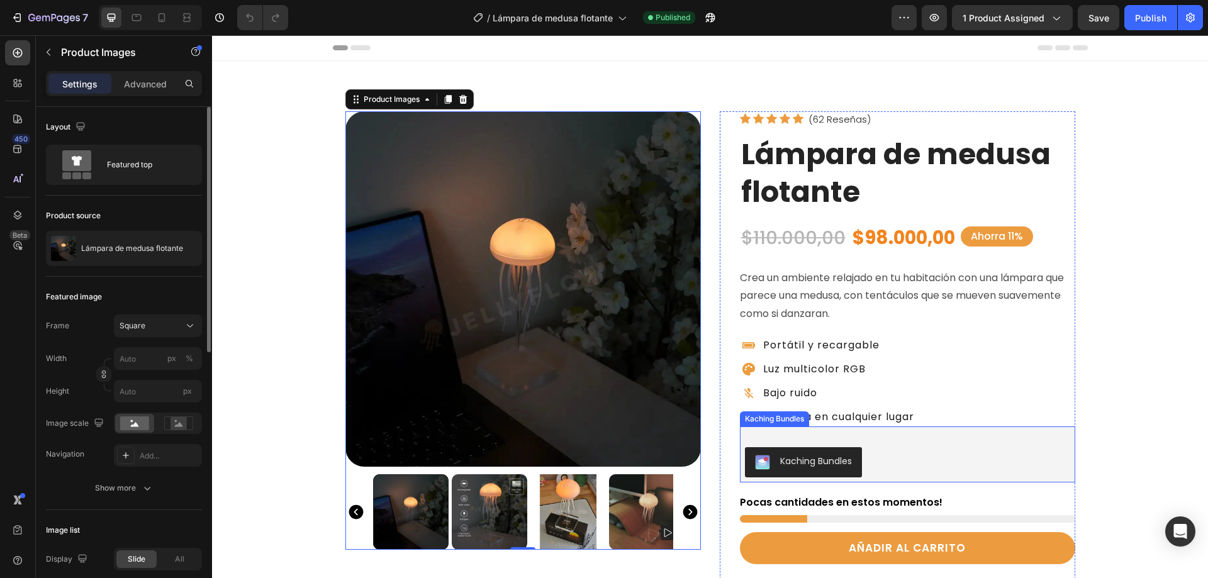
click at [813, 467] on div "Kaching Bundles" at bounding box center [816, 461] width 72 height 13
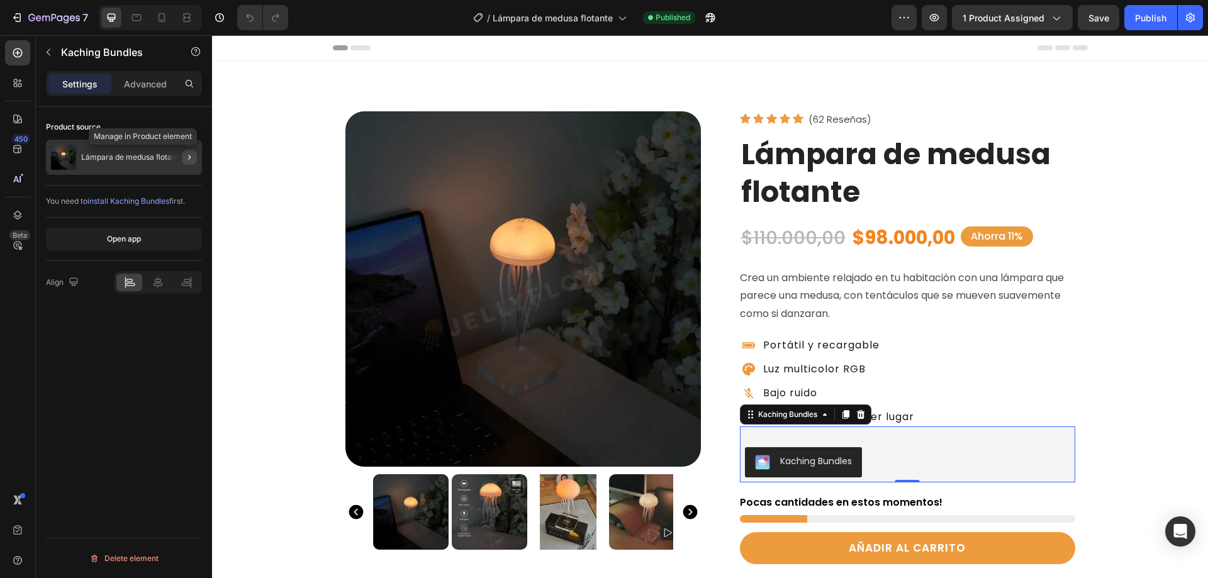
click at [191, 157] on icon "button" at bounding box center [189, 157] width 10 height 10
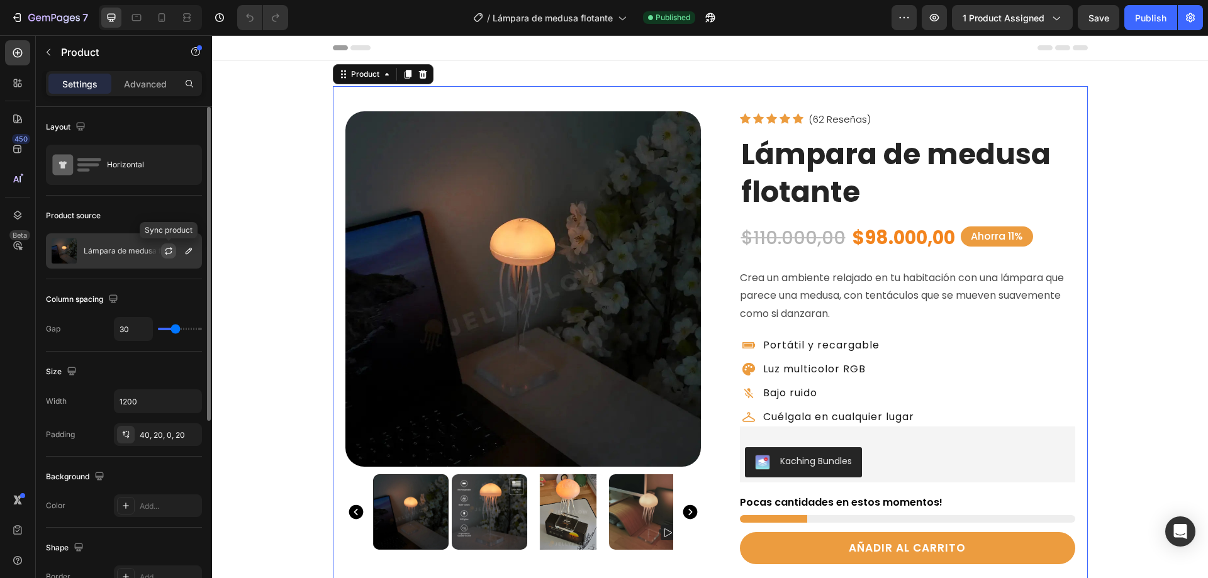
click at [164, 248] on icon "button" at bounding box center [169, 251] width 10 height 10
click at [188, 251] on icon "button" at bounding box center [189, 251] width 10 height 10
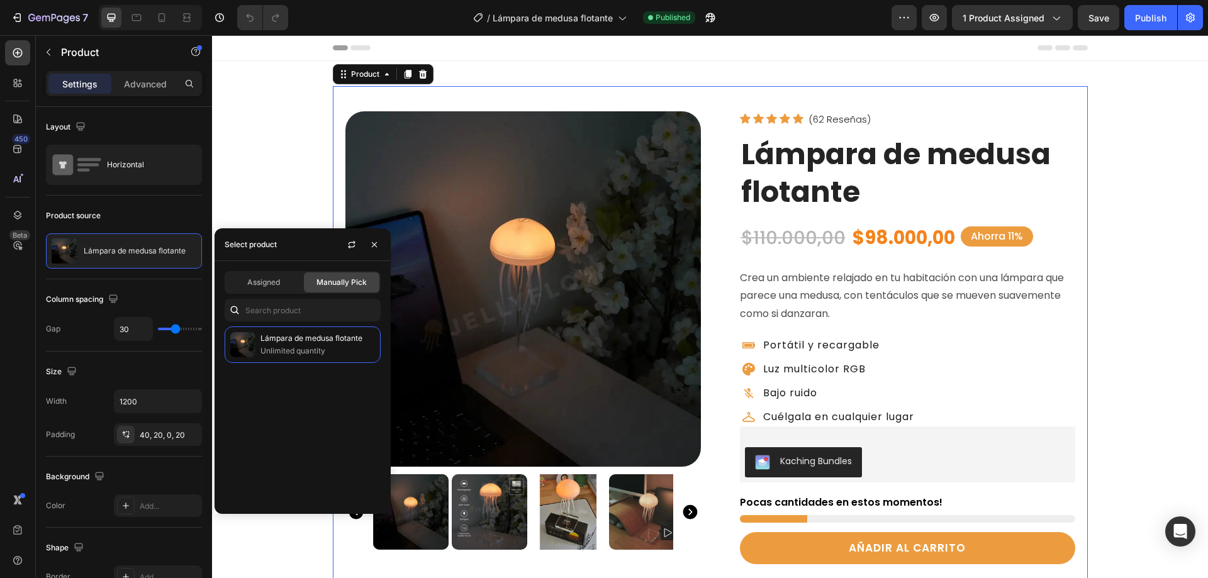
click at [329, 281] on span "Manually Pick" at bounding box center [341, 282] width 50 height 11
click at [263, 309] on input "text" at bounding box center [303, 310] width 156 height 23
click at [258, 283] on span "Assigned" at bounding box center [263, 282] width 33 height 11
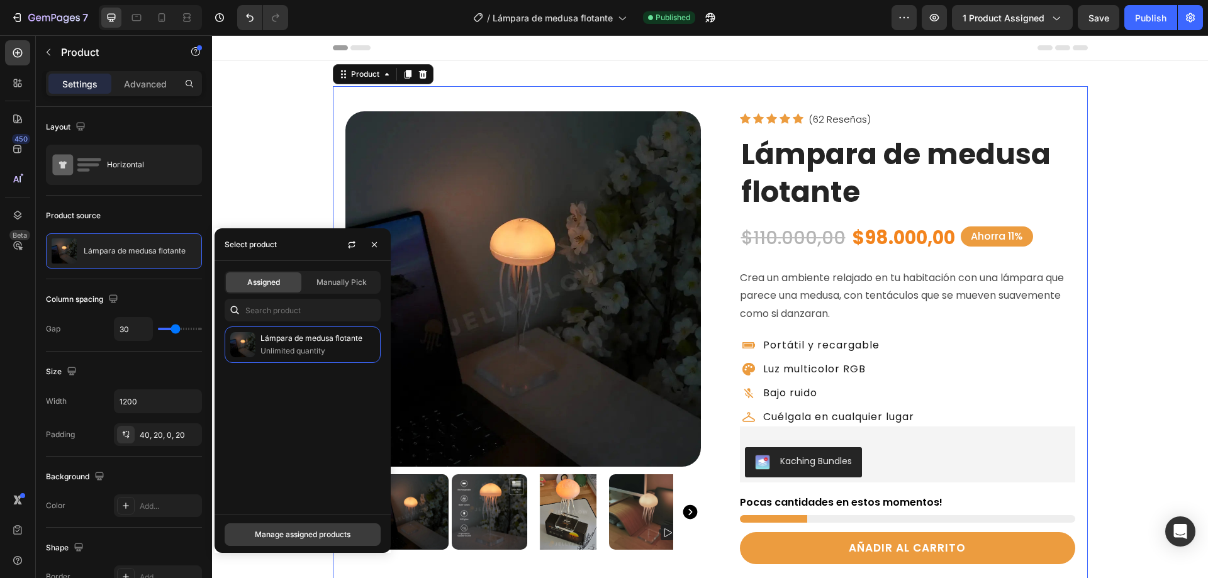
click at [274, 538] on div "Manage assigned products" at bounding box center [303, 534] width 96 height 11
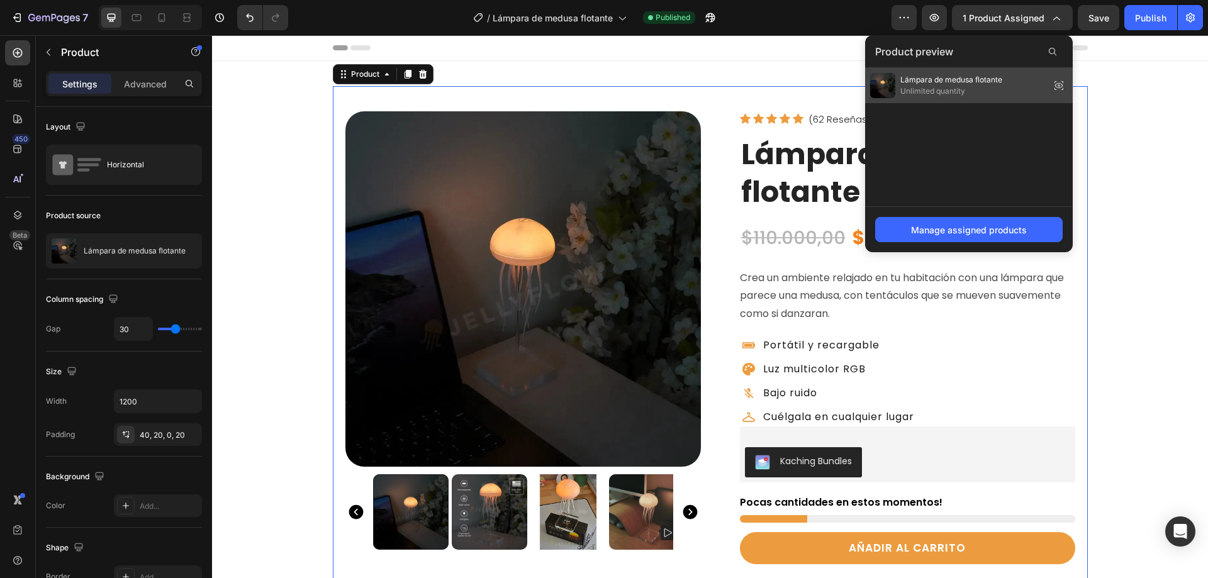
click at [952, 77] on span "Lámpara de medusa flotante" at bounding box center [951, 79] width 102 height 11
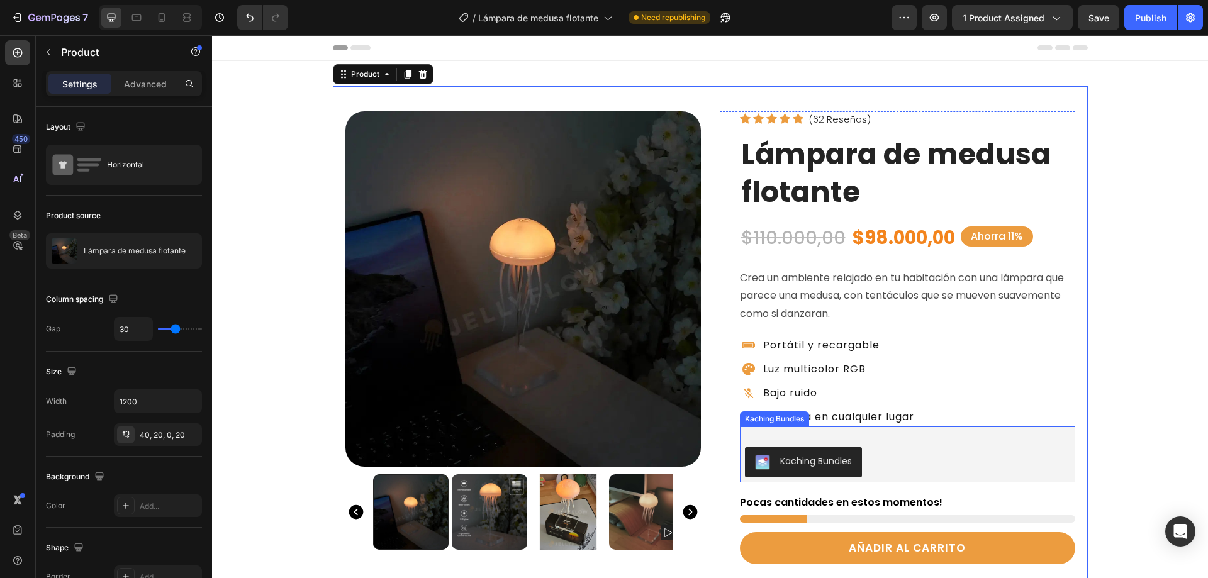
click at [790, 464] on div "Kaching Bundles" at bounding box center [816, 461] width 72 height 13
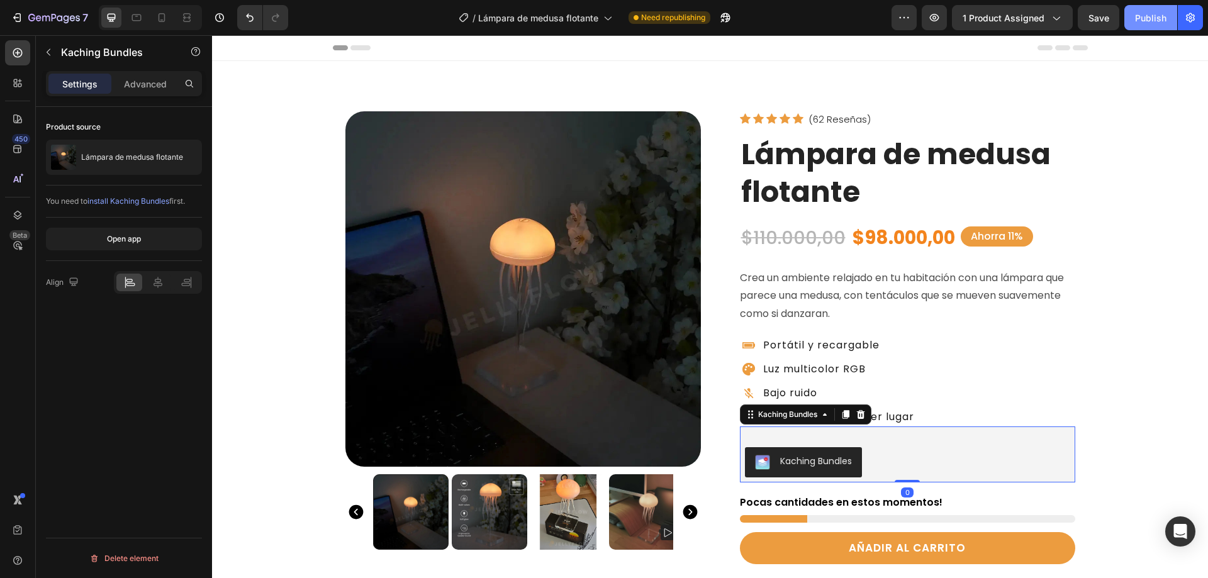
click at [1154, 24] on div "Publish" at bounding box center [1150, 17] width 31 height 13
click at [936, 18] on icon "button" at bounding box center [934, 18] width 4 height 4
click at [130, 240] on div "Open app" at bounding box center [124, 238] width 34 height 11
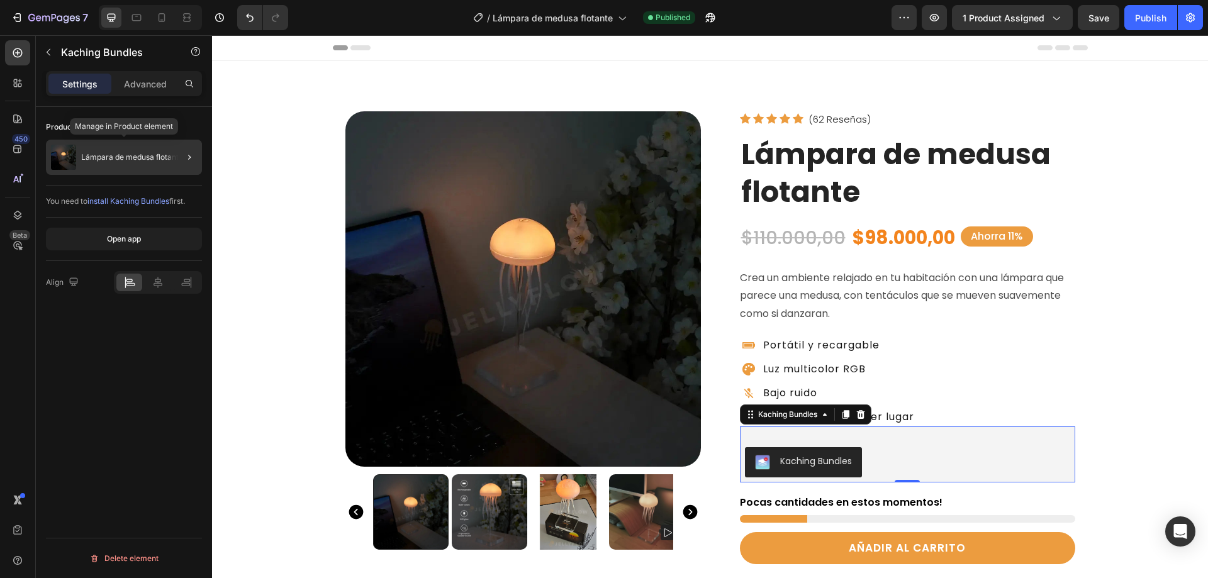
click at [108, 158] on p "Lámpara de medusa flotante" at bounding box center [132, 157] width 102 height 9
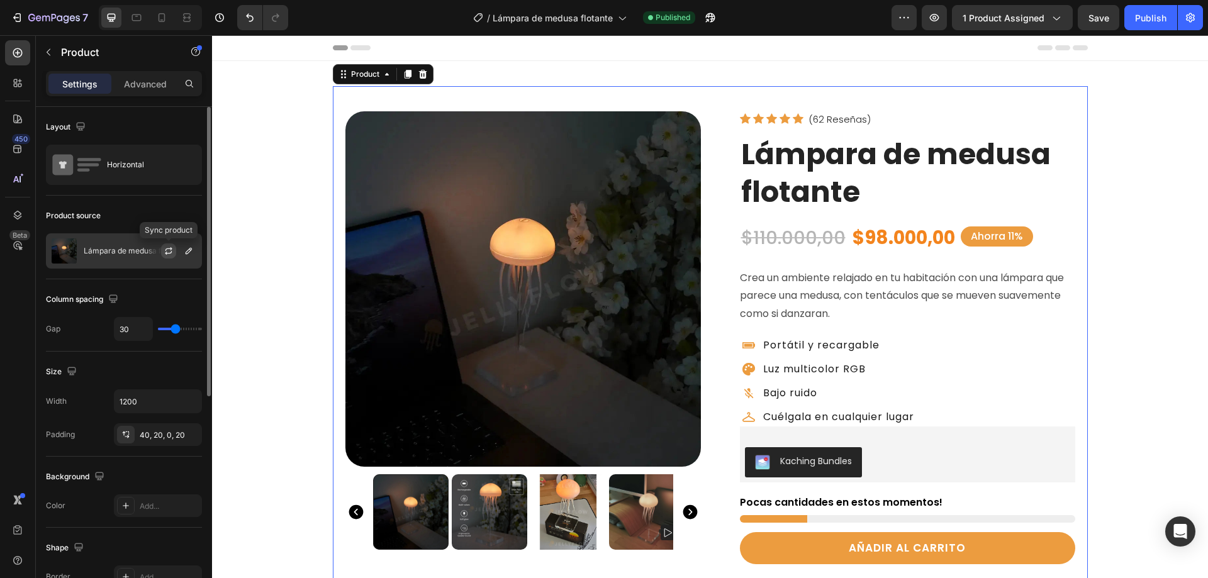
click at [170, 247] on icon "button" at bounding box center [169, 251] width 10 height 10
click at [191, 249] on icon "button" at bounding box center [189, 251] width 6 height 6
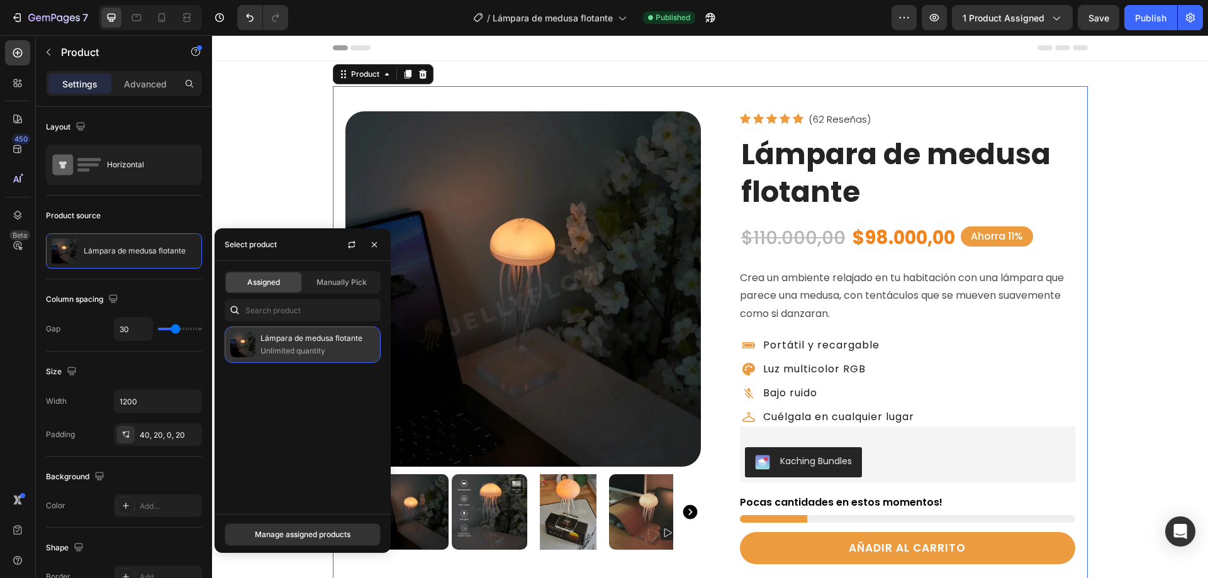
click at [292, 331] on div "Lámpara de medusa flotante Unlimited quantity" at bounding box center [303, 344] width 156 height 36
click at [291, 338] on p "Lámpara de medusa flotante" at bounding box center [317, 338] width 114 height 13
click at [362, 281] on span "Manually Pick" at bounding box center [341, 282] width 50 height 11
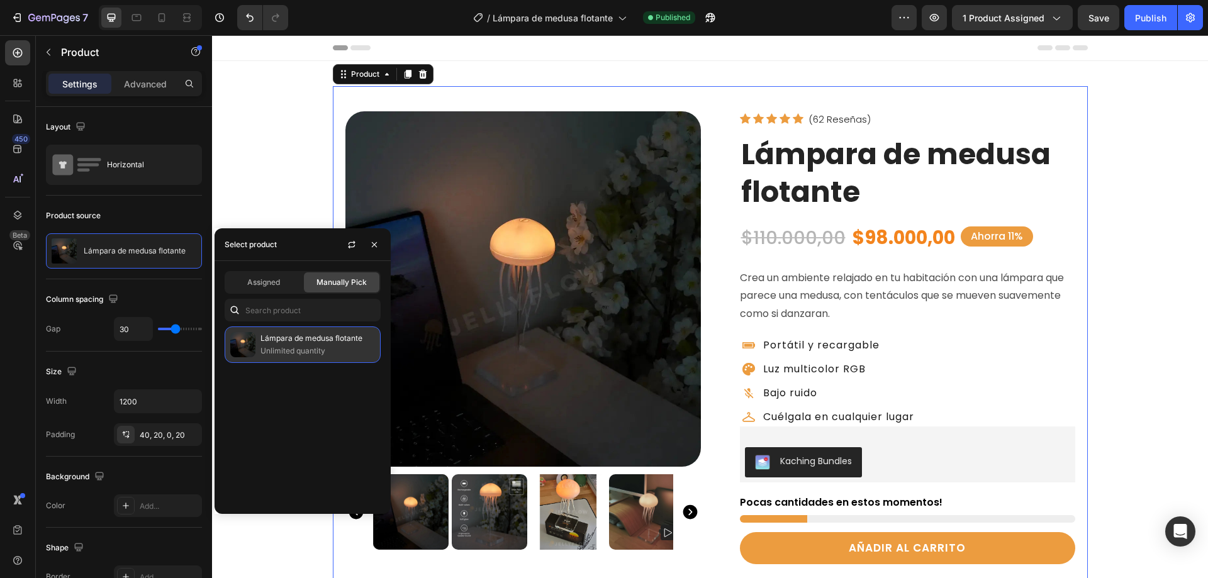
click at [276, 347] on p "Unlimited quantity" at bounding box center [317, 351] width 114 height 13
click at [281, 334] on p "Lámpara de medusa flotante" at bounding box center [317, 338] width 114 height 13
click at [279, 344] on p "Lámpara de medusa flotante" at bounding box center [317, 338] width 114 height 13
click at [279, 345] on div "Lámpara de medusa flotante Unlimited quantity" at bounding box center [317, 344] width 114 height 25
click at [279, 345] on p "Unlimited quantity" at bounding box center [317, 351] width 114 height 13
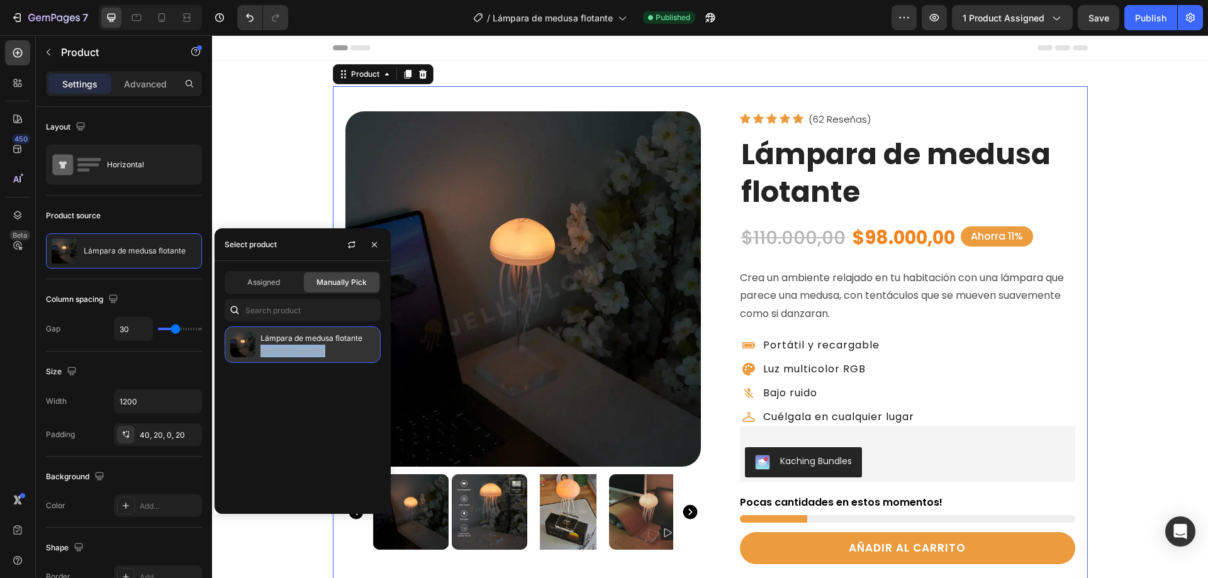
click at [279, 345] on p "Unlimited quantity" at bounding box center [317, 351] width 114 height 13
drag, startPoint x: 279, startPoint y: 345, endPoint x: 272, endPoint y: 386, distance: 41.6
click at [279, 348] on p "Unlimited quantity" at bounding box center [317, 351] width 114 height 13
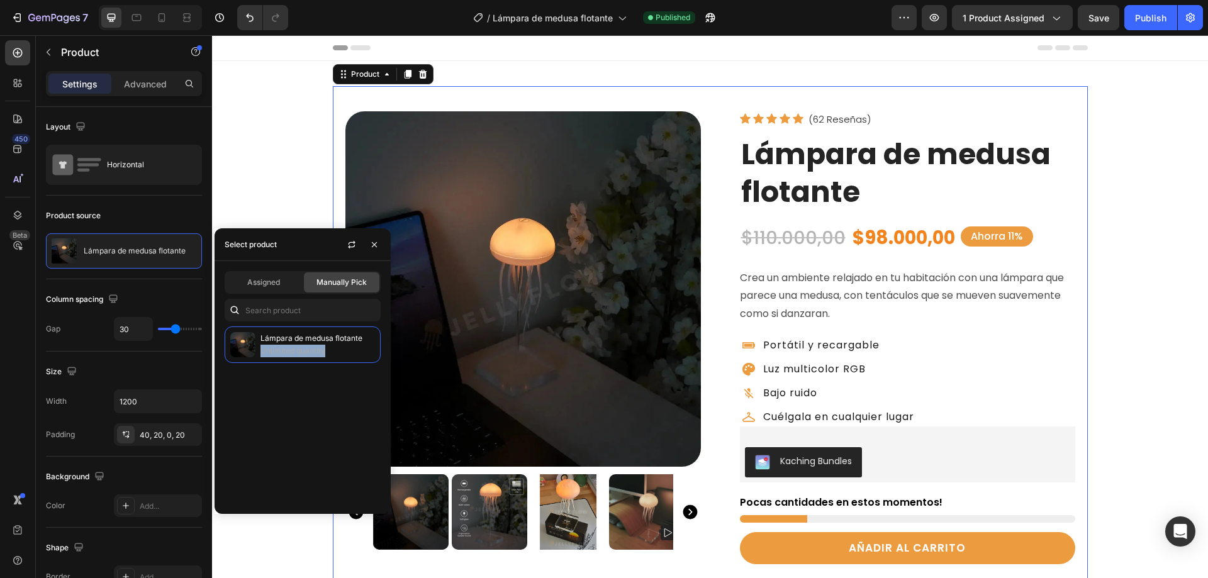
click at [267, 437] on div "Lámpara de medusa flotante Unlimited quantity" at bounding box center [302, 414] width 176 height 177
click at [153, 254] on div at bounding box center [173, 251] width 55 height 34
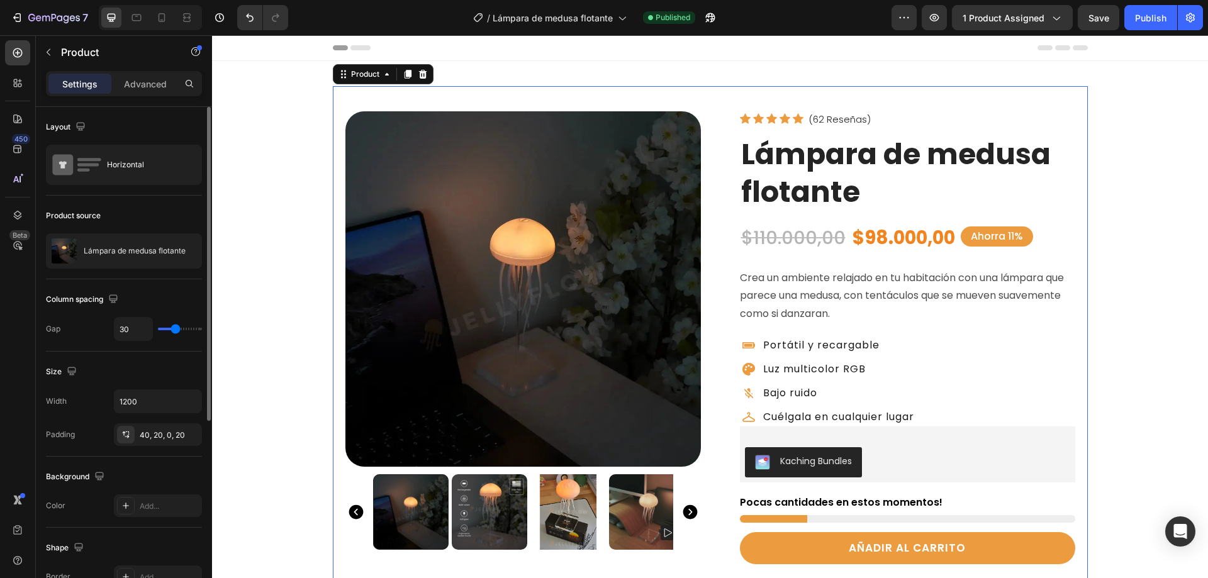
click at [155, 213] on div "Product source" at bounding box center [124, 216] width 156 height 20
click at [141, 252] on p "Lámpara de medusa flotante" at bounding box center [135, 251] width 102 height 9
click at [171, 247] on icon "button" at bounding box center [169, 251] width 10 height 10
click at [1149, 23] on div "Publish" at bounding box center [1150, 17] width 31 height 13
click at [47, 53] on icon "button" at bounding box center [49, 52] width 4 height 7
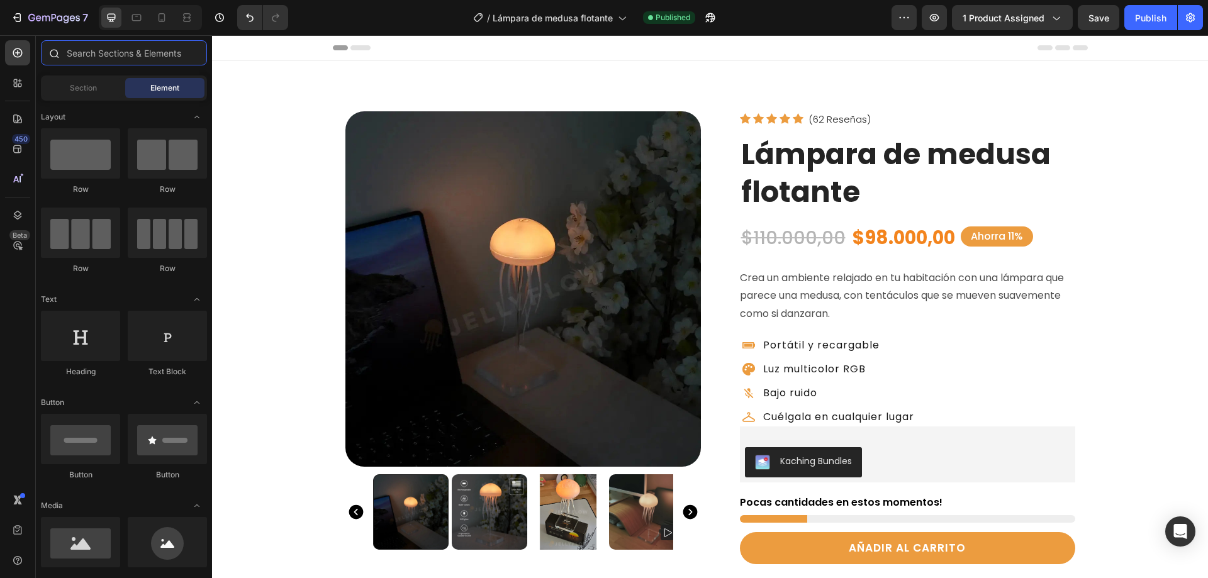
click at [117, 51] on input "text" at bounding box center [124, 52] width 166 height 25
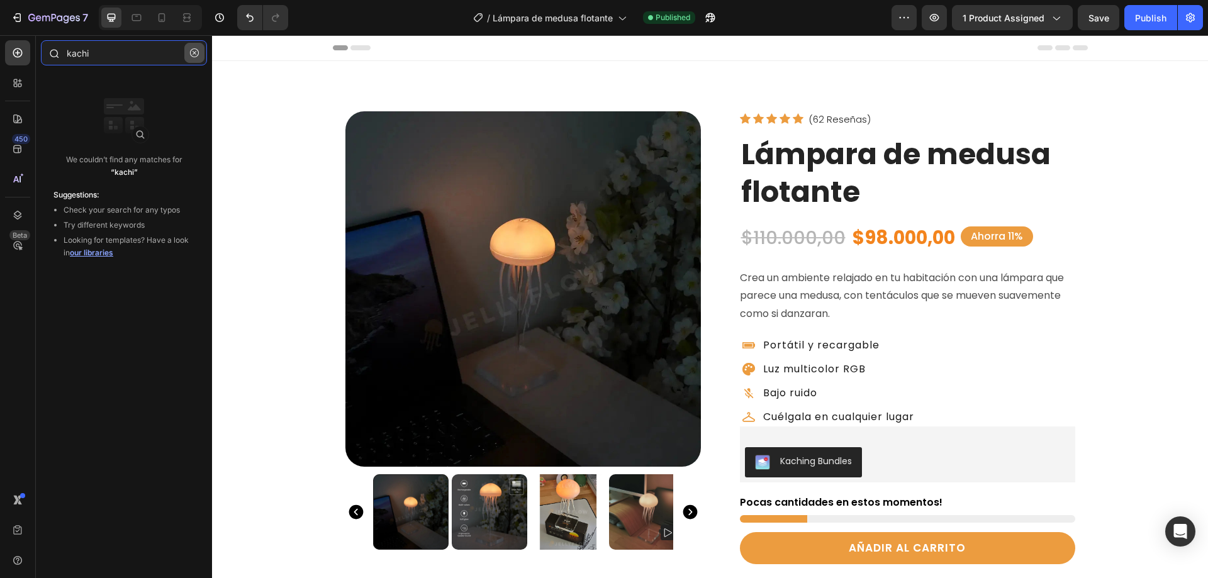
type input "kachi"
click at [199, 54] on button "button" at bounding box center [194, 53] width 20 height 20
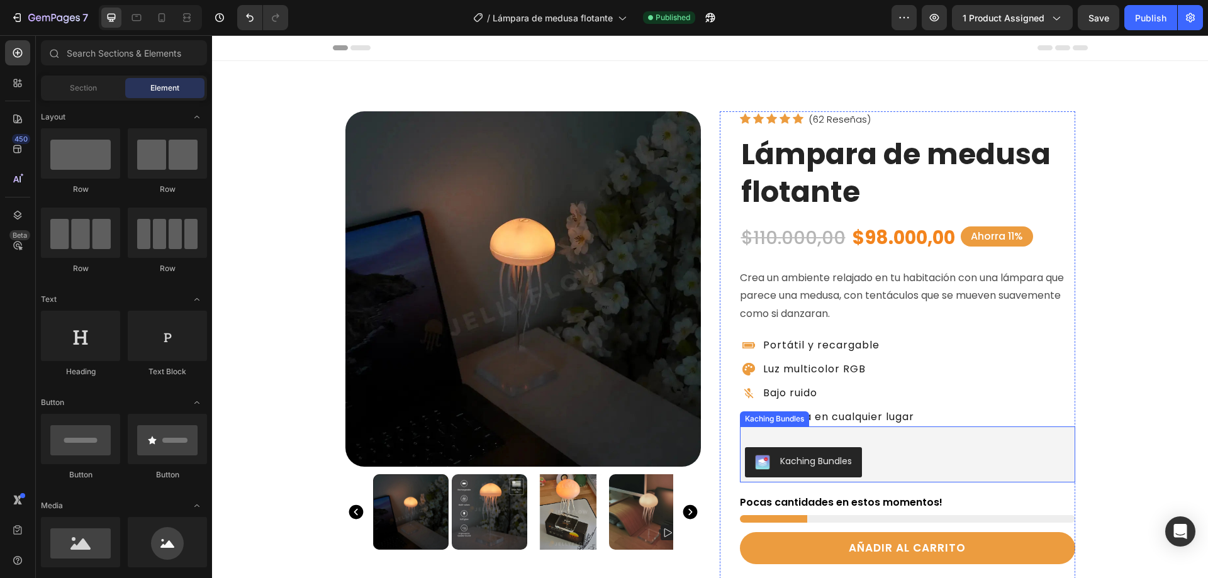
click at [768, 423] on div "Kaching Bundles" at bounding box center [774, 418] width 69 height 15
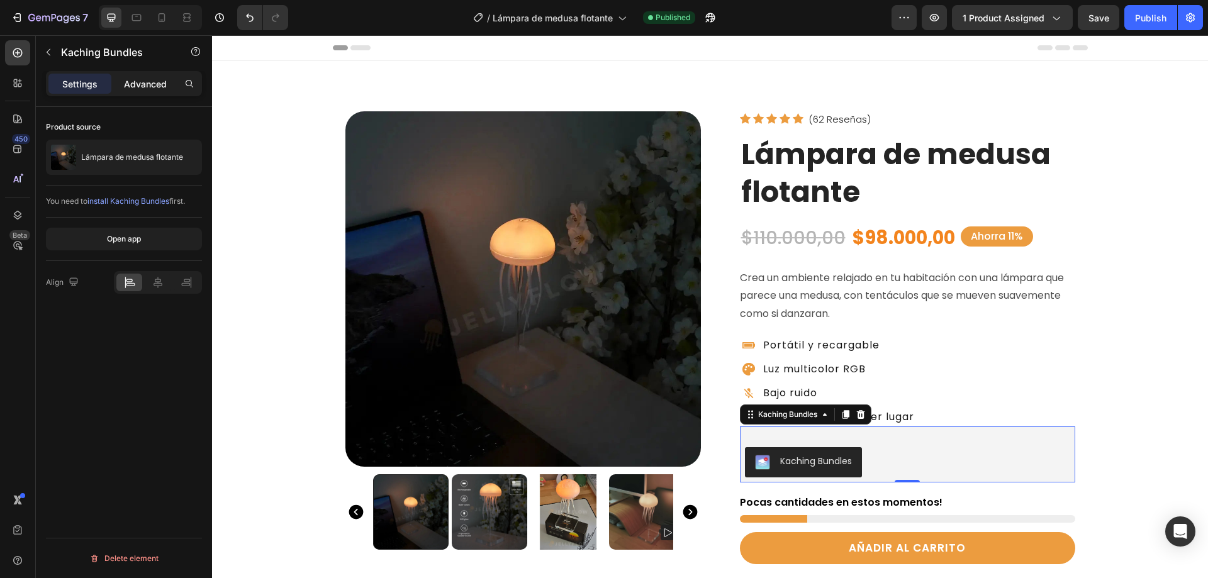
click at [131, 77] on p "Advanced" at bounding box center [145, 83] width 43 height 13
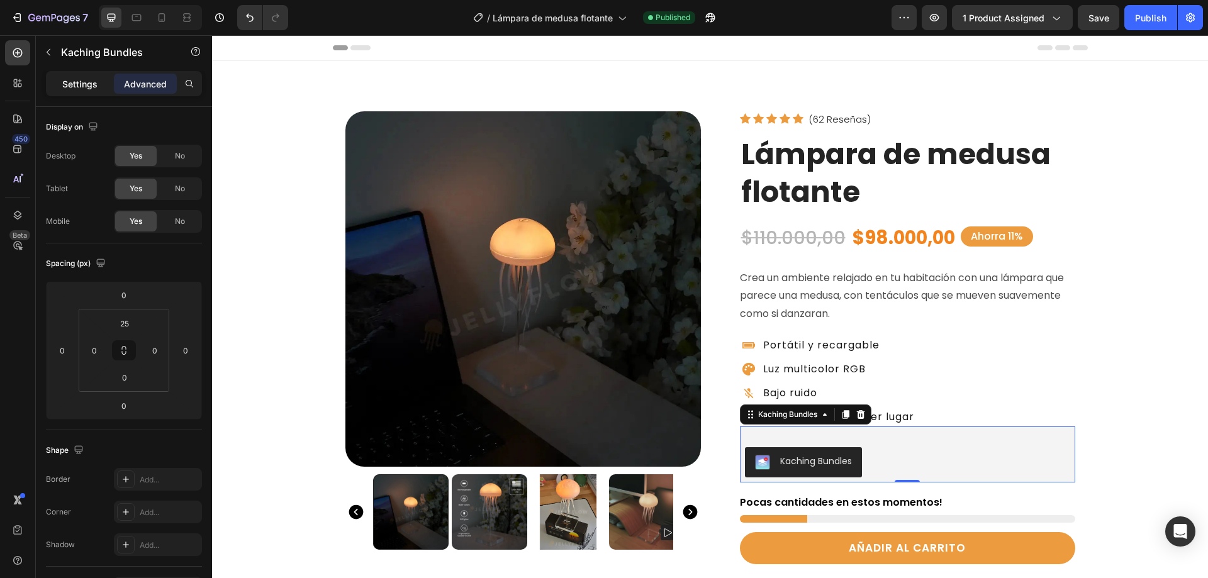
click at [77, 80] on p "Settings" at bounding box center [79, 83] width 35 height 13
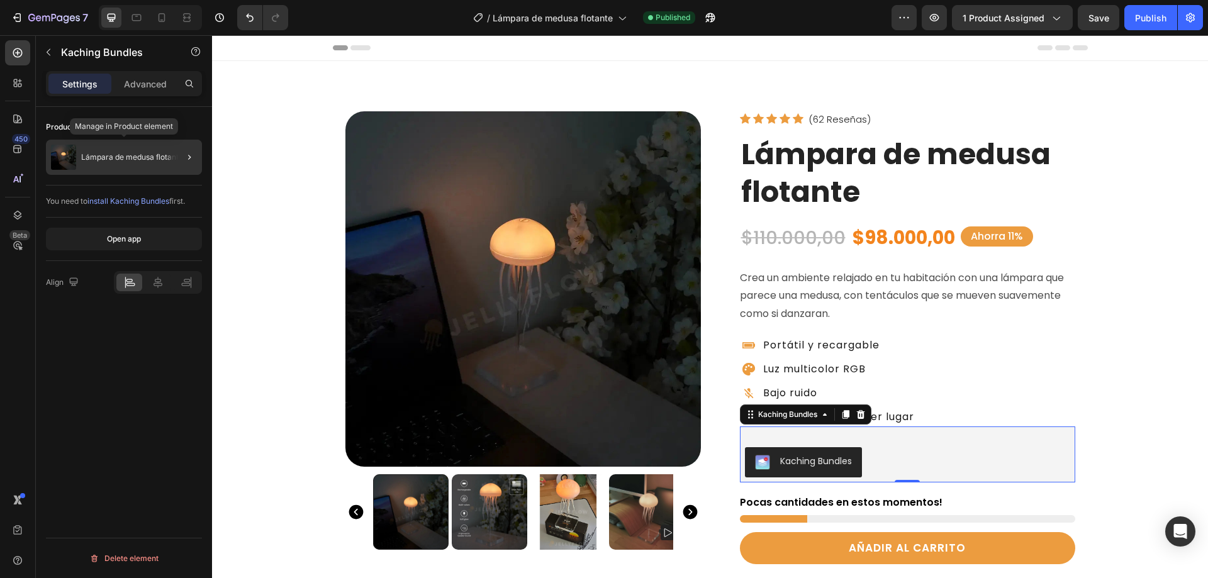
click at [120, 160] on p "Lámpara de medusa flotante" at bounding box center [132, 157] width 102 height 9
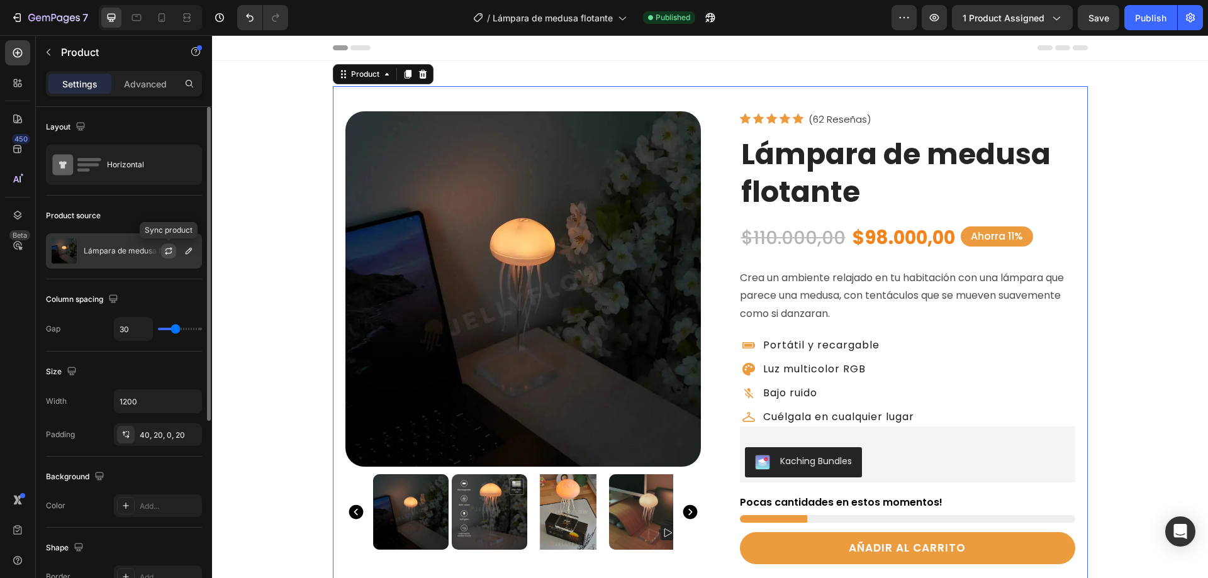
click at [165, 252] on icon "button" at bounding box center [169, 251] width 10 height 10
click at [24, 148] on div "450" at bounding box center [17, 148] width 25 height 25
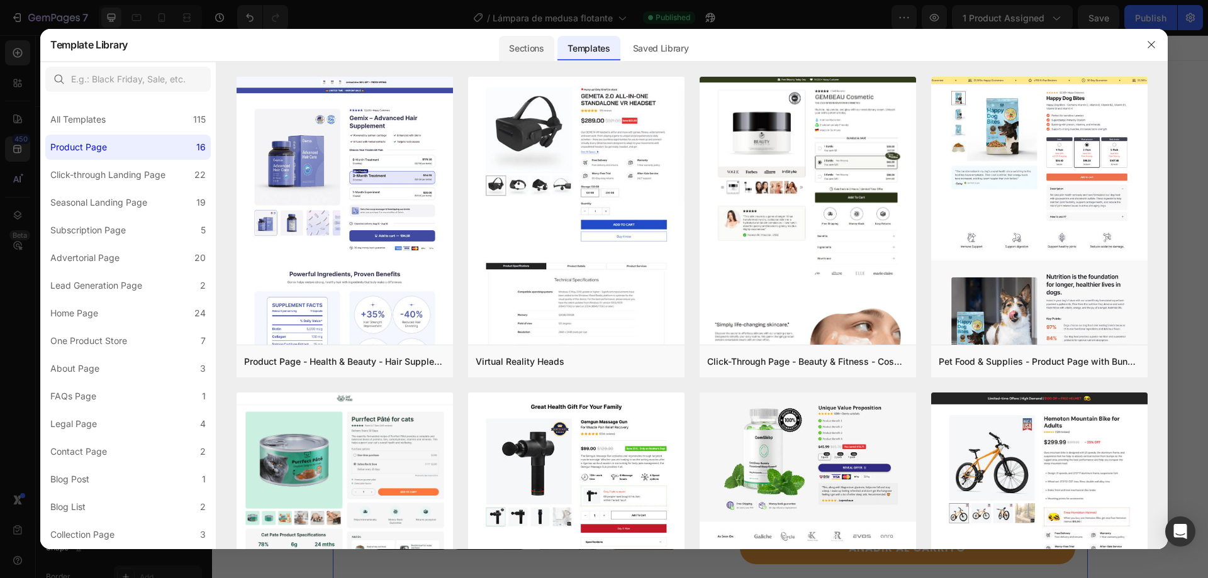
click at [526, 48] on div "Sections" at bounding box center [526, 48] width 55 height 25
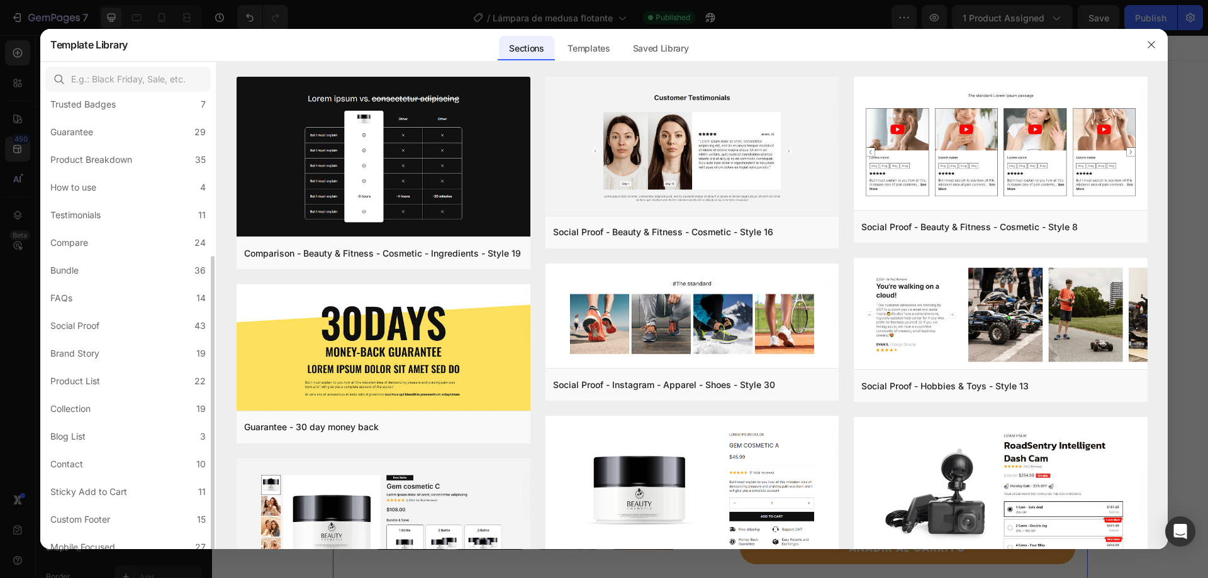
scroll to position [164, 0]
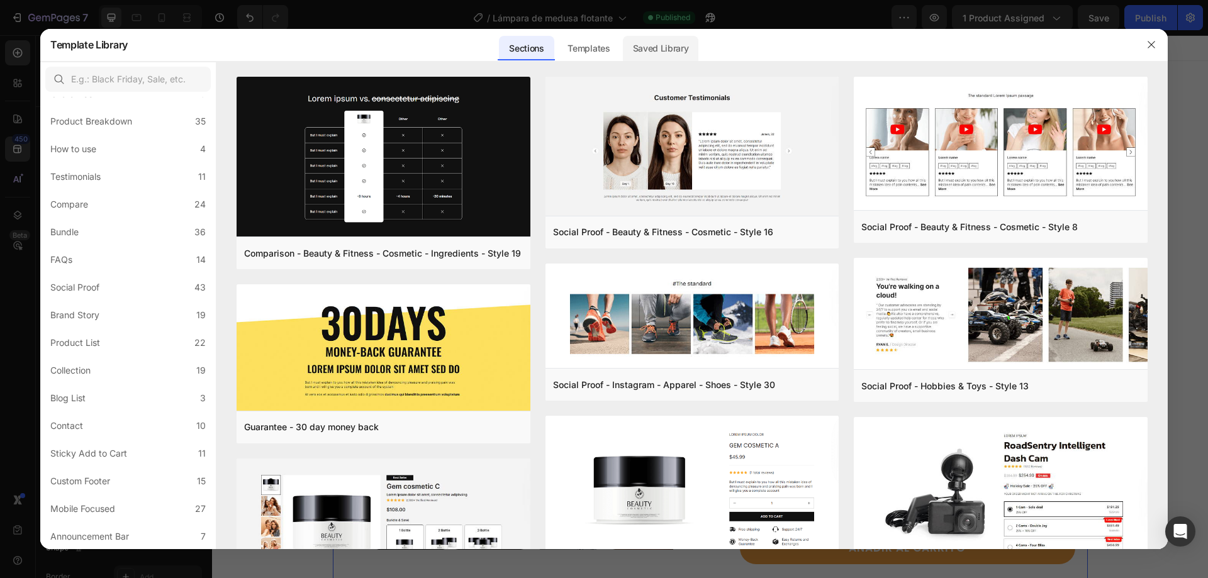
click at [664, 45] on div "Saved Library" at bounding box center [661, 48] width 76 height 25
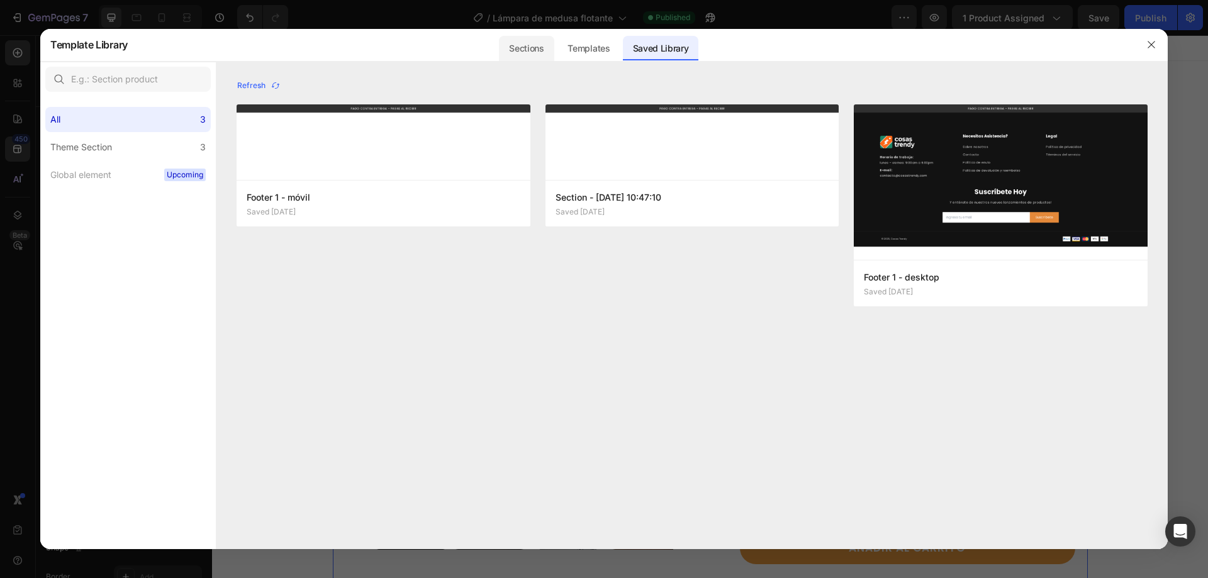
click at [535, 45] on div "Sections" at bounding box center [526, 48] width 55 height 25
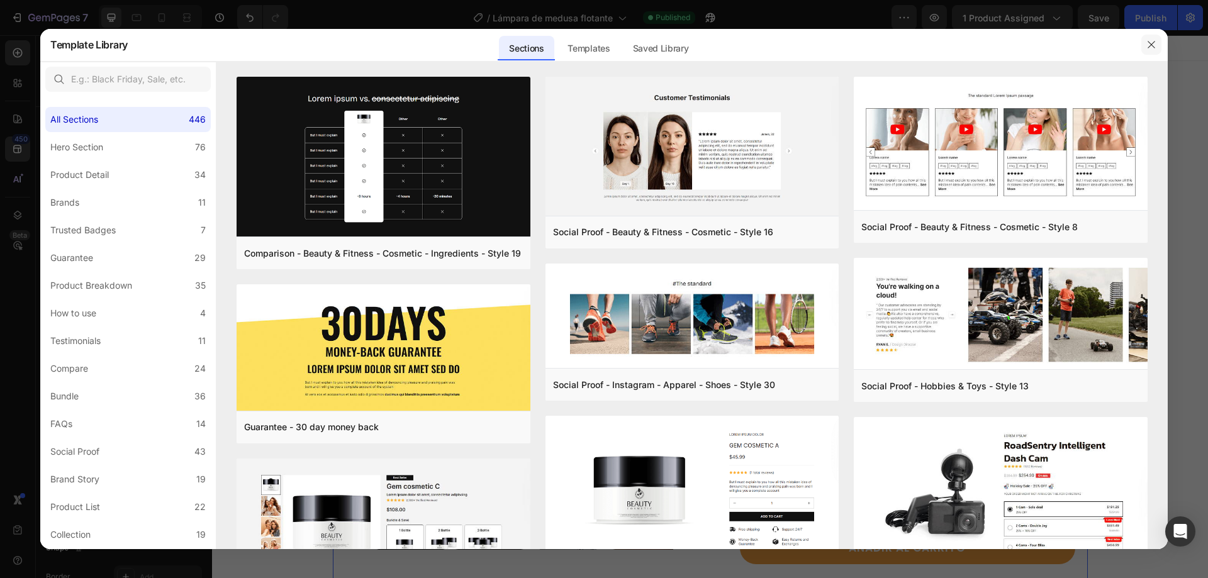
click at [1150, 45] on icon "button" at bounding box center [1151, 45] width 10 height 10
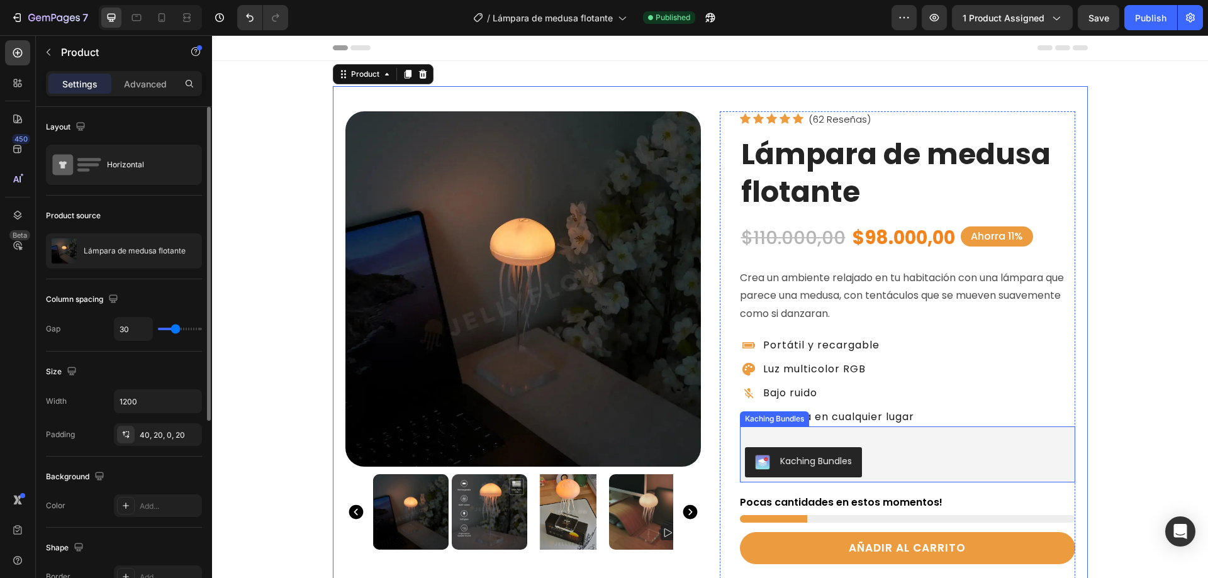
click at [803, 459] on div "Kaching Bundles" at bounding box center [816, 461] width 72 height 13
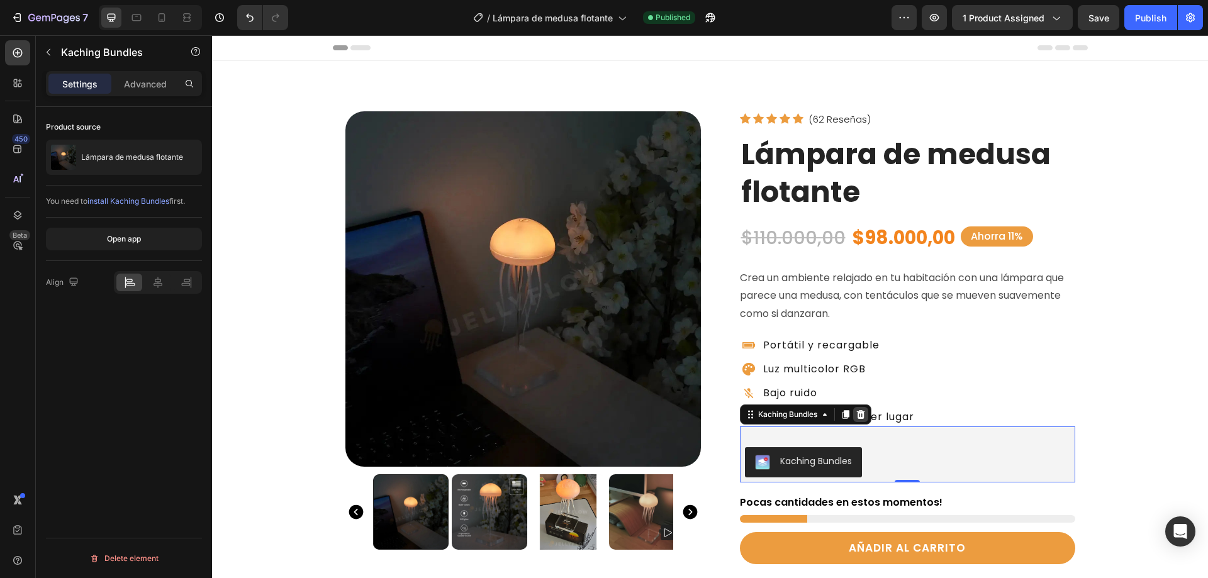
click at [859, 415] on icon at bounding box center [860, 414] width 8 height 9
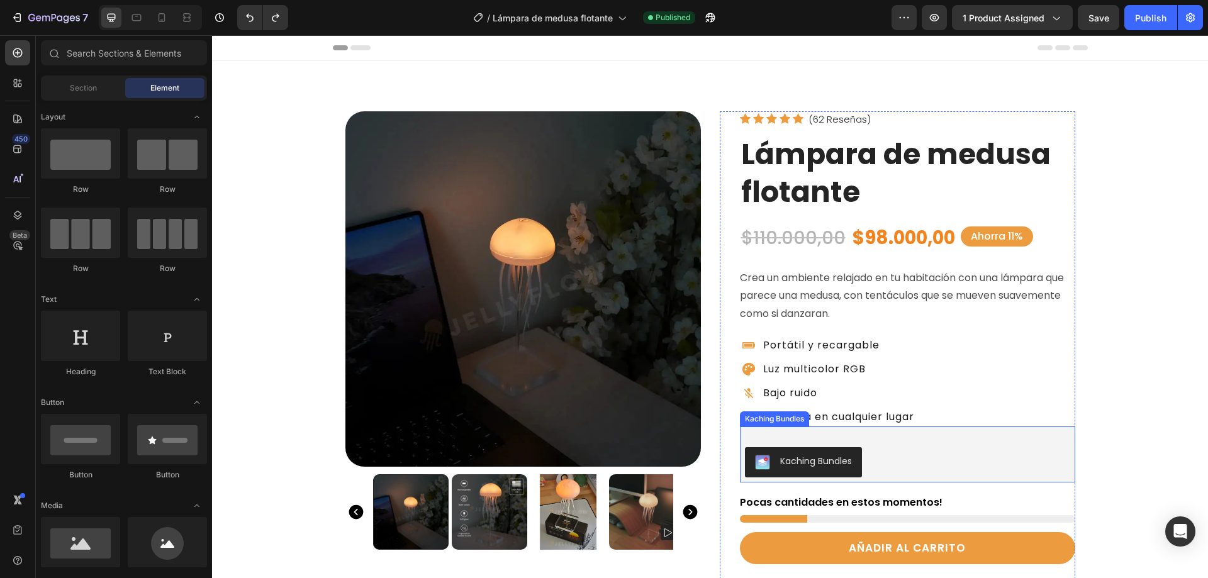
click at [906, 442] on div "Kaching Bundles" at bounding box center [907, 462] width 335 height 40
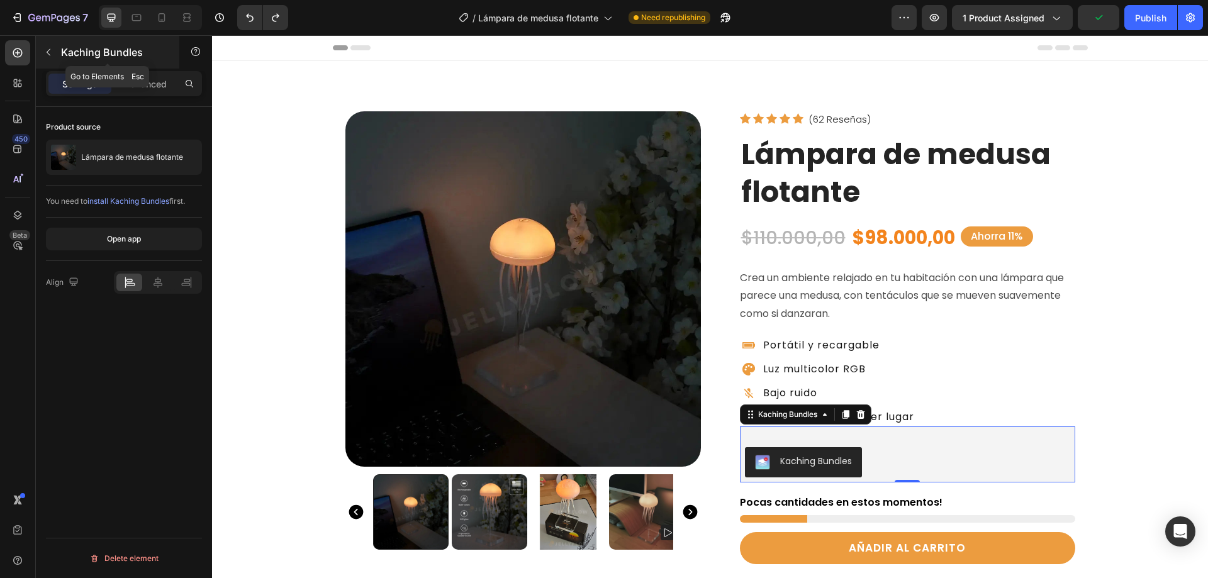
click at [45, 48] on icon "button" at bounding box center [48, 52] width 10 height 10
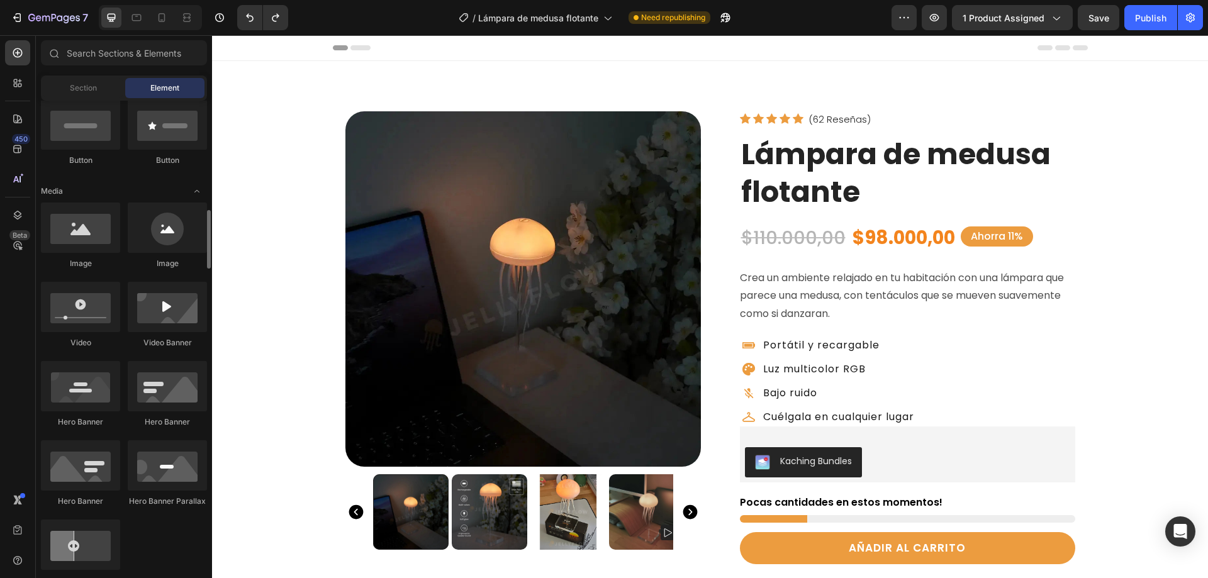
scroll to position [377, 0]
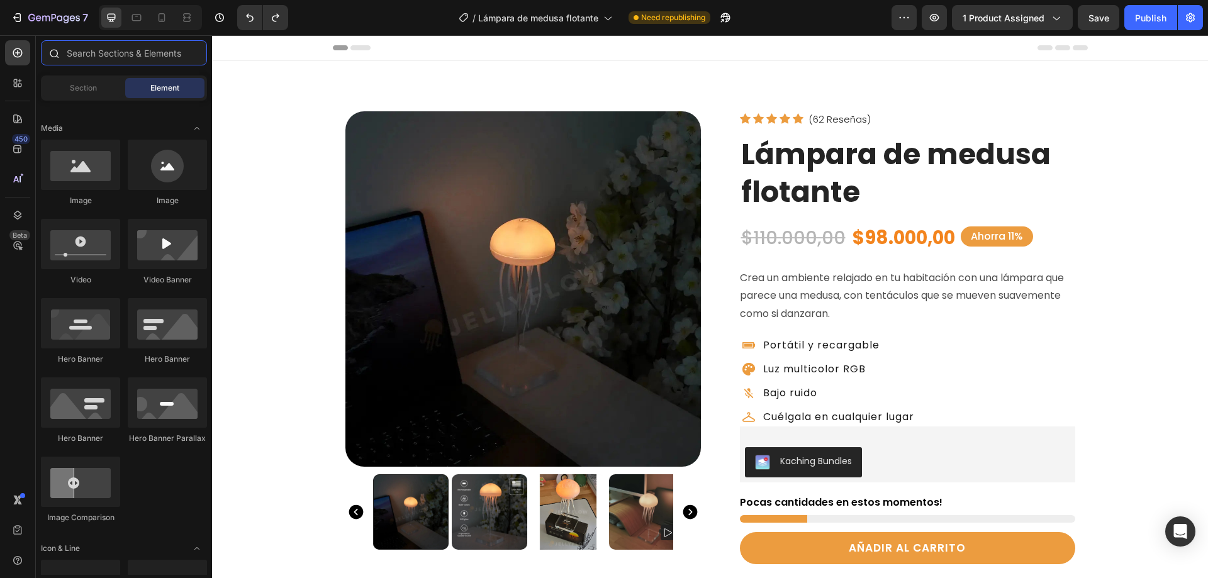
click at [96, 49] on input "text" at bounding box center [124, 52] width 166 height 25
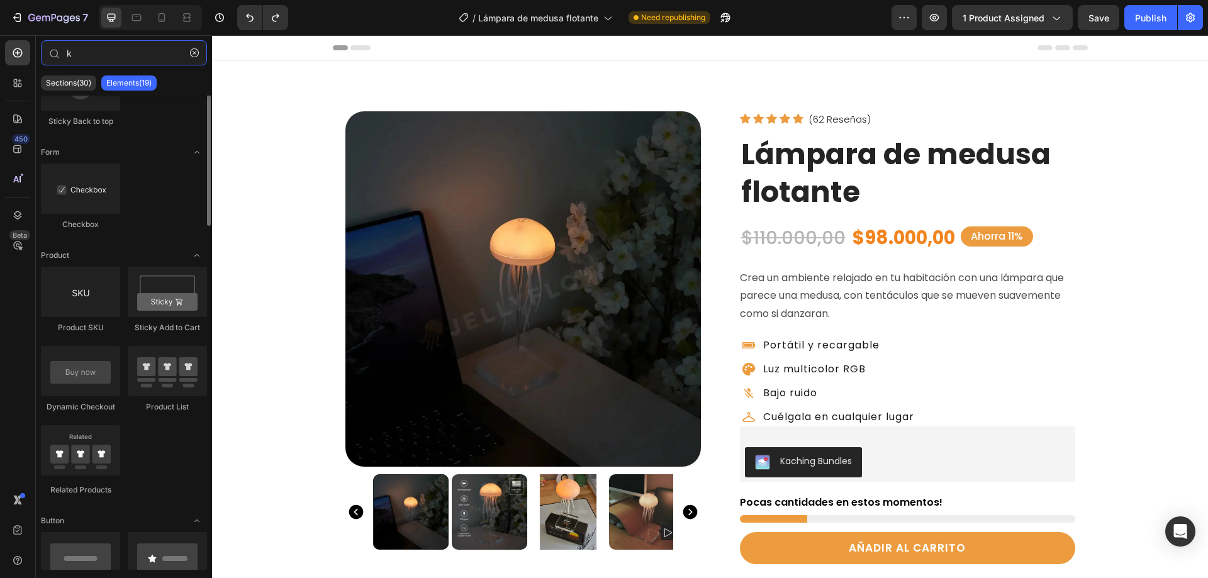
scroll to position [0, 0]
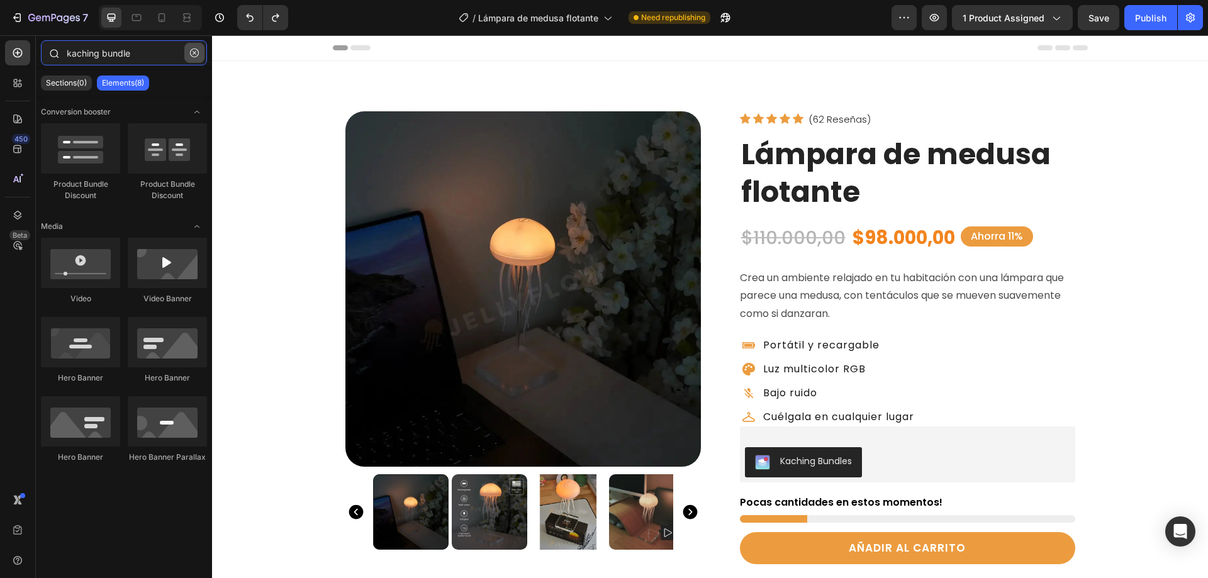
type input "kaching bundle"
click at [193, 53] on icon "button" at bounding box center [194, 52] width 9 height 9
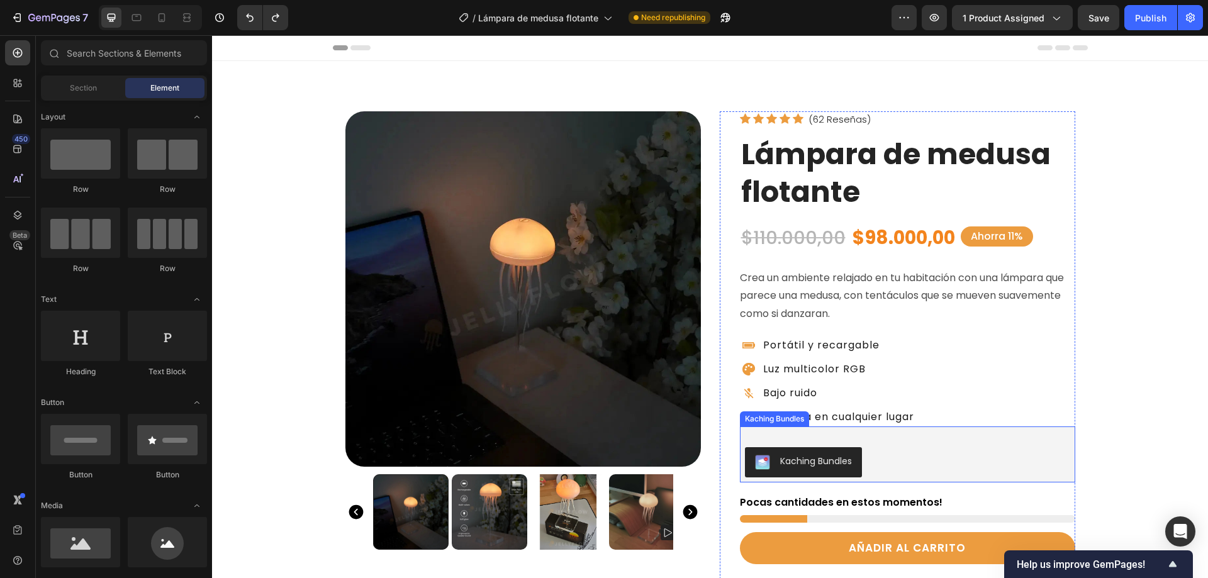
click at [809, 467] on div "Kaching Bundles" at bounding box center [816, 461] width 72 height 13
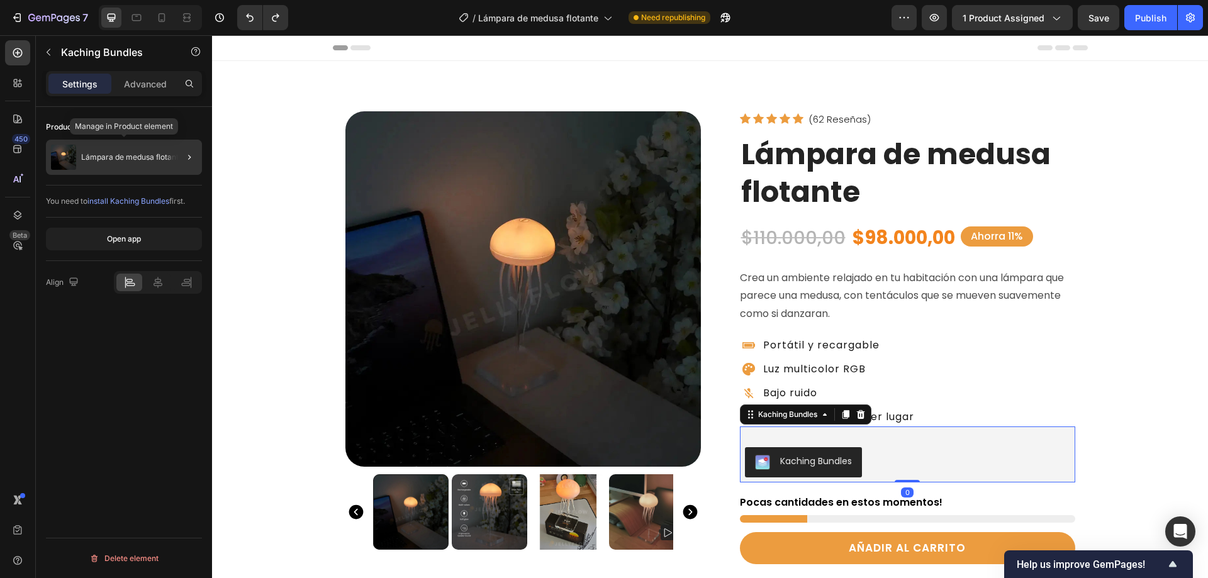
click at [125, 155] on p "Lámpara de medusa flotante" at bounding box center [132, 157] width 102 height 9
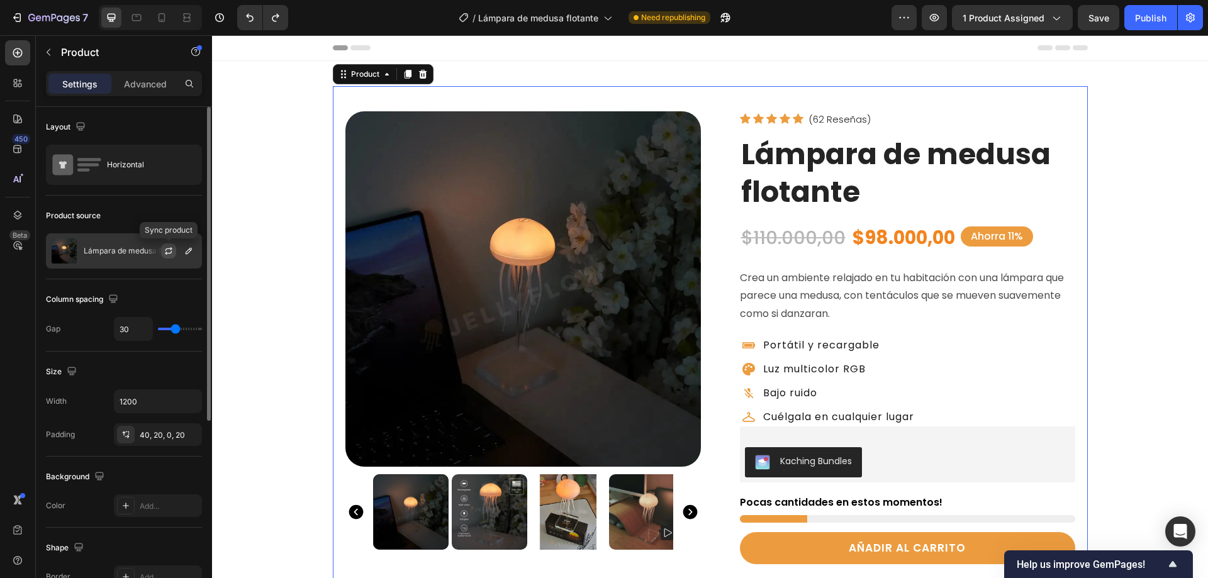
click at [169, 251] on icon "button" at bounding box center [169, 251] width 10 height 10
drag, startPoint x: 1150, startPoint y: 19, endPoint x: 945, endPoint y: 179, distance: 259.9
click at [1150, 19] on div "Publish" at bounding box center [1150, 17] width 31 height 13
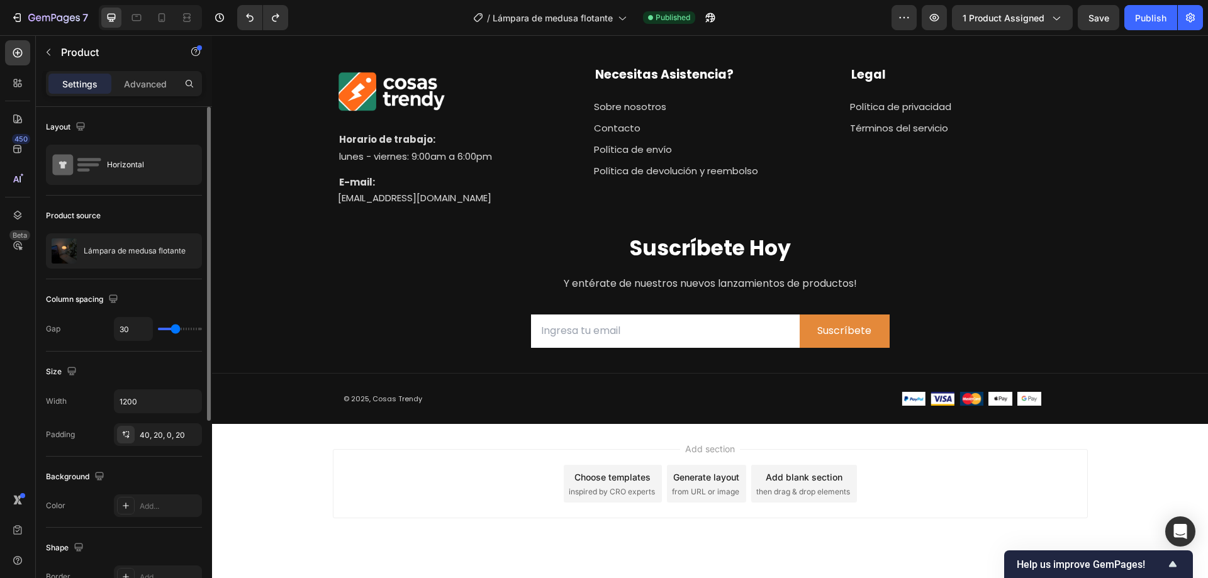
scroll to position [2939, 0]
